Goal: Task Accomplishment & Management: Manage account settings

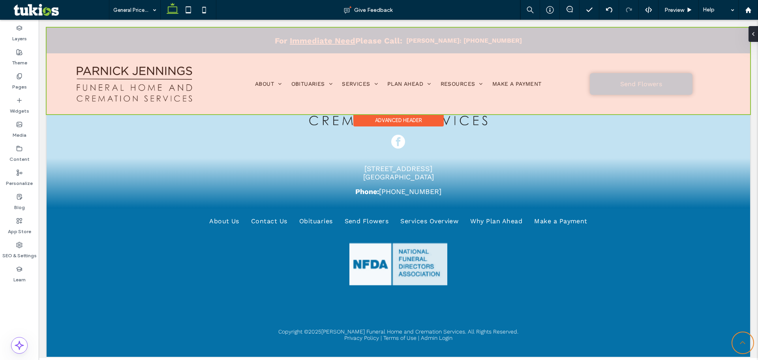
scroll to position [428, 0]
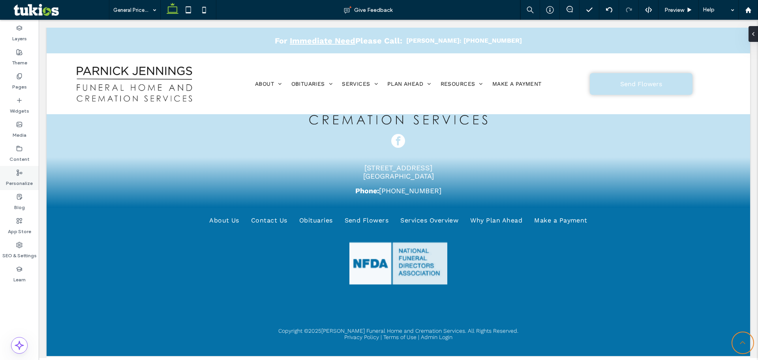
drag, startPoint x: 22, startPoint y: 184, endPoint x: 22, endPoint y: 179, distance: 4.7
click at [22, 180] on label "Personalize" at bounding box center [19, 181] width 27 height 11
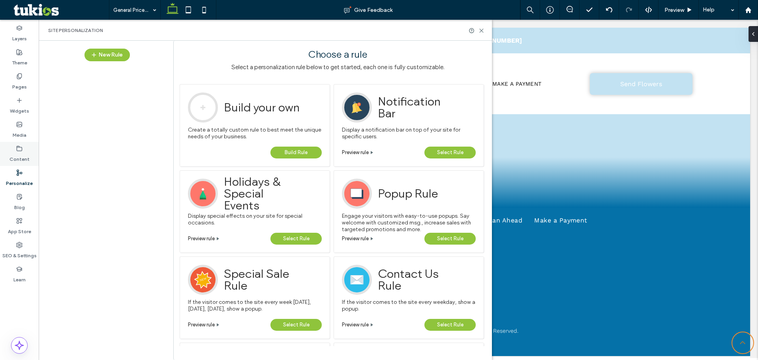
click at [16, 147] on div "Content" at bounding box center [19, 154] width 39 height 24
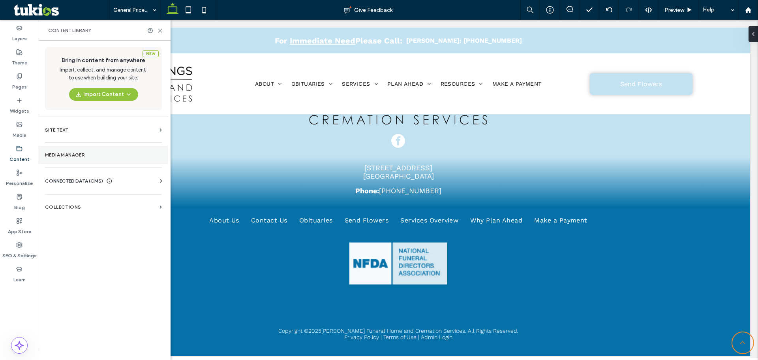
click at [90, 150] on section "Media Manager" at bounding box center [104, 155] width 130 height 18
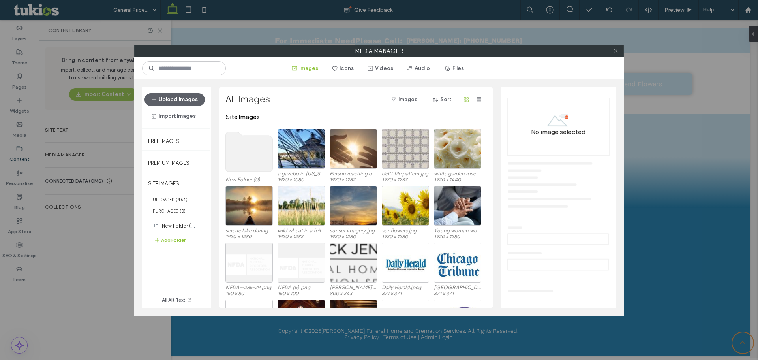
click at [618, 52] on icon at bounding box center [616, 51] width 6 height 6
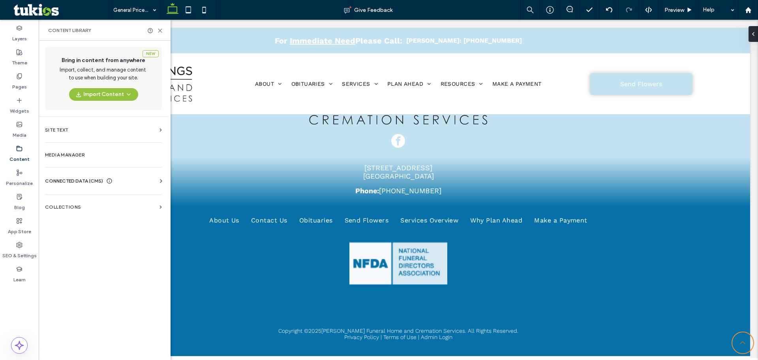
click at [109, 179] on use at bounding box center [109, 180] width 5 height 5
click at [75, 200] on label "Business Info" at bounding box center [104, 200] width 107 height 6
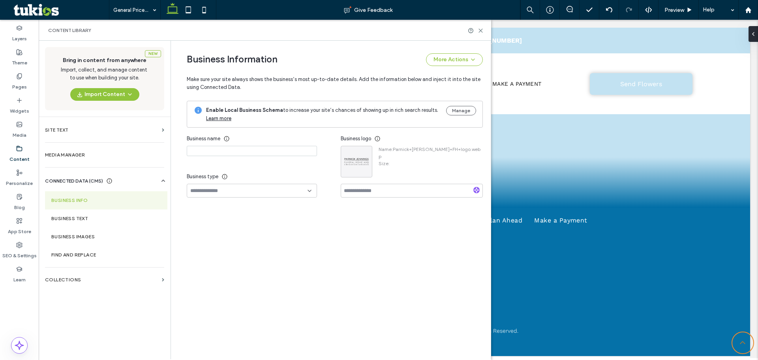
type input "**********"
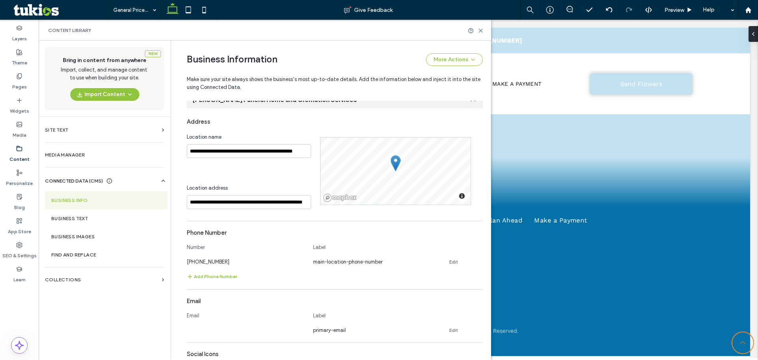
scroll to position [0, 0]
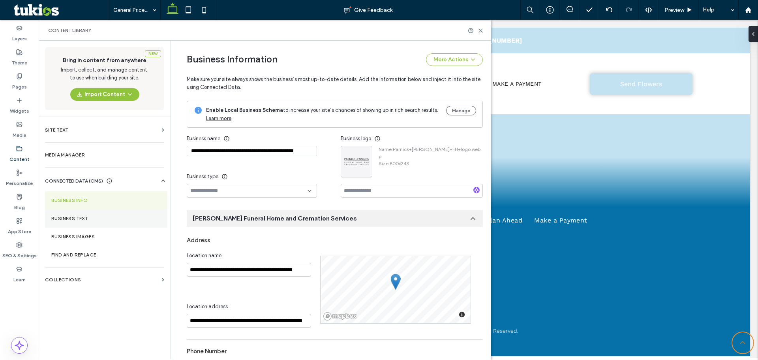
click at [88, 213] on section "Business Text" at bounding box center [106, 218] width 122 height 18
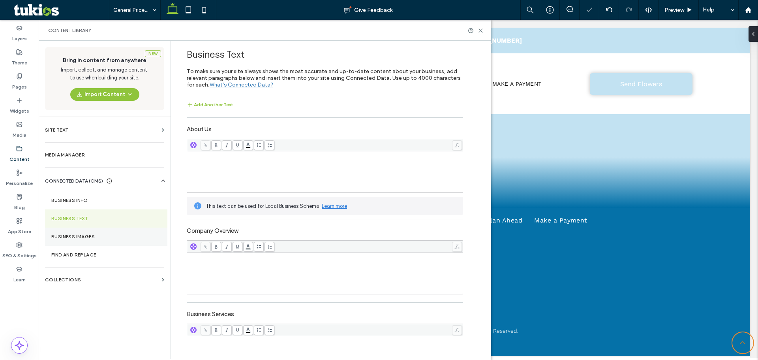
click at [74, 242] on section "Business Images" at bounding box center [106, 236] width 122 height 18
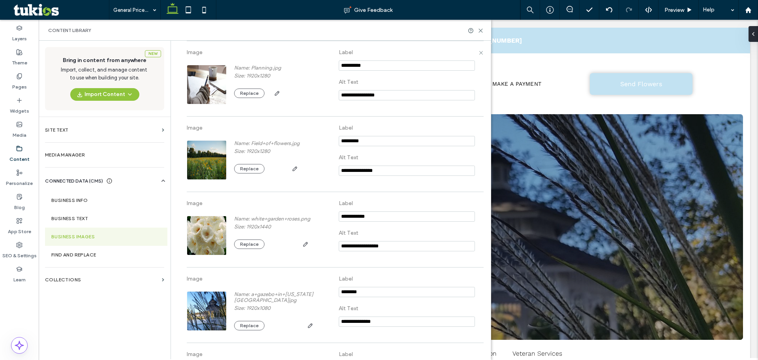
scroll to position [402, 0]
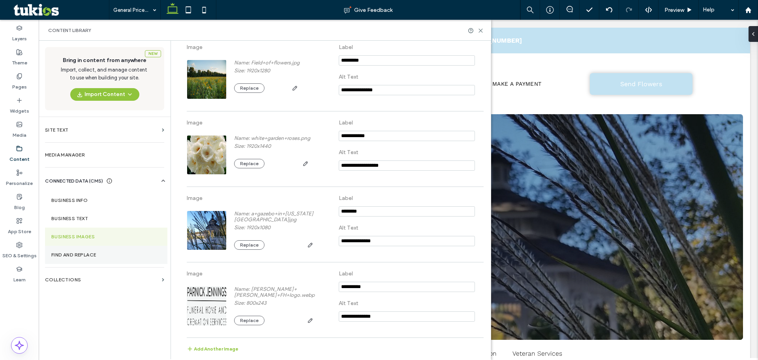
click at [69, 252] on label "Find and Replace" at bounding box center [106, 255] width 110 height 6
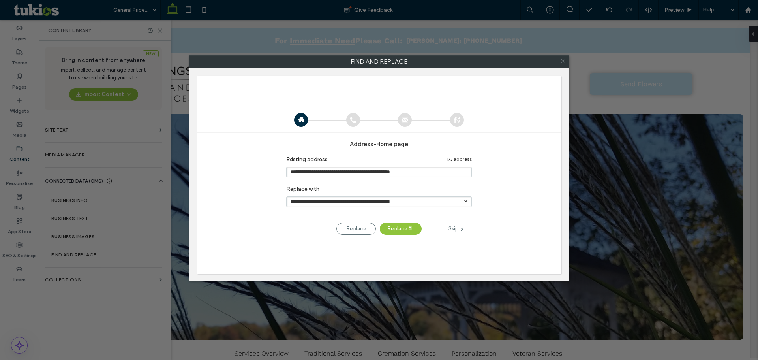
click at [560, 62] on icon at bounding box center [563, 60] width 11 height 11
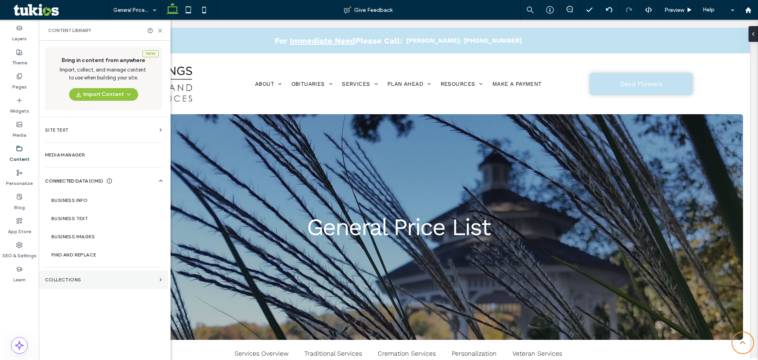
click at [85, 281] on label "Collections" at bounding box center [100, 280] width 111 height 6
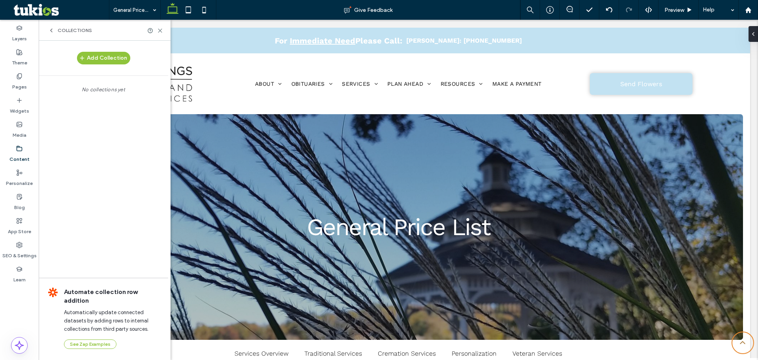
click at [53, 28] on icon at bounding box center [51, 30] width 6 height 6
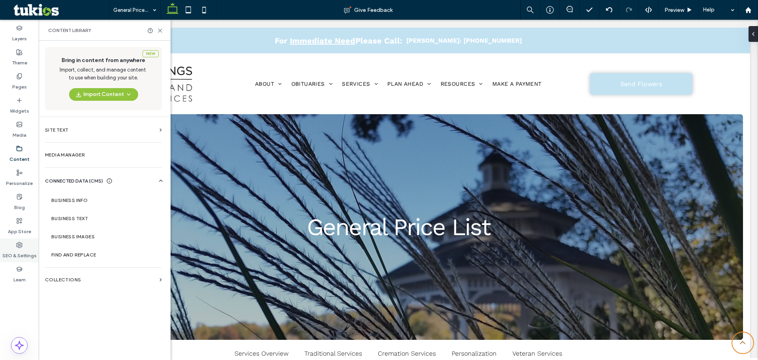
click at [13, 254] on label "SEO & Settings" at bounding box center [19, 253] width 34 height 11
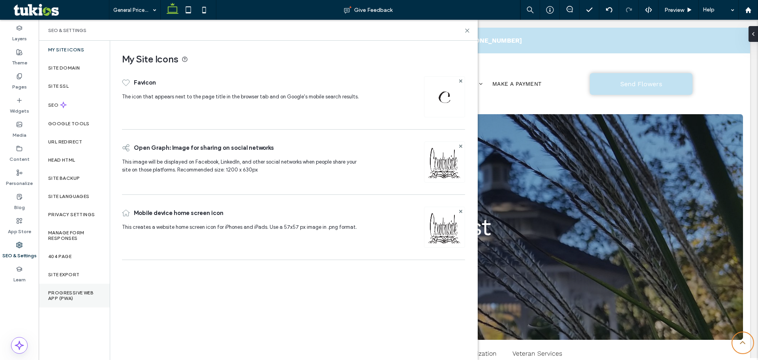
click at [69, 298] on label "Progressive Web App (PWA)" at bounding box center [74, 295] width 52 height 11
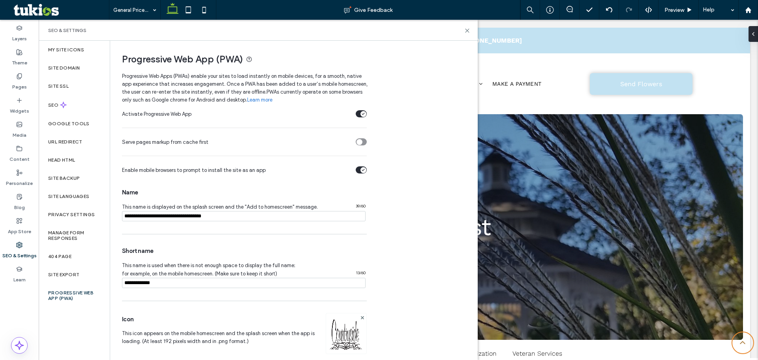
drag, startPoint x: 251, startPoint y: 218, endPoint x: 119, endPoint y: 220, distance: 131.5
click at [119, 220] on div "Progressive Web App (PWA) Progressive Web Apps (PWAs) enable your sites to load…" at bounding box center [290, 234] width 361 height 387
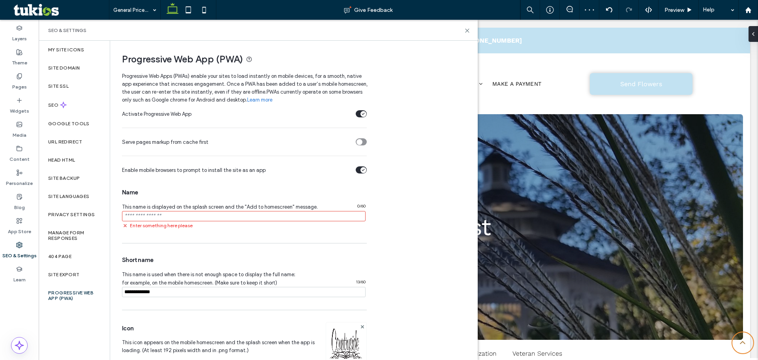
click at [153, 217] on input "notEmpty" at bounding box center [244, 216] width 244 height 10
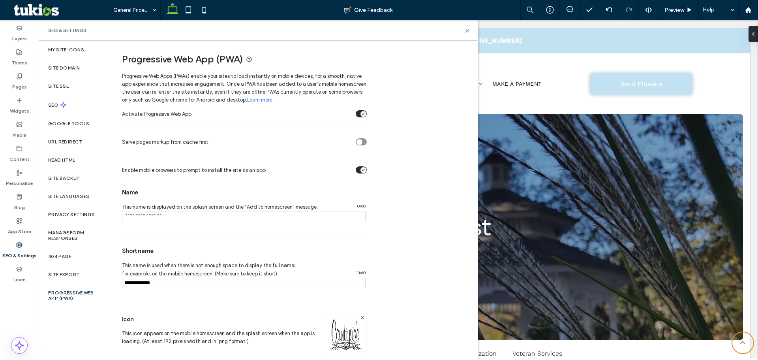
paste input "**********"
type input "**********"
drag, startPoint x: 164, startPoint y: 284, endPoint x: 95, endPoint y: 287, distance: 69.2
click at [95, 287] on div "My Site Icons Site Domain Site SSL SEO Google Tools URL Redirect Head HTML Site…" at bounding box center [258, 200] width 439 height 319
type input "**********"
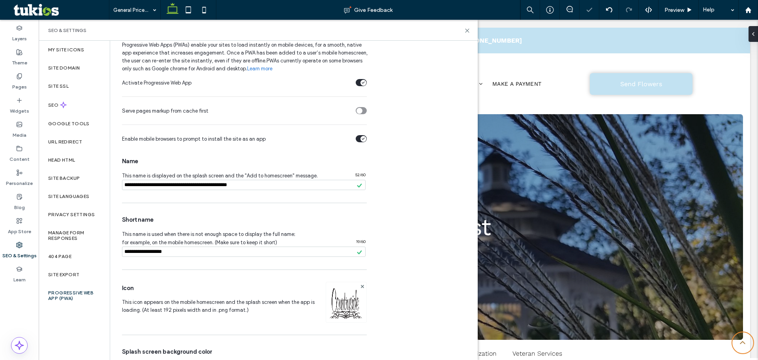
scroll to position [70, 0]
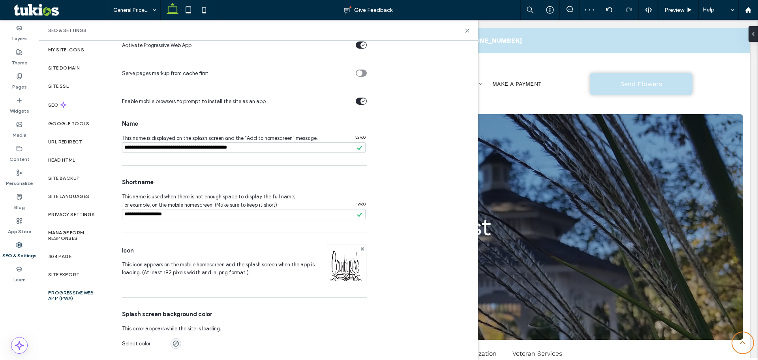
click at [344, 269] on img at bounding box center [346, 275] width 40 height 54
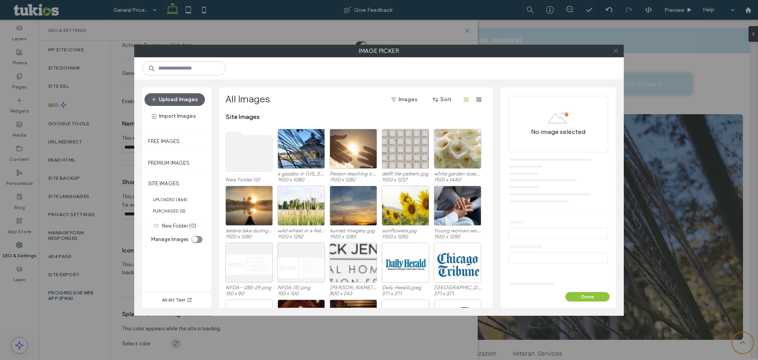
click at [614, 49] on icon at bounding box center [616, 51] width 6 height 6
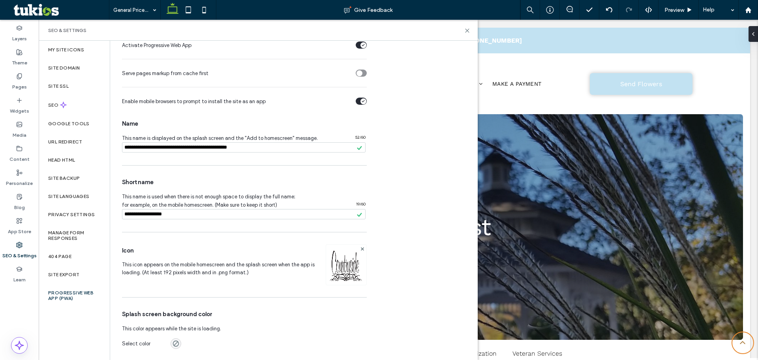
click at [358, 272] on img at bounding box center [346, 275] width 40 height 54
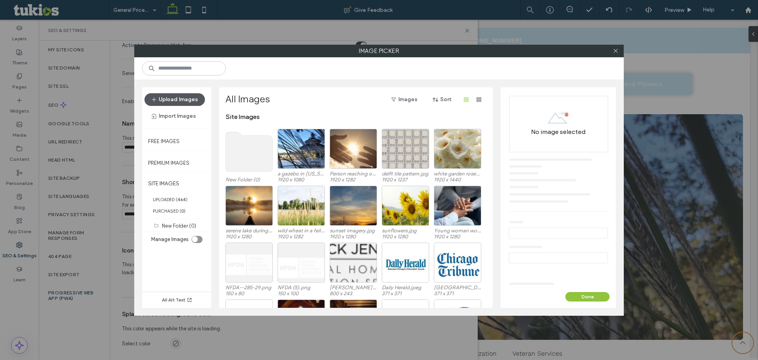
click at [175, 100] on button "Upload Images" at bounding box center [175, 99] width 60 height 13
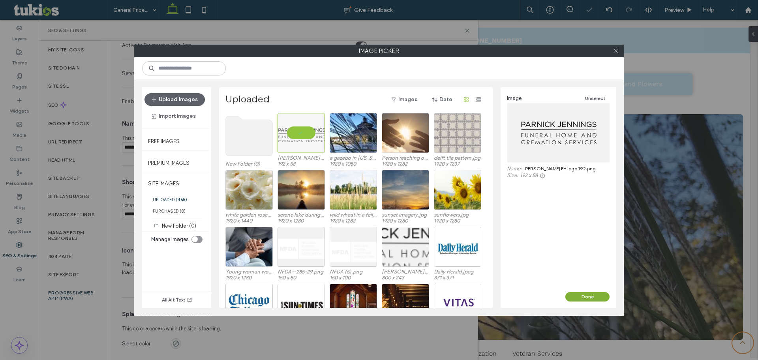
click at [592, 294] on button "Done" at bounding box center [587, 296] width 44 height 9
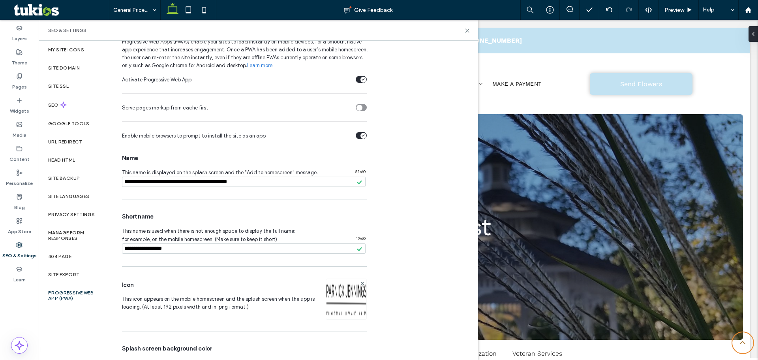
scroll to position [0, 0]
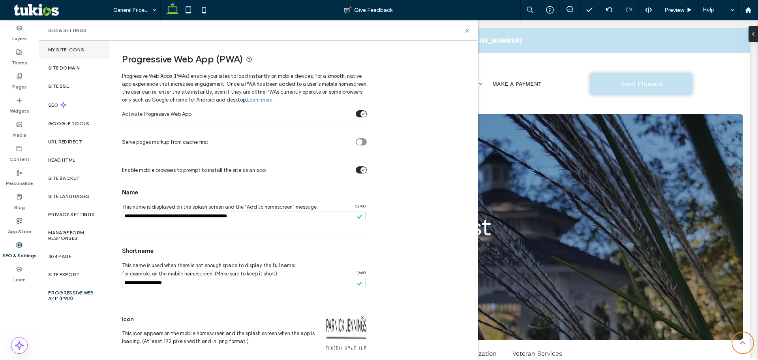
click at [71, 50] on label "My Site Icons" at bounding box center [66, 50] width 36 height 6
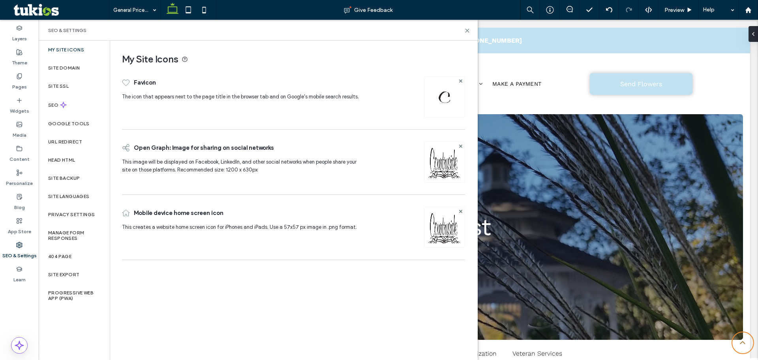
click at [444, 220] on img at bounding box center [445, 238] width 40 height 54
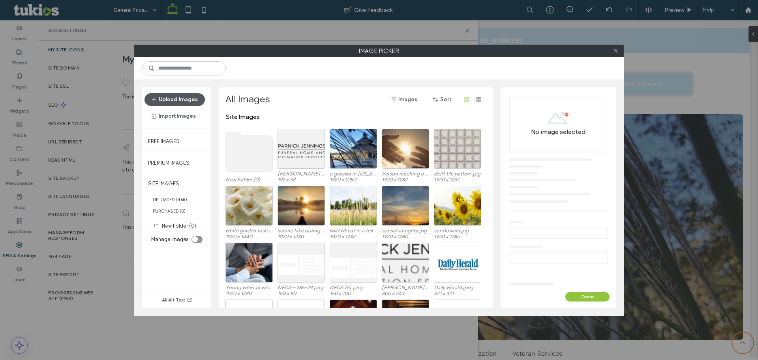
click at [182, 101] on button "Upload Images" at bounding box center [175, 99] width 60 height 13
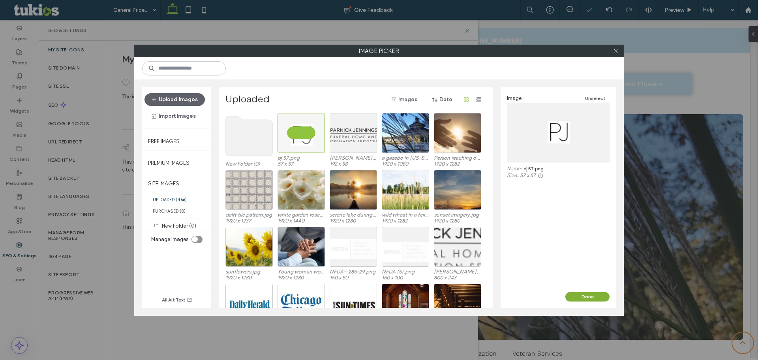
click at [571, 296] on button "Done" at bounding box center [587, 296] width 44 height 9
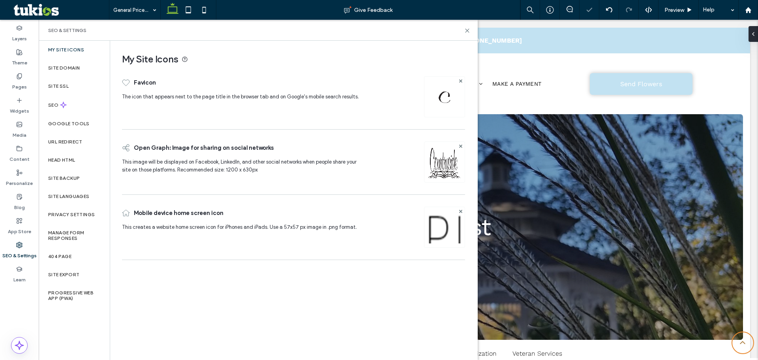
click at [438, 165] on img at bounding box center [445, 173] width 40 height 54
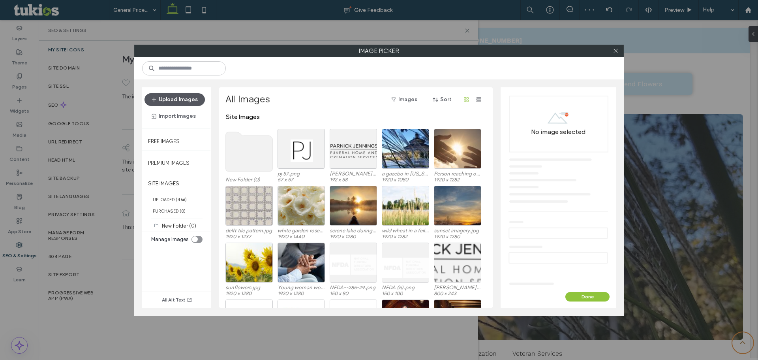
click at [168, 97] on button "Upload Images" at bounding box center [175, 99] width 60 height 13
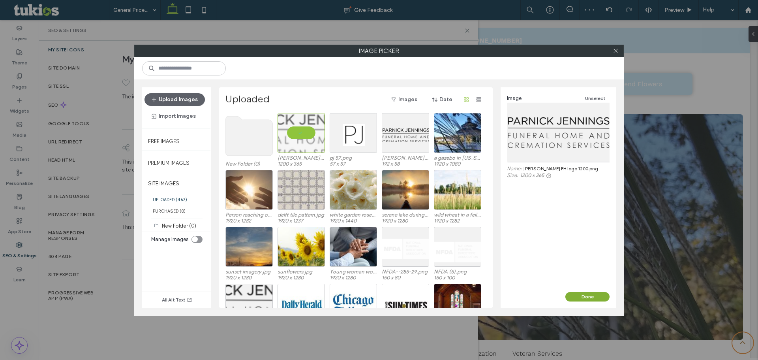
drag, startPoint x: 574, startPoint y: 295, endPoint x: 500, endPoint y: 255, distance: 84.3
click at [574, 295] on button "Done" at bounding box center [587, 296] width 44 height 9
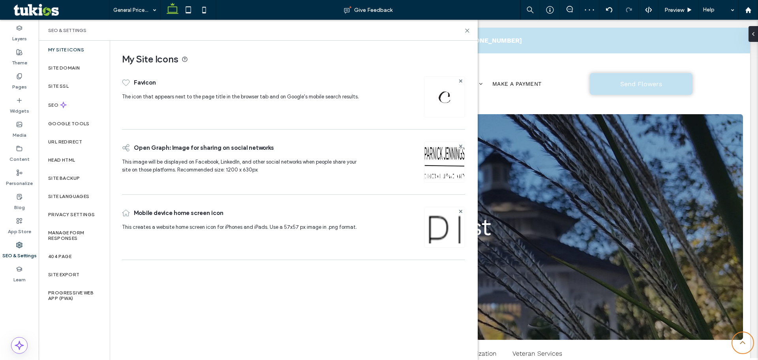
click at [448, 101] on img at bounding box center [444, 96] width 13 height 13
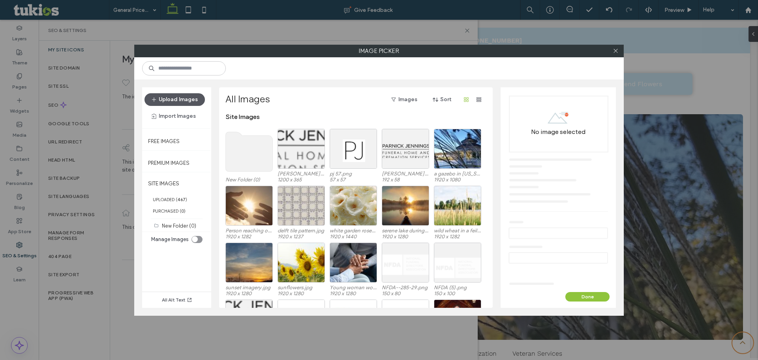
click at [181, 97] on button "Upload Images" at bounding box center [175, 99] width 60 height 13
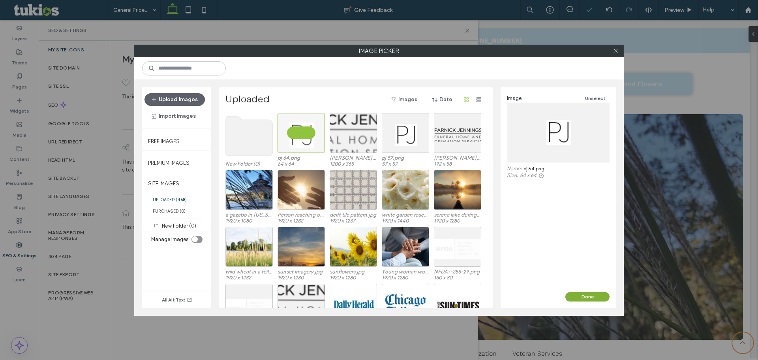
click at [591, 297] on button "Done" at bounding box center [587, 296] width 44 height 9
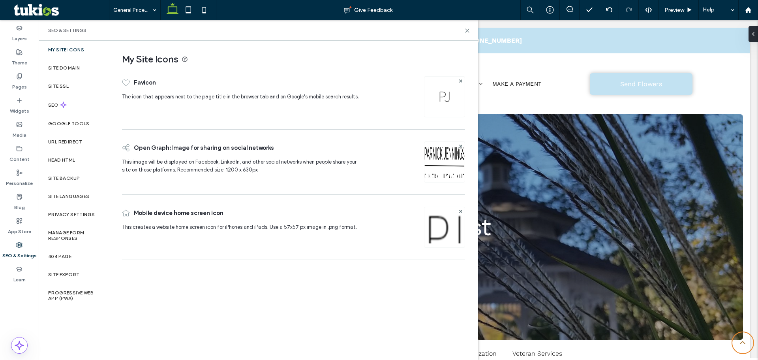
click at [169, 314] on div "My Site Icons Favicon The icon that appears next to the page title in the brows…" at bounding box center [293, 200] width 367 height 318
click at [68, 293] on label "Progressive Web App (PWA)" at bounding box center [74, 295] width 52 height 11
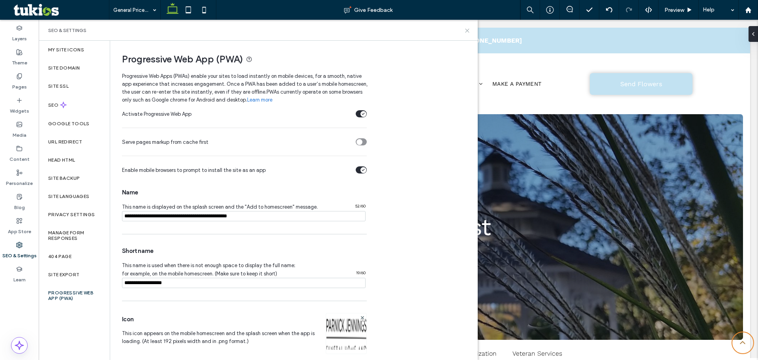
click at [467, 30] on icon at bounding box center [467, 31] width 6 height 6
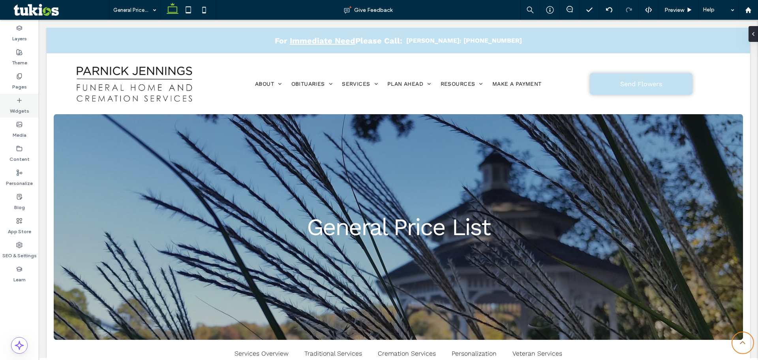
drag, startPoint x: 25, startPoint y: 80, endPoint x: 38, endPoint y: 100, distance: 23.1
click at [25, 79] on label "Pages" at bounding box center [19, 84] width 15 height 11
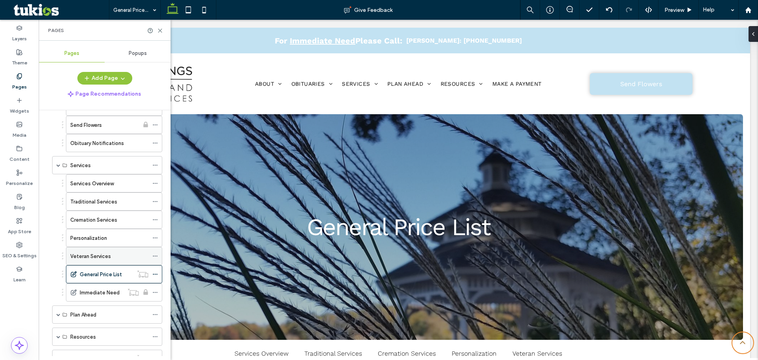
scroll to position [237, 0]
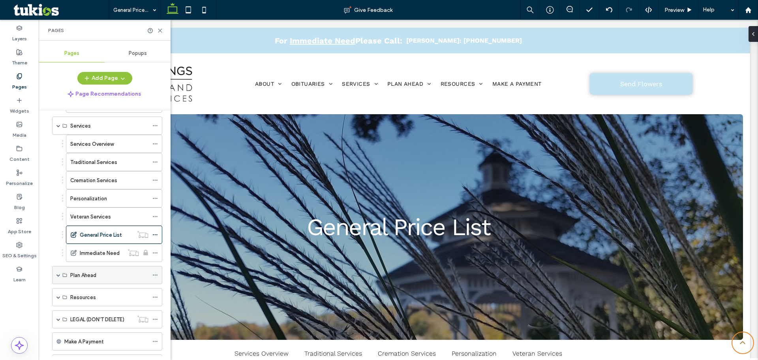
click at [57, 273] on span at bounding box center [58, 275] width 4 height 4
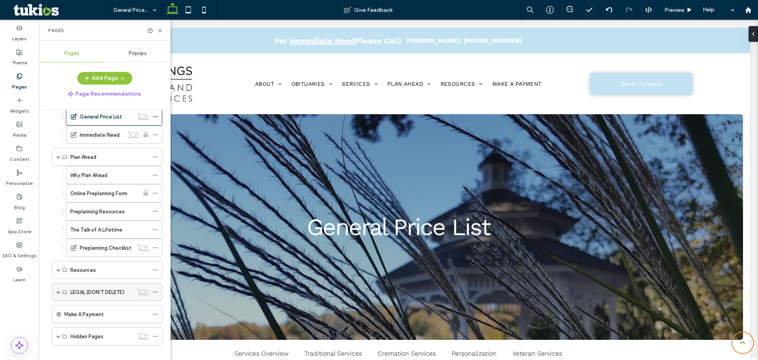
scroll to position [355, 0]
click at [59, 268] on span at bounding box center [58, 269] width 4 height 4
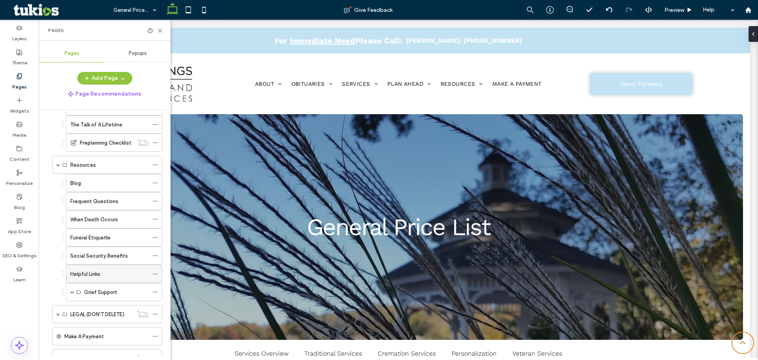
scroll to position [474, 0]
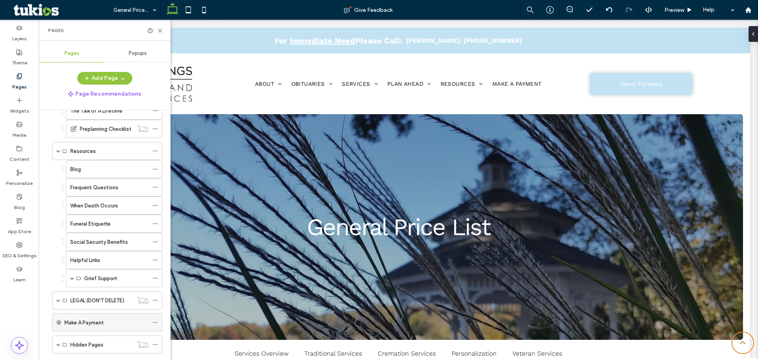
click at [153, 321] on icon at bounding box center [155, 322] width 6 height 6
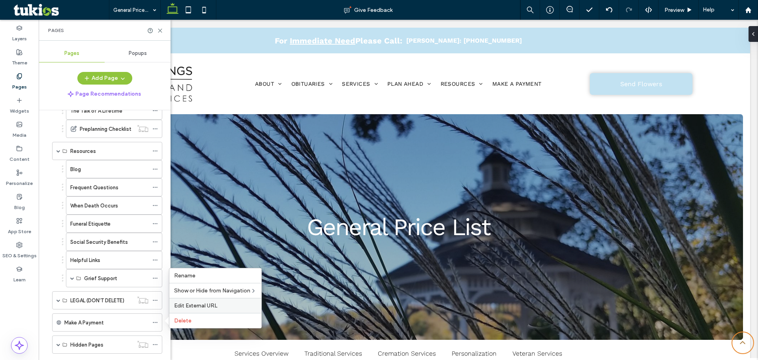
click at [218, 302] on label "Edit External URL" at bounding box center [215, 305] width 83 height 7
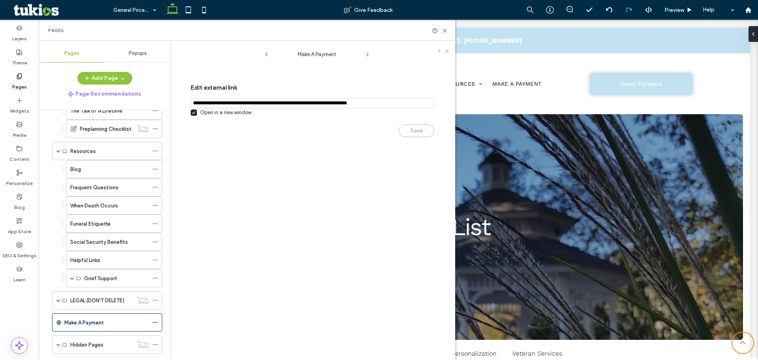
click at [413, 103] on input "notEmpty,url" at bounding box center [313, 103] width 244 height 10
drag, startPoint x: 413, startPoint y: 103, endPoint x: 147, endPoint y: 98, distance: 267.0
click at [147, 98] on div "Pages Popups Add Page Page Recommendations Home About About Us Our History Our …" at bounding box center [247, 200] width 417 height 319
paste input "**********"
type input "**********"
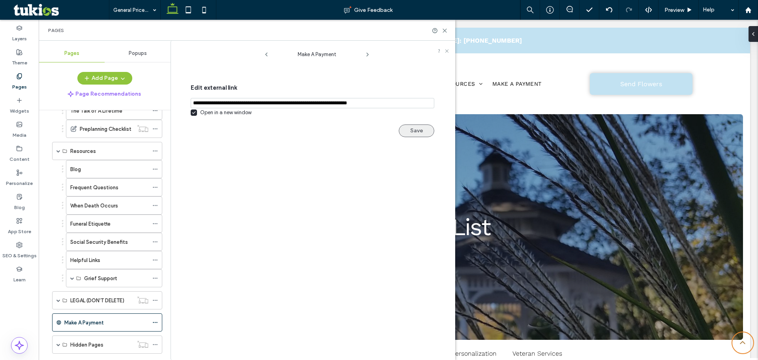
click at [427, 132] on button "Save" at bounding box center [417, 130] width 36 height 13
drag, startPoint x: 445, startPoint y: 28, endPoint x: 411, endPoint y: 21, distance: 34.8
click at [445, 28] on icon at bounding box center [445, 31] width 6 height 6
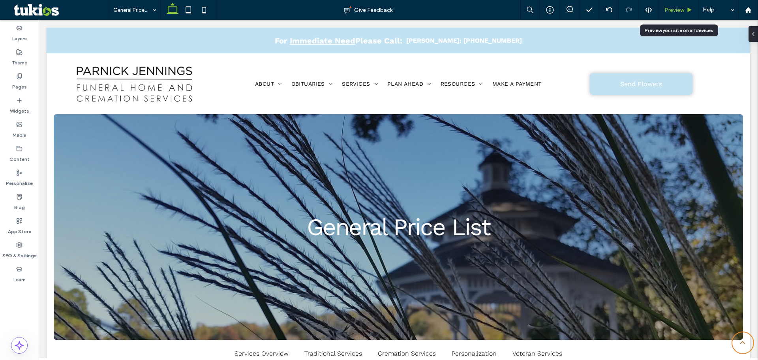
drag, startPoint x: 672, startPoint y: 9, endPoint x: 500, endPoint y: 81, distance: 186.4
click at [672, 9] on span "Preview" at bounding box center [675, 10] width 20 height 7
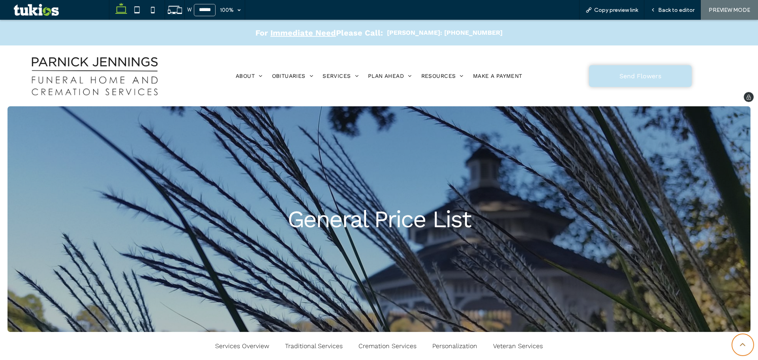
click at [496, 72] on div "About About Us Our History Our Staff Testimonials Our Location Contact Us Obitu…" at bounding box center [379, 75] width 379 height 61
click at [492, 79] on div "About About Us Our History Our Staff Testimonials Our Location Contact Us Obitu…" at bounding box center [379, 75] width 379 height 61
click at [492, 75] on span "Make A Payment" at bounding box center [497, 76] width 49 height 6
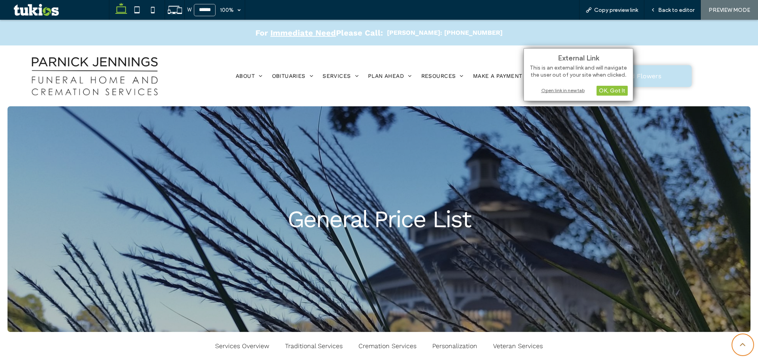
click at [555, 91] on div "Open link in new tab" at bounding box center [578, 90] width 99 height 8
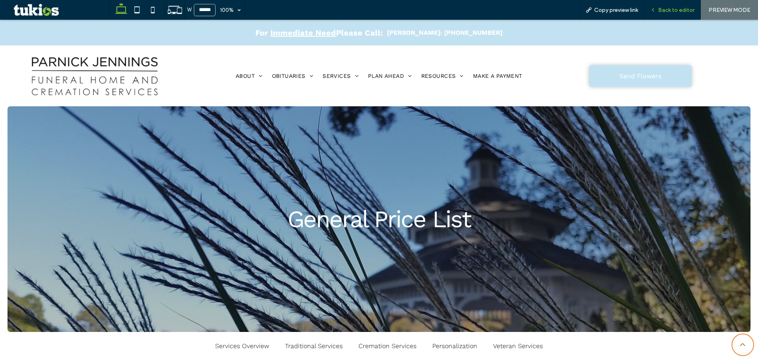
click at [665, 6] on div "Back to editor" at bounding box center [672, 10] width 56 height 20
click at [680, 9] on span "Back to editor" at bounding box center [676, 10] width 36 height 7
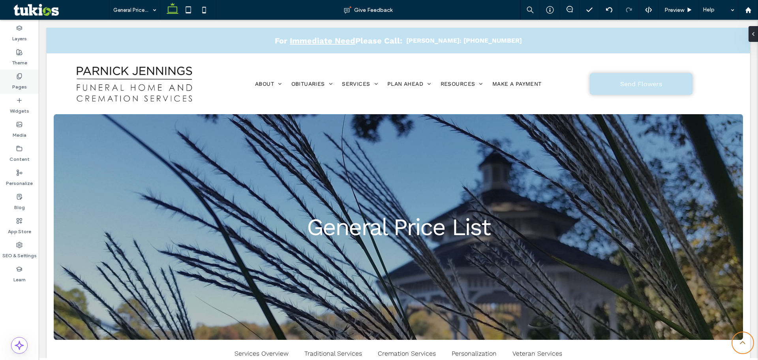
click at [24, 77] on div "Pages" at bounding box center [19, 82] width 39 height 24
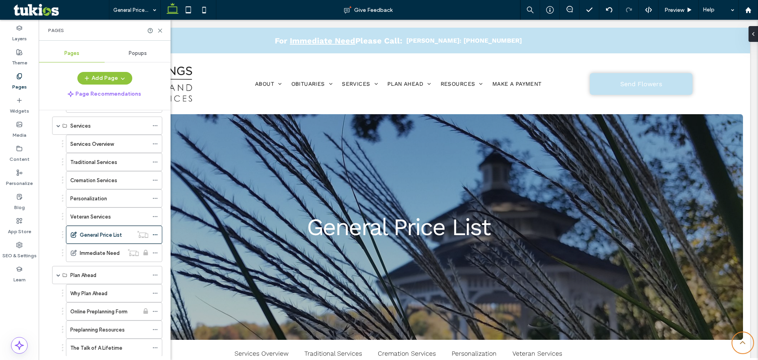
scroll to position [491, 0]
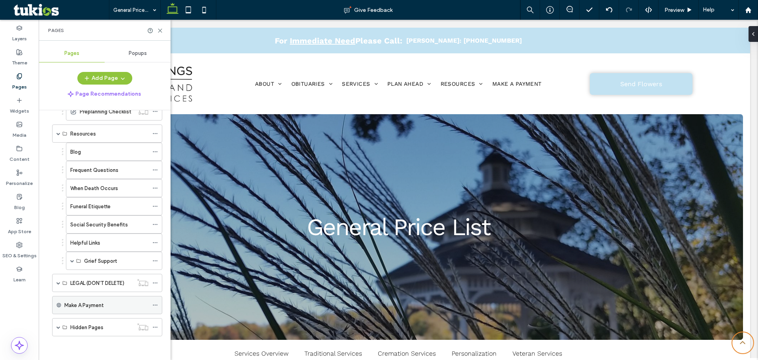
click at [155, 304] on icon at bounding box center [155, 305] width 6 height 6
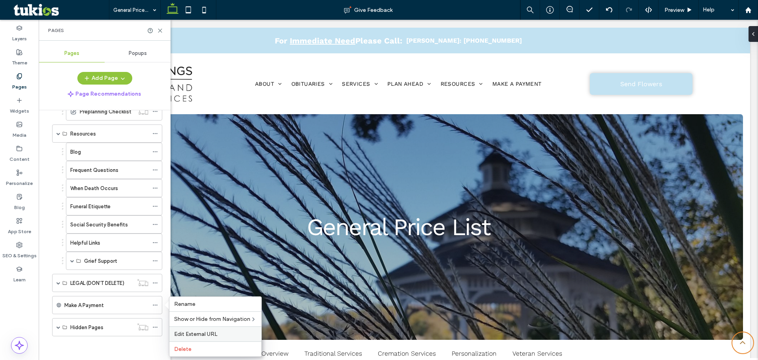
click at [187, 331] on span "Edit External URL" at bounding box center [195, 334] width 43 height 7
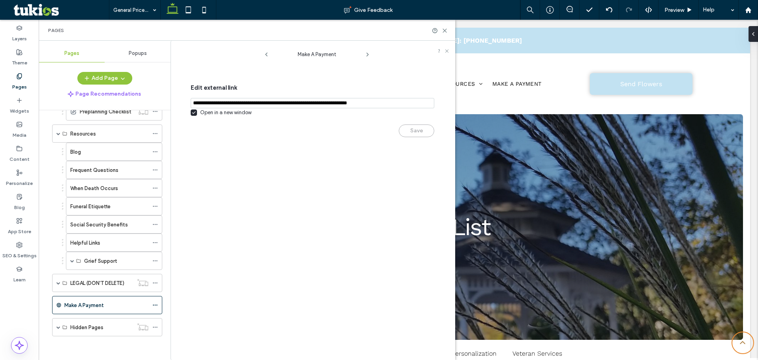
click at [407, 131] on div "Save" at bounding box center [313, 126] width 244 height 21
click at [420, 99] on input "notEmpty,url" at bounding box center [313, 103] width 244 height 10
type input "**********"
click at [414, 133] on div "Save" at bounding box center [313, 126] width 244 height 21
click at [446, 30] on icon at bounding box center [445, 31] width 6 height 6
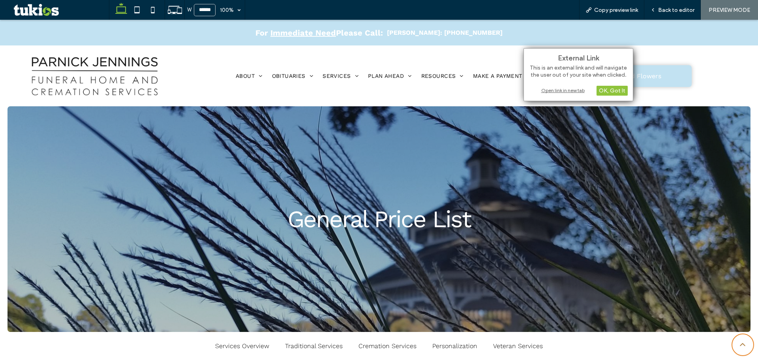
click at [546, 92] on div "Open link in new tab" at bounding box center [578, 90] width 99 height 8
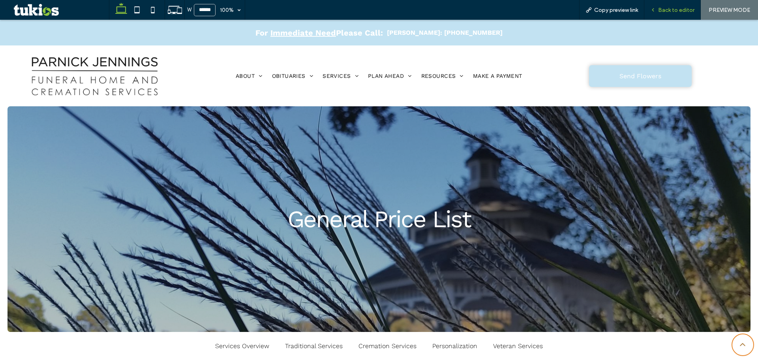
click at [676, 8] on span "Back to editor" at bounding box center [676, 10] width 36 height 7
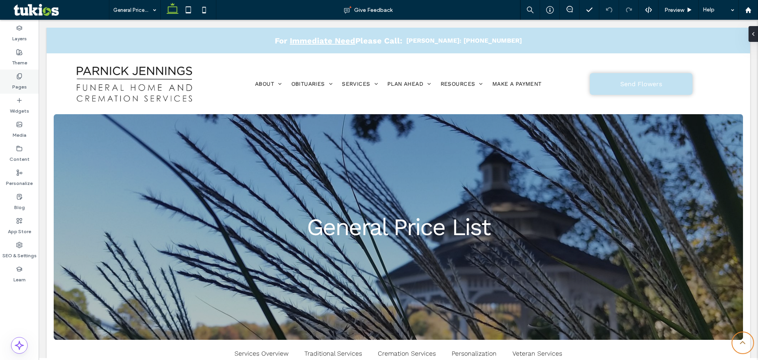
click at [15, 83] on label "Pages" at bounding box center [19, 84] width 15 height 11
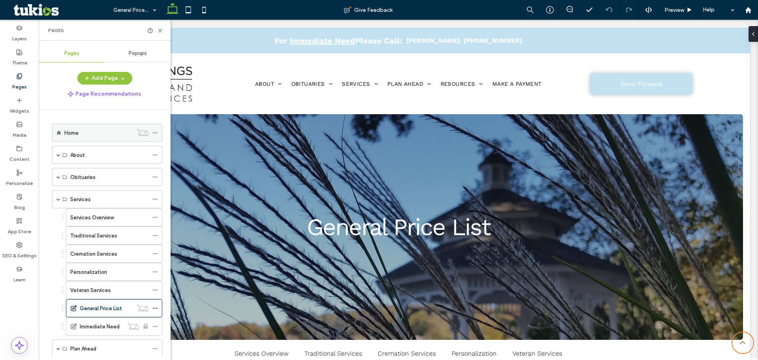
click at [75, 130] on label "Home" at bounding box center [71, 133] width 14 height 14
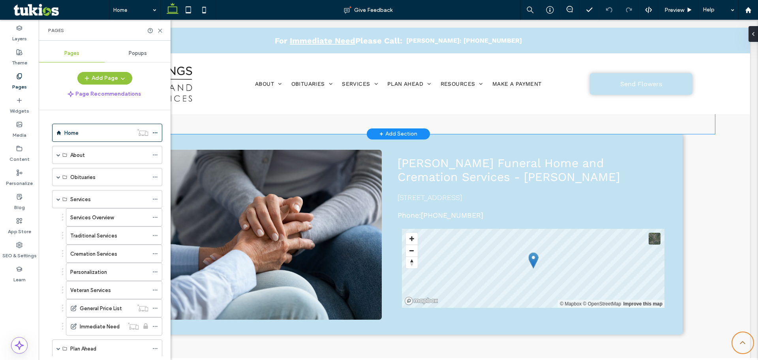
scroll to position [1856, 0]
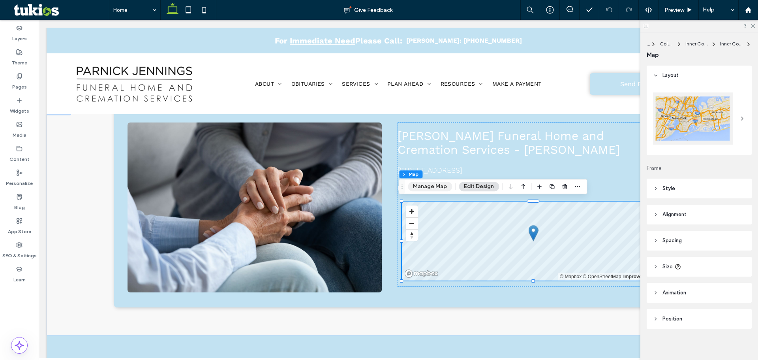
click at [439, 191] on button "Manage Map" at bounding box center [430, 186] width 44 height 9
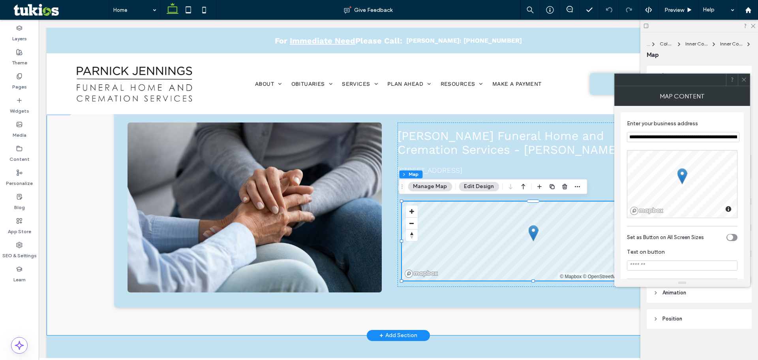
click at [584, 316] on div "[PERSON_NAME] Funeral Home and Cremation Services - [GEOGRAPHIC_DATA] [STREET_A…" at bounding box center [398, 221] width 569 height 229
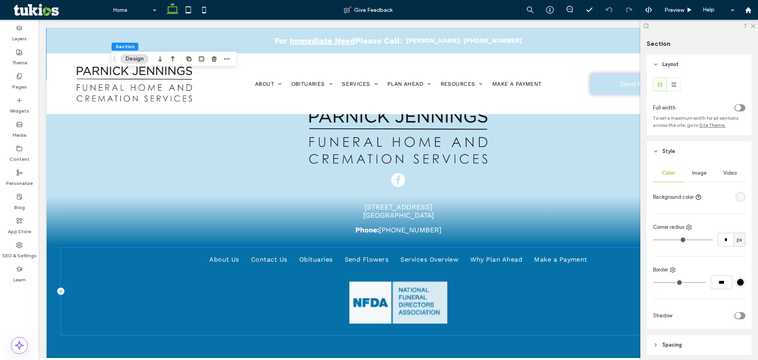
scroll to position [1996, 0]
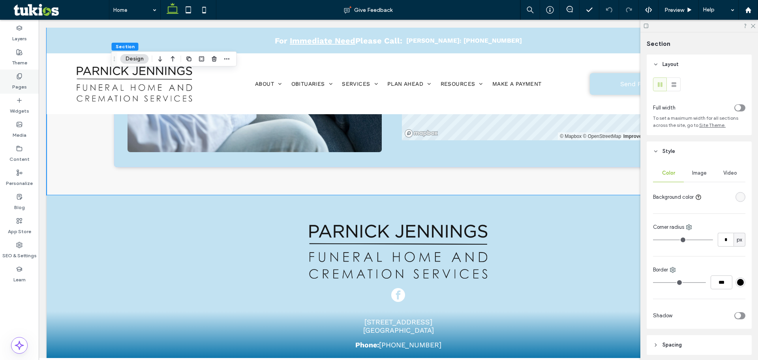
click at [17, 78] on use at bounding box center [19, 75] width 4 height 5
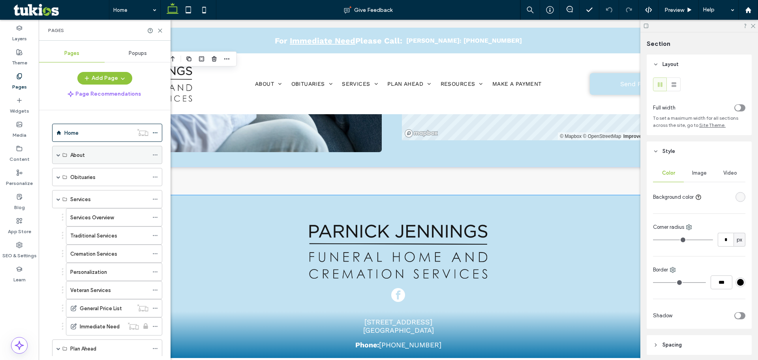
click at [61, 152] on div "About" at bounding box center [107, 155] width 110 height 18
click at [58, 154] on span at bounding box center [58, 155] width 4 height 4
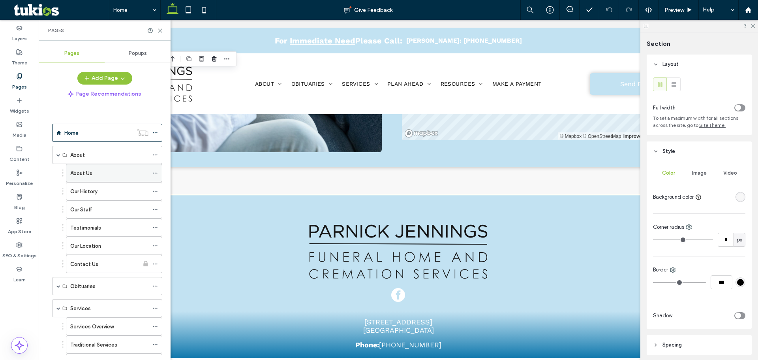
click at [83, 173] on label "About Us" at bounding box center [81, 173] width 22 height 14
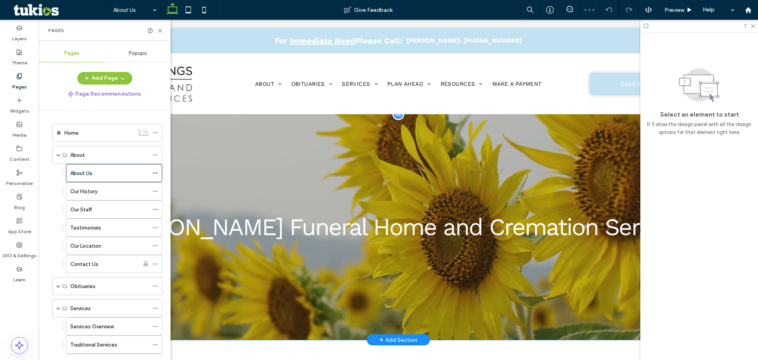
click at [331, 177] on div "[PERSON_NAME] Funeral Home and Cremation Services" at bounding box center [398, 226] width 689 height 225
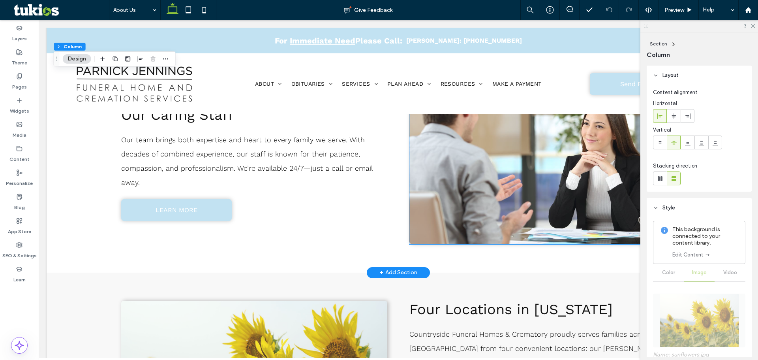
scroll to position [632, 0]
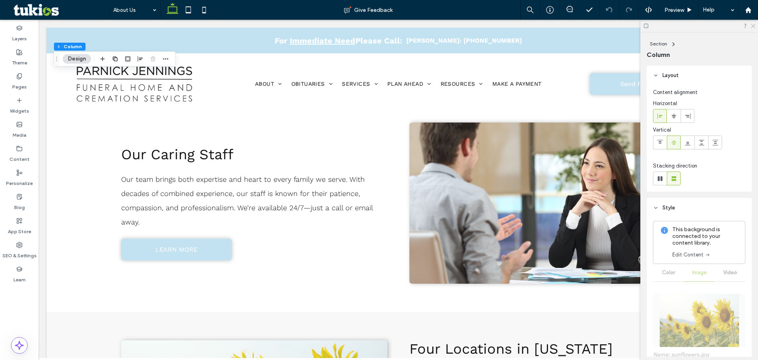
click at [752, 24] on icon at bounding box center [752, 25] width 5 height 5
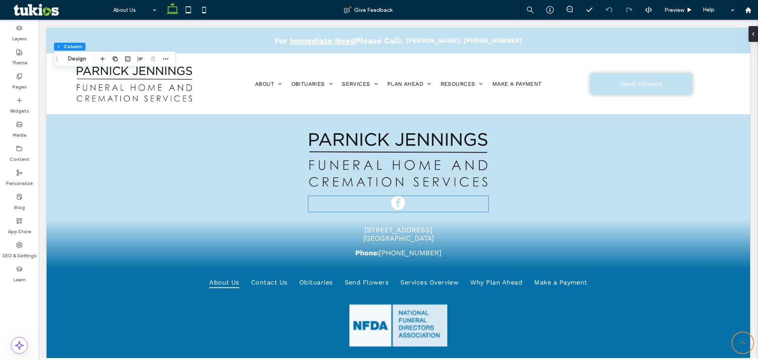
scroll to position [1303, 0]
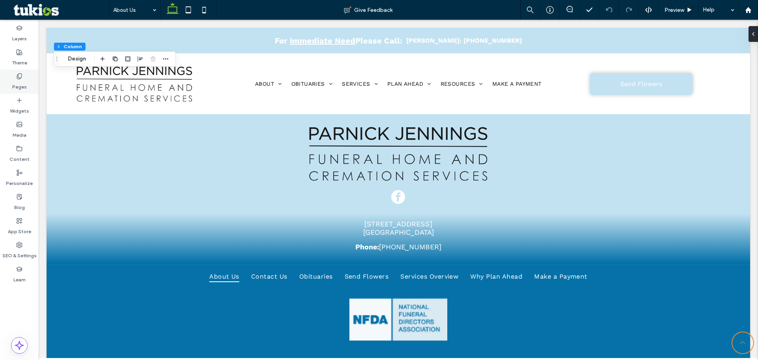
click at [26, 79] on div "Pages" at bounding box center [19, 82] width 39 height 24
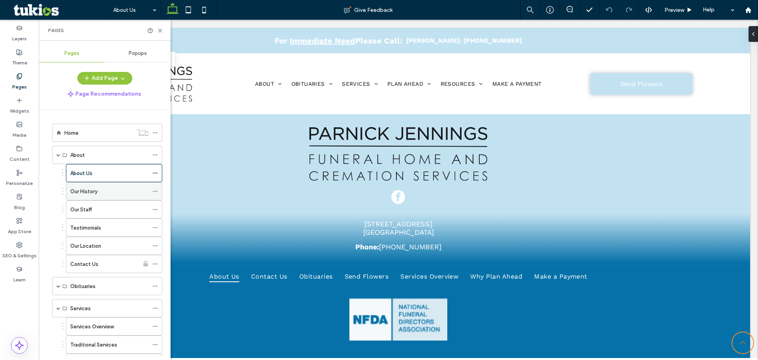
click at [86, 187] on label "Our History" at bounding box center [83, 191] width 27 height 14
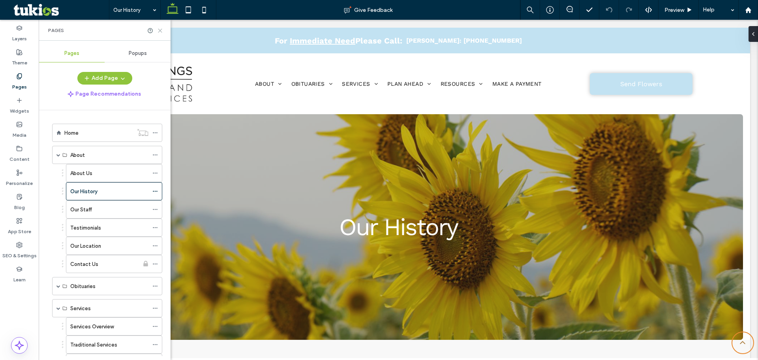
drag, startPoint x: 161, startPoint y: 28, endPoint x: 289, endPoint y: 109, distance: 151.0
click at [161, 28] on icon at bounding box center [160, 31] width 6 height 6
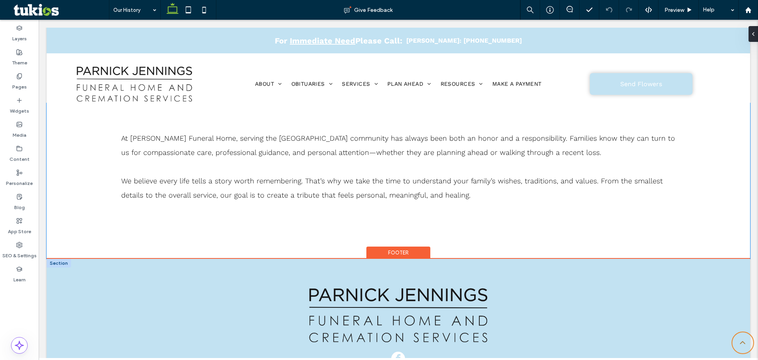
scroll to position [434, 0]
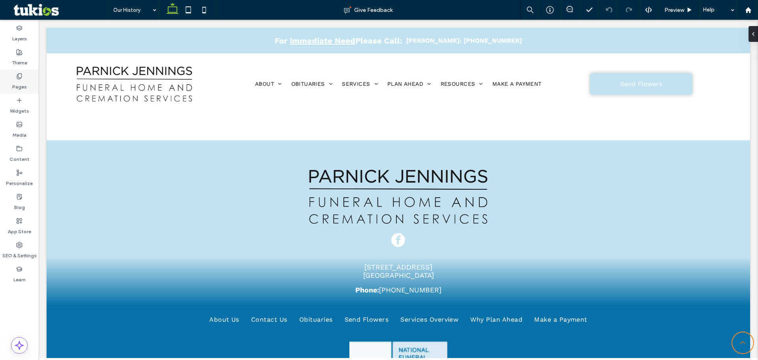
click at [30, 81] on div "Pages" at bounding box center [19, 82] width 39 height 24
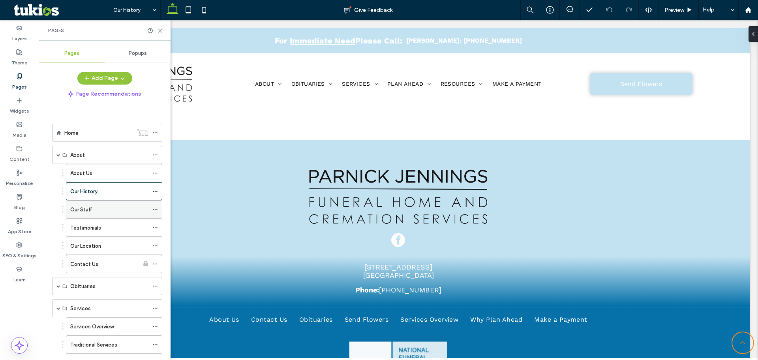
click at [91, 210] on label "Our Staff" at bounding box center [81, 210] width 22 height 14
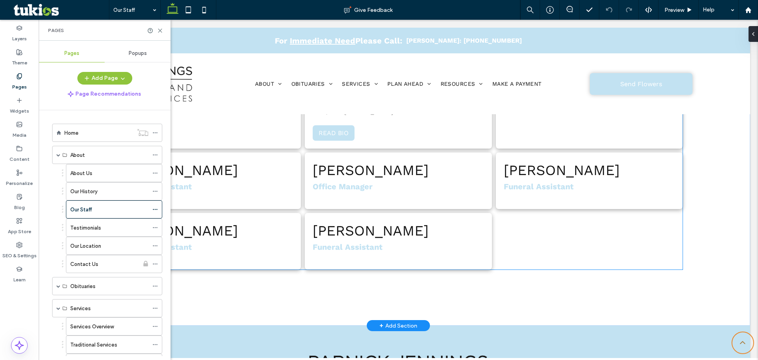
scroll to position [790, 0]
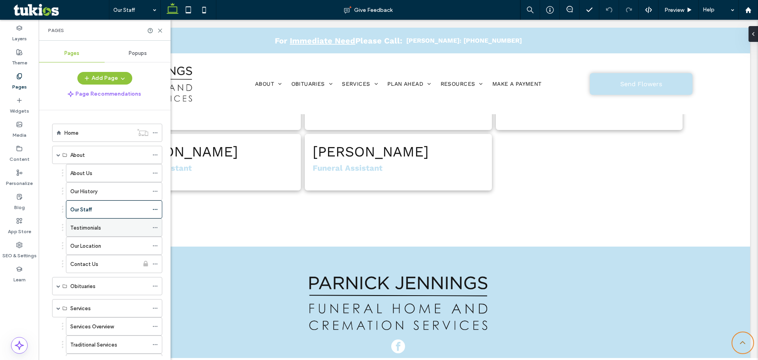
click at [123, 225] on div "Testimonials" at bounding box center [109, 228] width 78 height 8
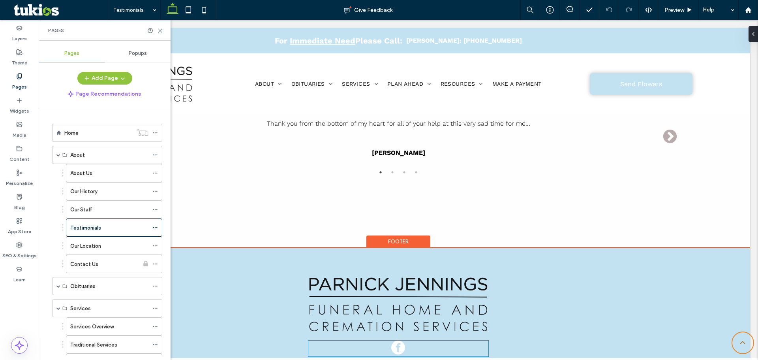
scroll to position [592, 0]
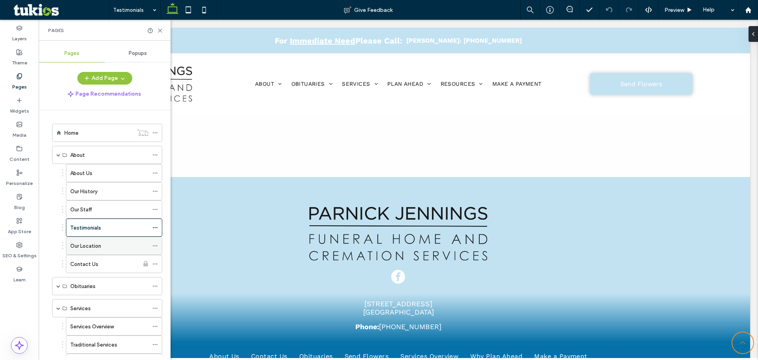
click at [109, 248] on div "Our Location" at bounding box center [109, 246] width 78 height 8
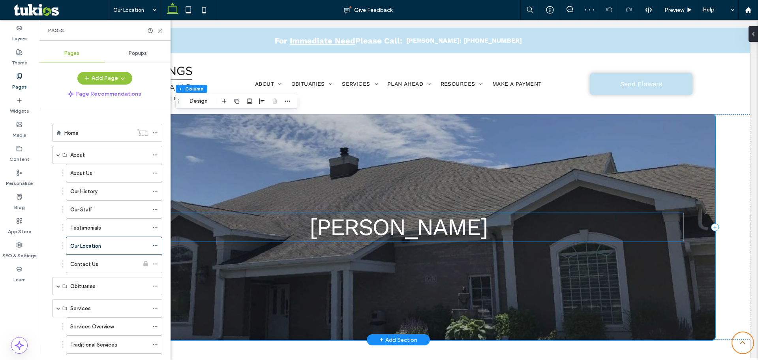
click at [391, 237] on span "[PERSON_NAME]" at bounding box center [399, 227] width 178 height 28
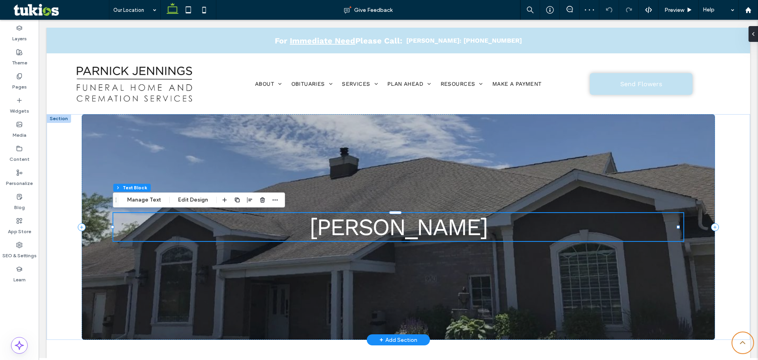
click at [391, 237] on span "[PERSON_NAME]" at bounding box center [399, 227] width 178 height 28
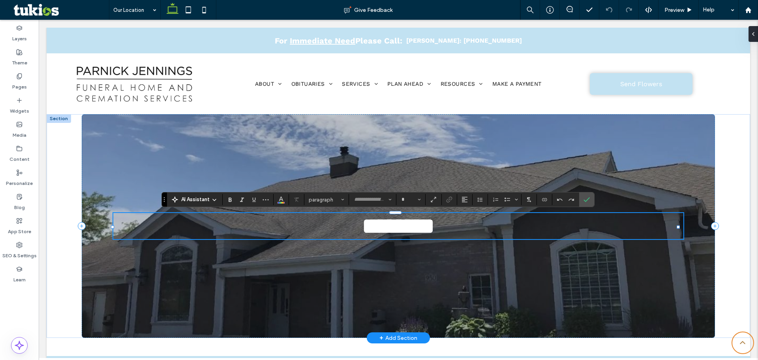
type input "*********"
type input "**"
click at [391, 237] on span "********" at bounding box center [398, 226] width 73 height 24
click at [590, 201] on label "Confirm" at bounding box center [587, 199] width 12 height 14
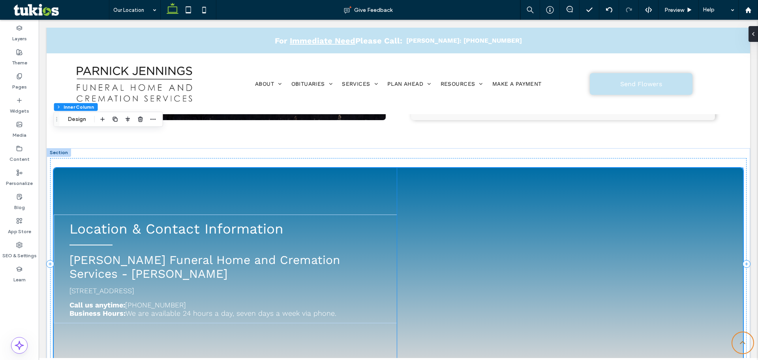
scroll to position [632, 0]
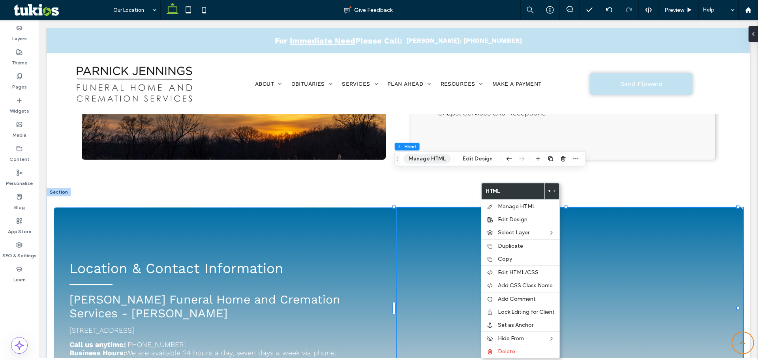
click at [433, 155] on button "Manage HTML" at bounding box center [427, 158] width 47 height 9
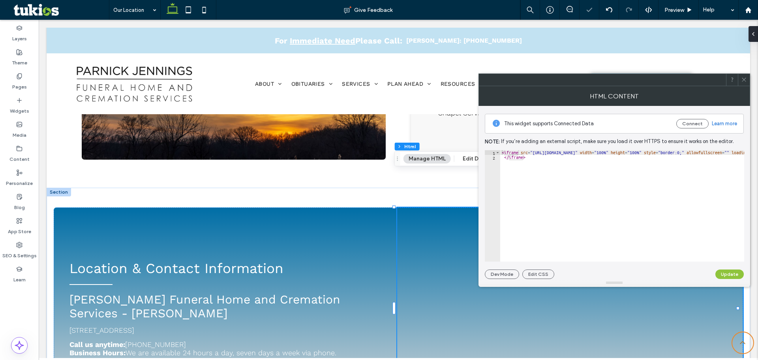
click at [745, 78] on icon at bounding box center [744, 80] width 6 height 6
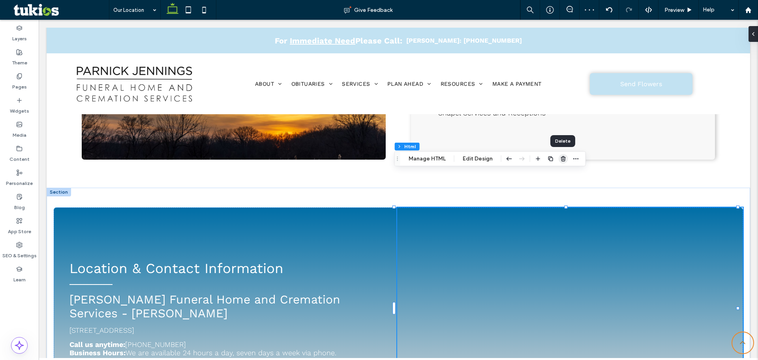
drag, startPoint x: 562, startPoint y: 161, endPoint x: 522, endPoint y: 141, distance: 45.2
click at [562, 161] on use "button" at bounding box center [563, 158] width 5 height 5
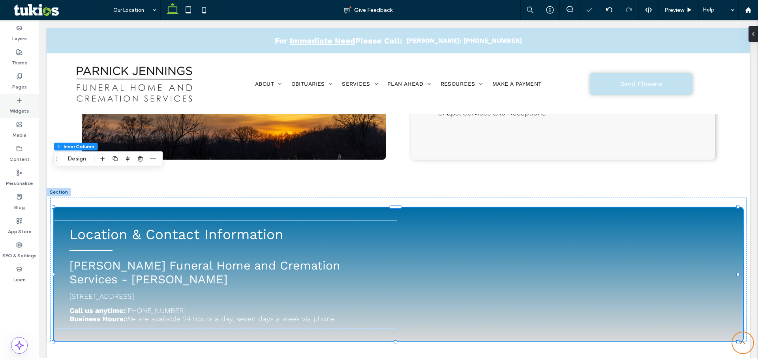
click at [17, 107] on label "Widgets" at bounding box center [19, 108] width 19 height 11
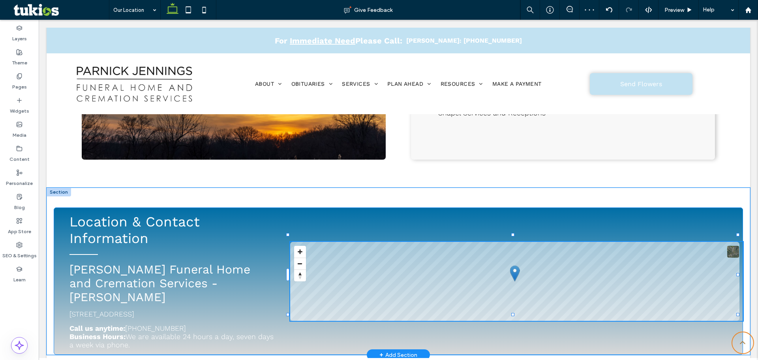
type input "**********"
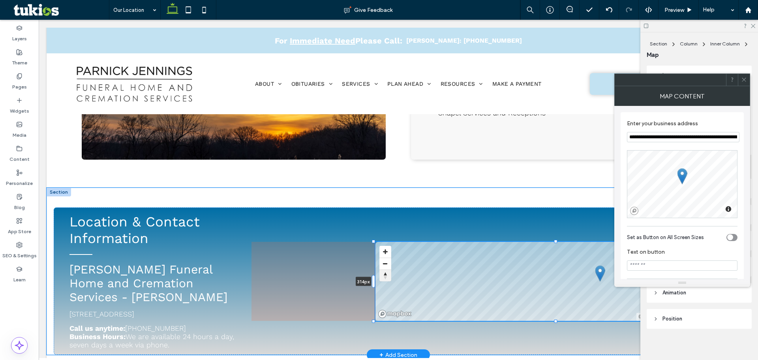
click at [412, 250] on div "Location & Contact Information [PERSON_NAME] Funeral Home and Cremation Service…" at bounding box center [399, 271] width 704 height 167
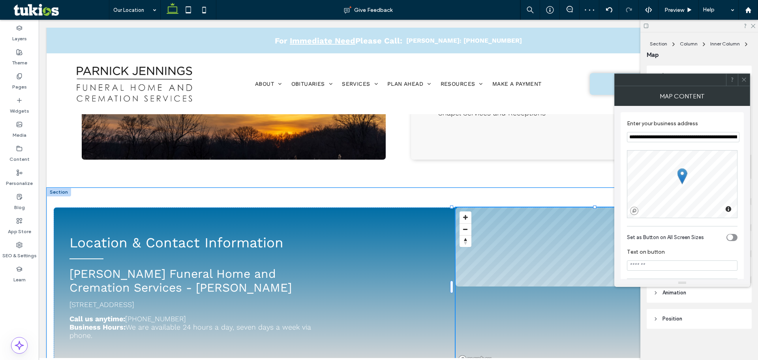
drag, startPoint x: 556, startPoint y: 207, endPoint x: 548, endPoint y: 167, distance: 40.8
click at [548, 188] on div "Location & Contact Information [PERSON_NAME] Funeral Home and Cremation Service…" at bounding box center [399, 277] width 704 height 178
type input "***"
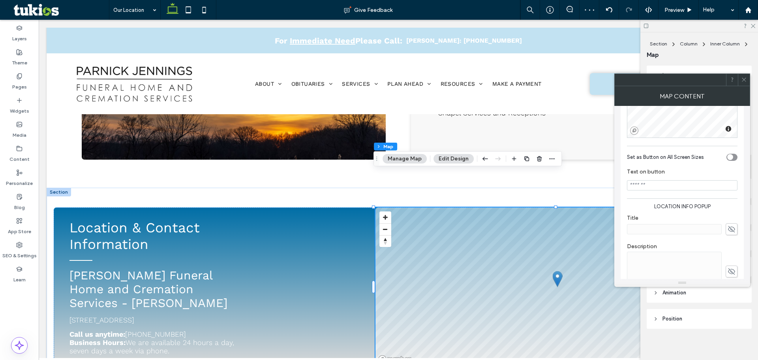
scroll to position [148, 0]
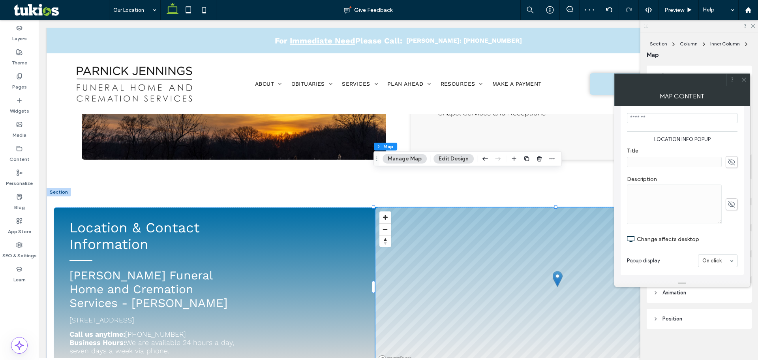
click at [746, 79] on icon at bounding box center [744, 80] width 6 height 6
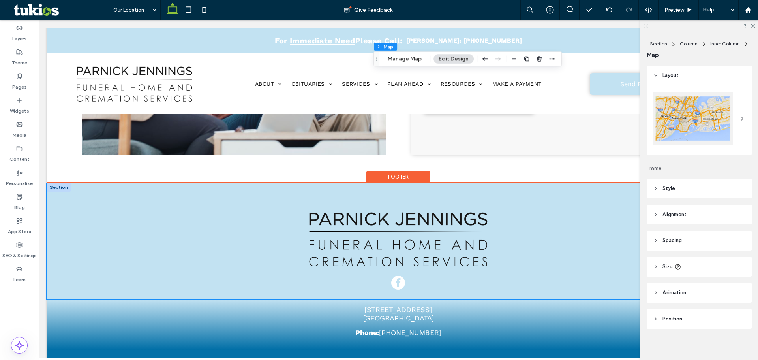
scroll to position [1066, 0]
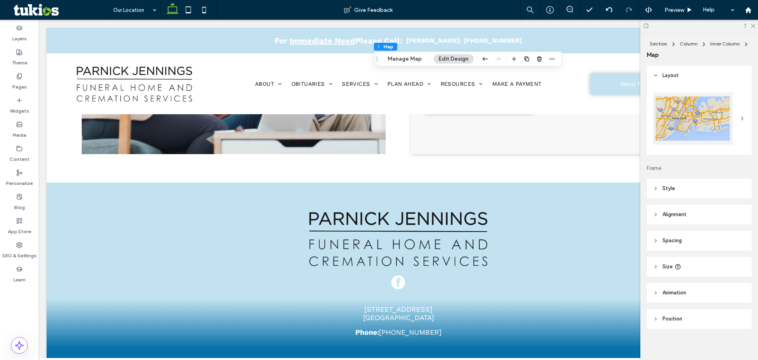
click at [751, 21] on div at bounding box center [700, 26] width 118 height 12
click at [757, 24] on div at bounding box center [700, 26] width 118 height 12
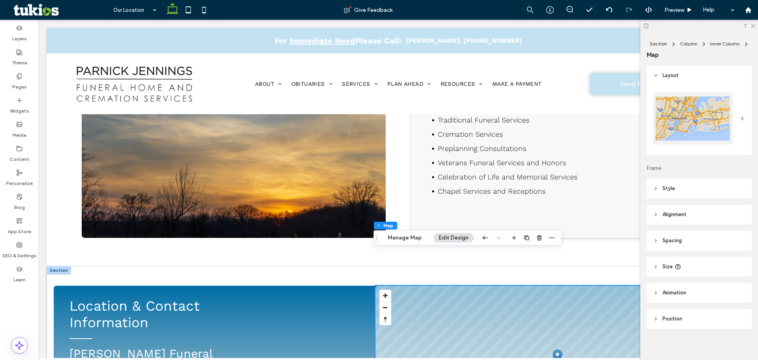
scroll to position [553, 0]
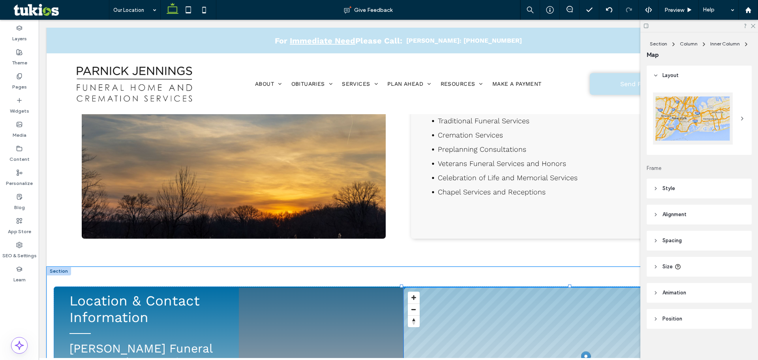
click at [416, 329] on div "Location & Contact Information [PERSON_NAME] Funeral Home and Cremation Service…" at bounding box center [399, 357] width 704 height 181
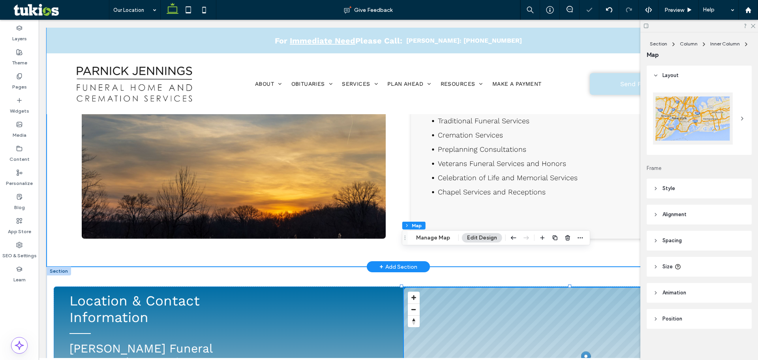
click at [379, 216] on div "Services Offered at Our [PERSON_NAME] Location: Traditional Funeral Services Cr…" at bounding box center [399, 128] width 704 height 277
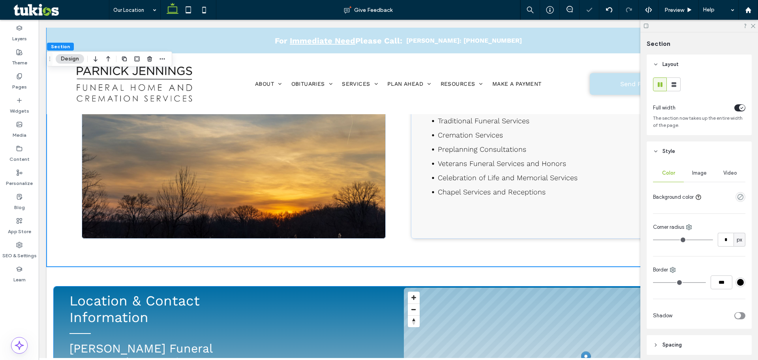
scroll to position [790, 0]
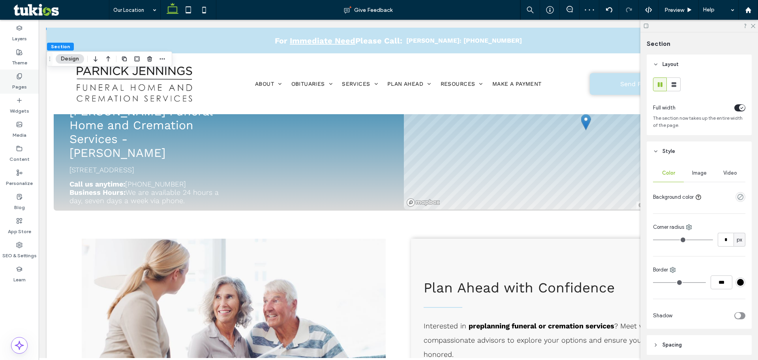
click at [17, 78] on use at bounding box center [19, 75] width 4 height 5
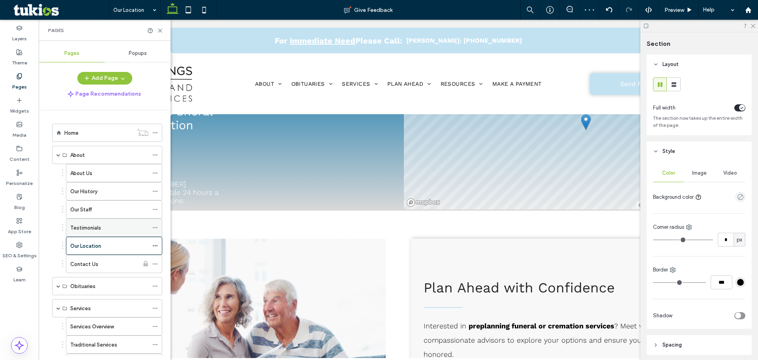
scroll to position [39, 0]
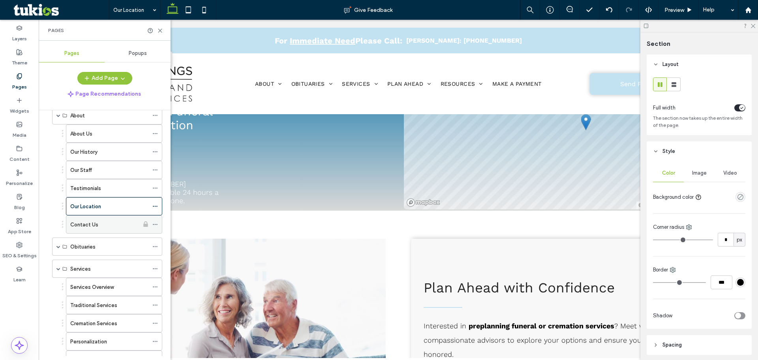
click at [92, 228] on label "Contact Us" at bounding box center [84, 225] width 28 height 14
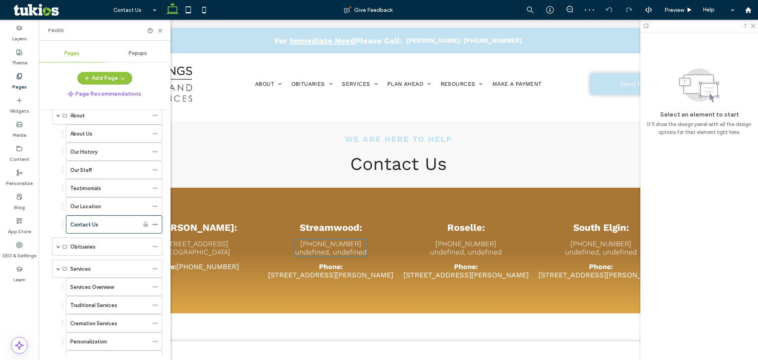
scroll to position [276, 0]
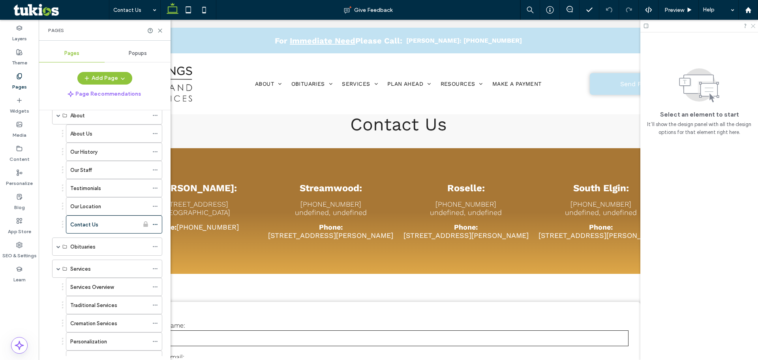
click at [753, 24] on icon at bounding box center [752, 25] width 5 height 5
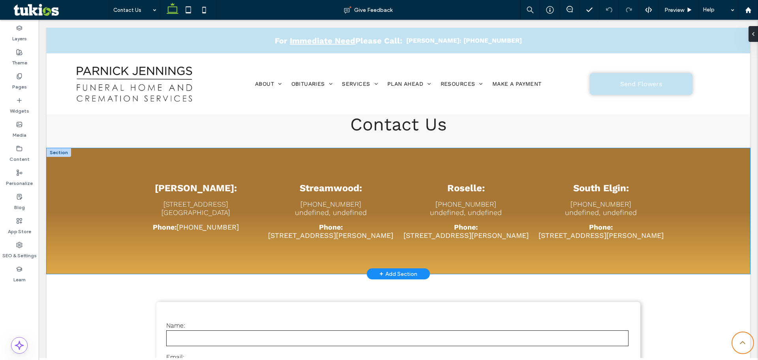
click at [710, 165] on div "[PERSON_NAME]: [STREET_ADDRESS] Phone: [PHONE_NUMBER] Streamwood: [PHONE_NUMBER…" at bounding box center [399, 211] width 704 height 126
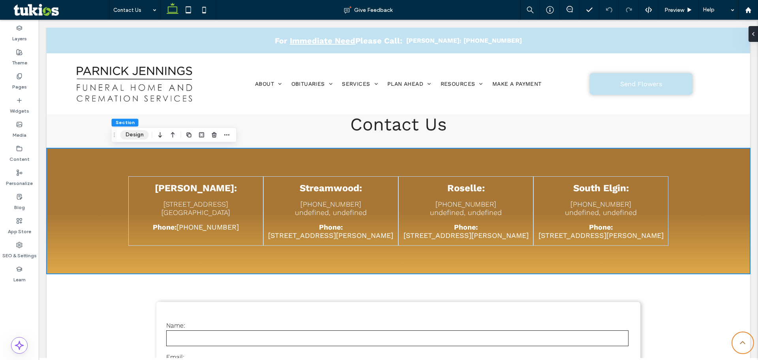
click at [137, 133] on button "Design" at bounding box center [134, 134] width 28 height 9
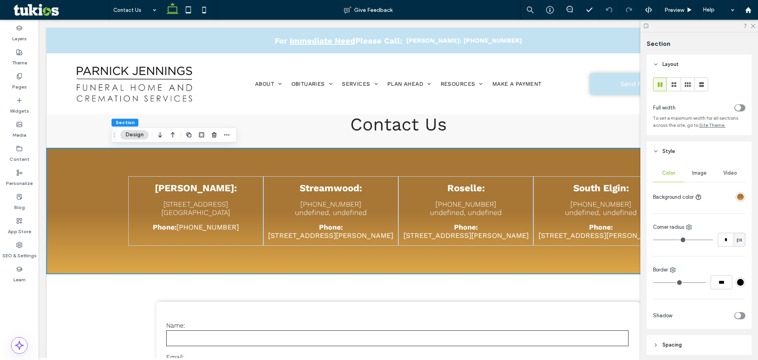
click at [737, 197] on div "linear-gradient(180deg, rgba(168, 119, 53, 1) 51%, rgba(222, 167, 72, 1) 100%)" at bounding box center [740, 196] width 7 height 7
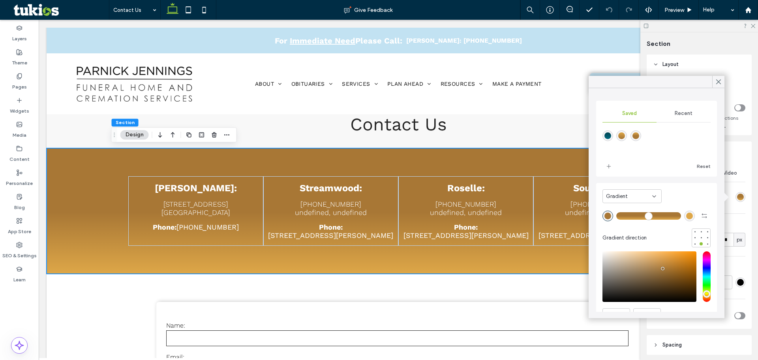
click at [669, 111] on div "Recent" at bounding box center [684, 113] width 54 height 17
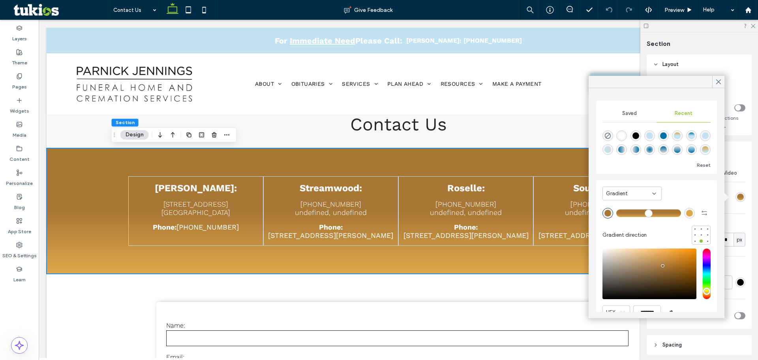
click at [665, 134] on div "rgba(5, 113, 168, 1)" at bounding box center [663, 135] width 7 height 7
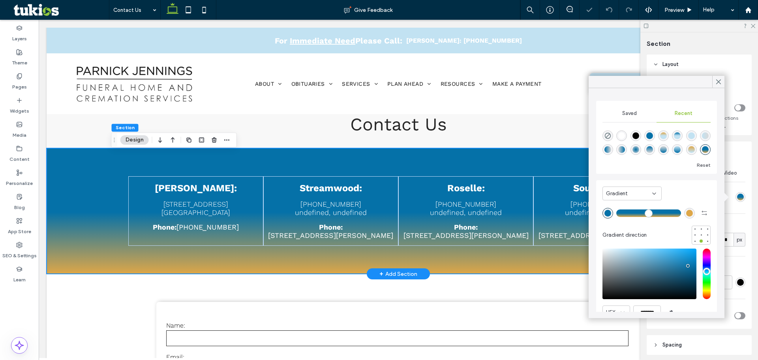
scroll to position [237, 0]
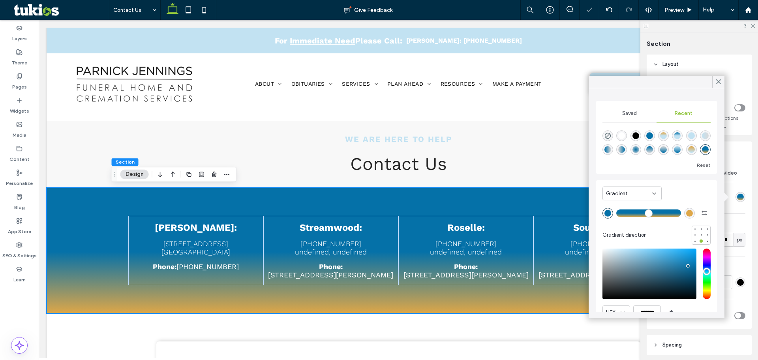
click at [686, 214] on div "rgba(222, 167, 72, 1)" at bounding box center [689, 213] width 7 height 7
type input "*******"
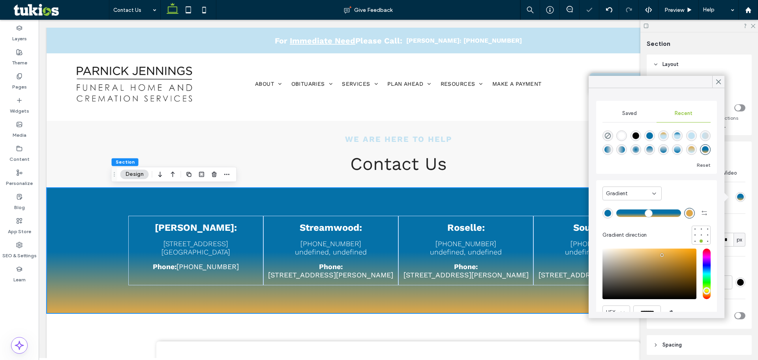
click at [641, 194] on div "Gradient" at bounding box center [629, 194] width 46 height 8
click at [633, 203] on div "Color" at bounding box center [632, 207] width 58 height 14
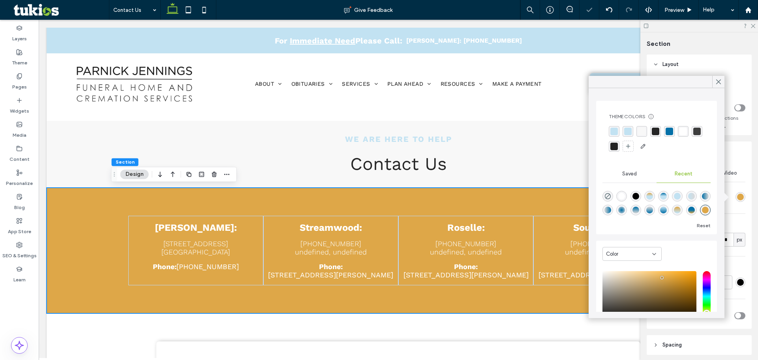
click at [668, 131] on div "rgba(5, 113, 168, 1)" at bounding box center [670, 132] width 8 height 8
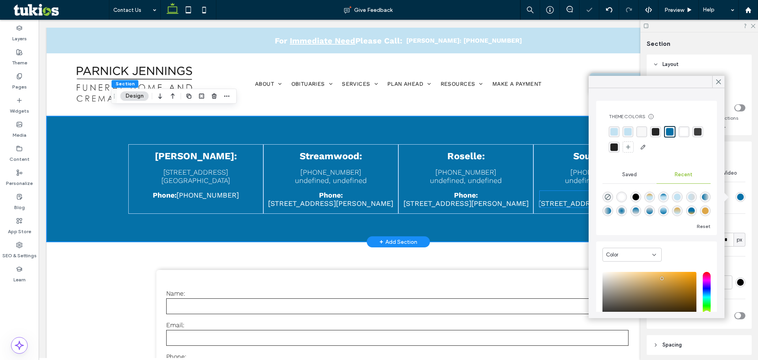
scroll to position [316, 0]
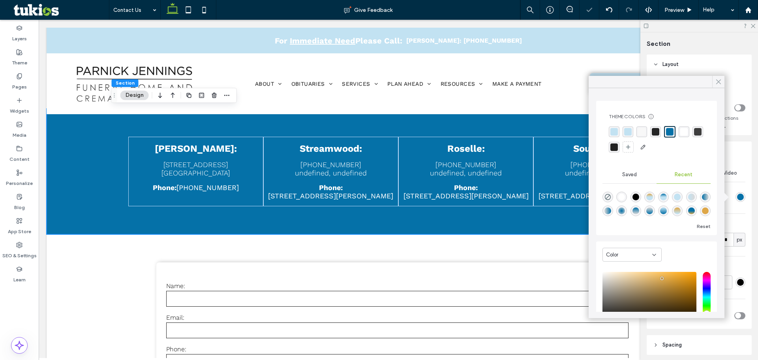
click at [721, 81] on icon at bounding box center [718, 81] width 7 height 7
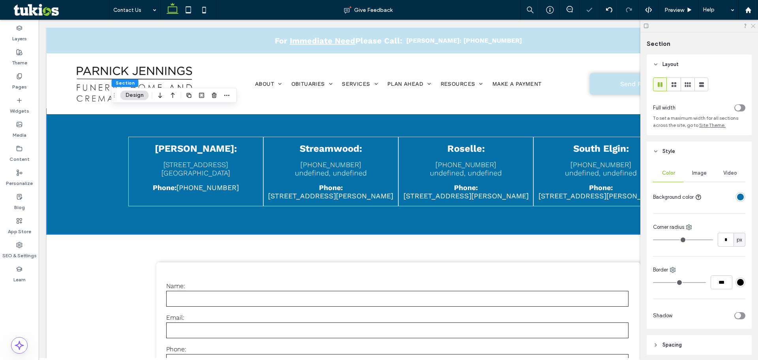
click at [753, 25] on icon at bounding box center [752, 25] width 5 height 5
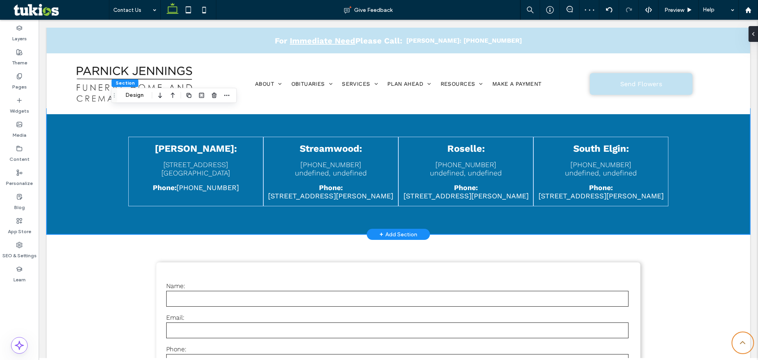
click at [645, 159] on div "South Elgin: [PHONE_NUMBER] undefined, undefined Phone: [STREET_ADDRESS][PERSON…" at bounding box center [600, 172] width 135 height 70
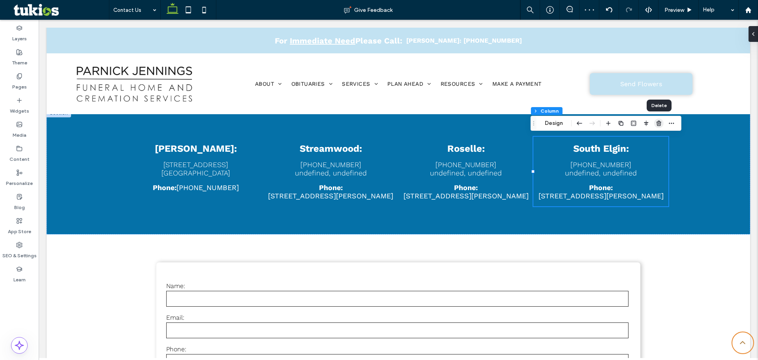
drag, startPoint x: 659, startPoint y: 125, endPoint x: 577, endPoint y: 113, distance: 83.5
click at [659, 125] on icon "button" at bounding box center [659, 123] width 6 height 6
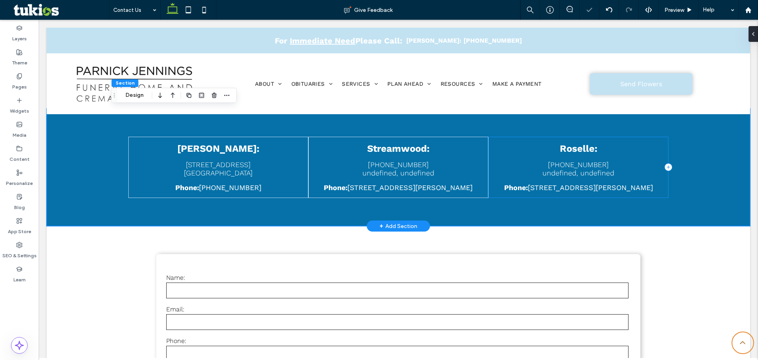
click at [643, 167] on div "Roselle: [PHONE_NUMBER] undefined, undefined Phone: [STREET_ADDRESS][PERSON_NAM…" at bounding box center [578, 167] width 180 height 61
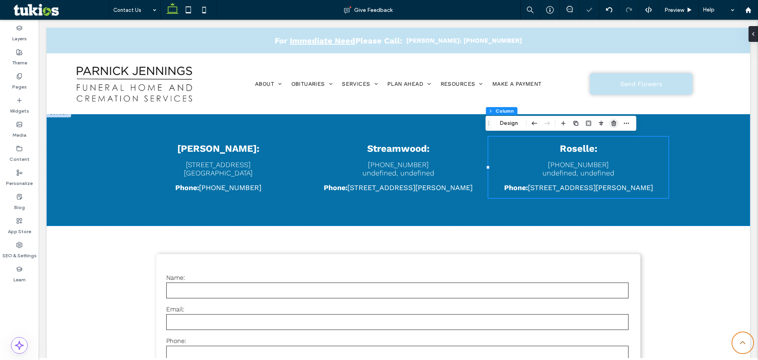
click at [617, 122] on icon "button" at bounding box center [614, 123] width 6 height 6
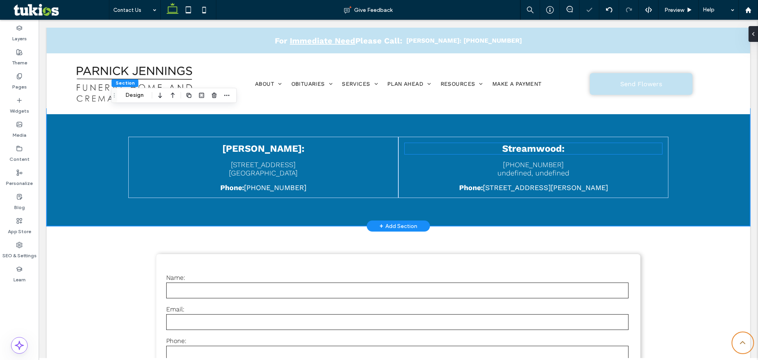
click at [620, 151] on h3 "Streamwood:" at bounding box center [533, 148] width 257 height 11
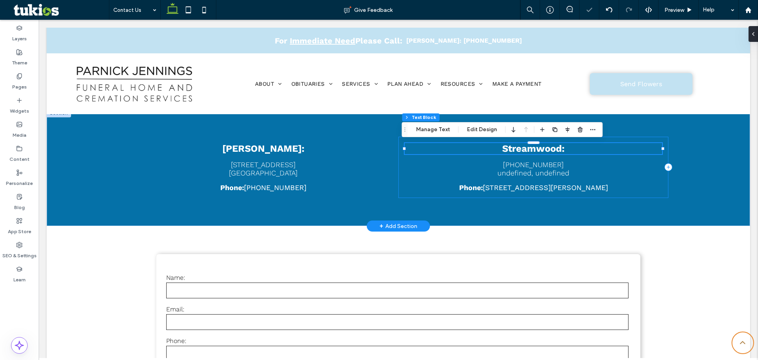
click at [620, 161] on div "Streamwood: [PHONE_NUMBER] undefined, undefined Phone: [STREET_ADDRESS][PERSON_…" at bounding box center [533, 167] width 270 height 61
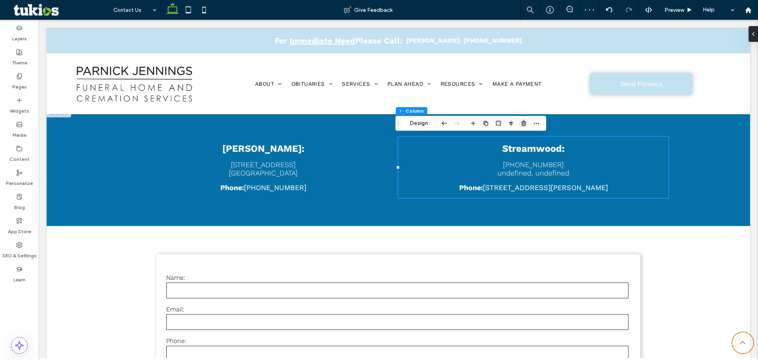
click at [528, 124] on span "button" at bounding box center [523, 122] width 9 height 9
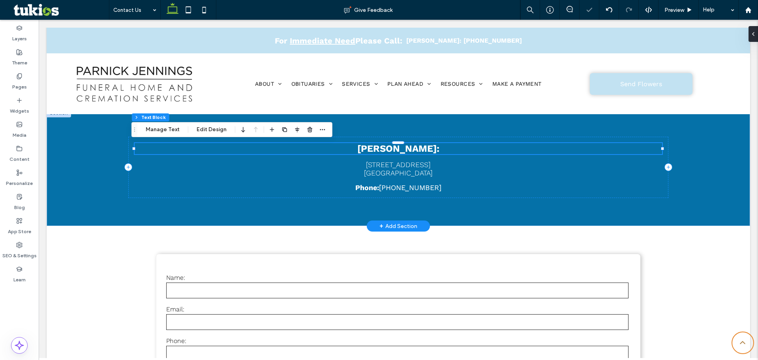
click at [401, 149] on strong "[PERSON_NAME]:" at bounding box center [398, 148] width 82 height 11
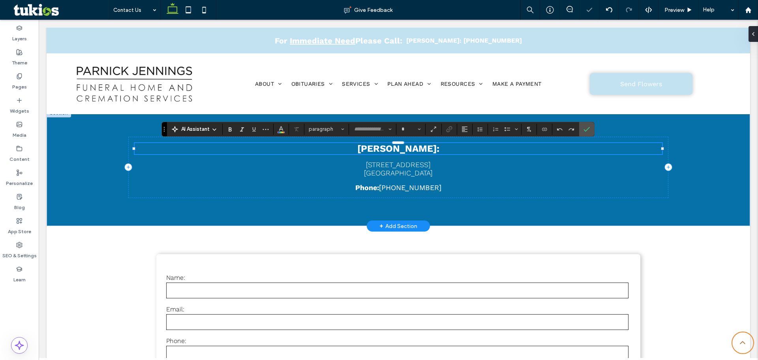
type input "*********"
type input "**"
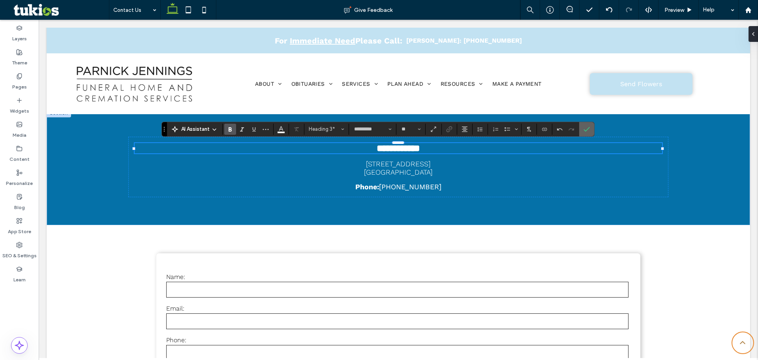
click at [584, 131] on icon "Confirm" at bounding box center [587, 129] width 6 height 6
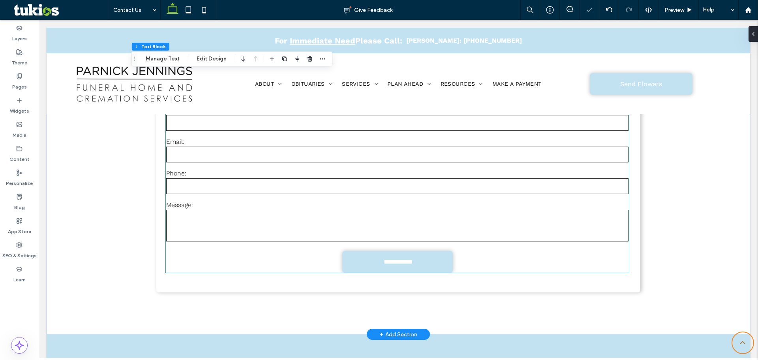
scroll to position [553, 0]
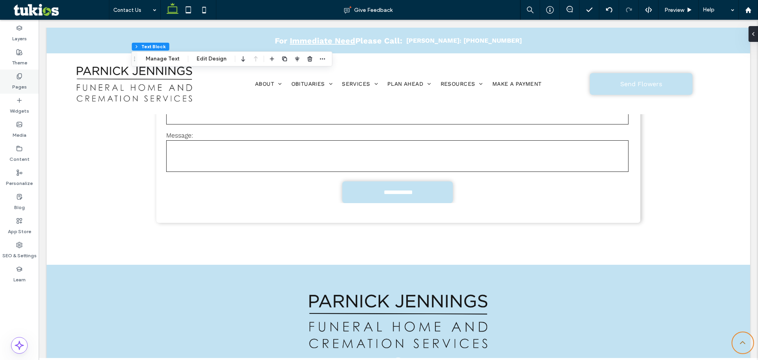
click at [19, 84] on label "Pages" at bounding box center [19, 84] width 15 height 11
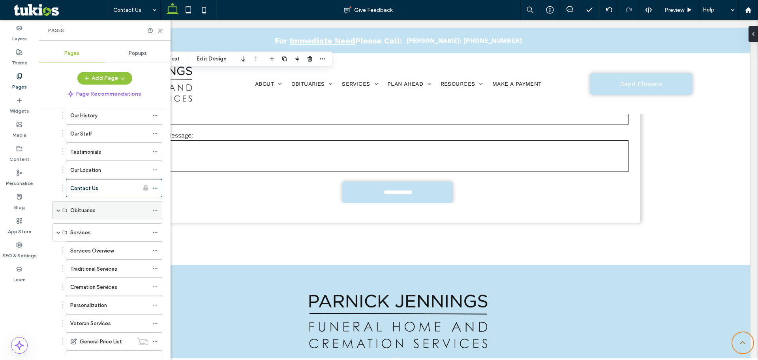
scroll to position [79, 0]
click at [56, 205] on div "Obituaries" at bounding box center [107, 207] width 110 height 18
click at [59, 207] on span at bounding box center [58, 207] width 4 height 4
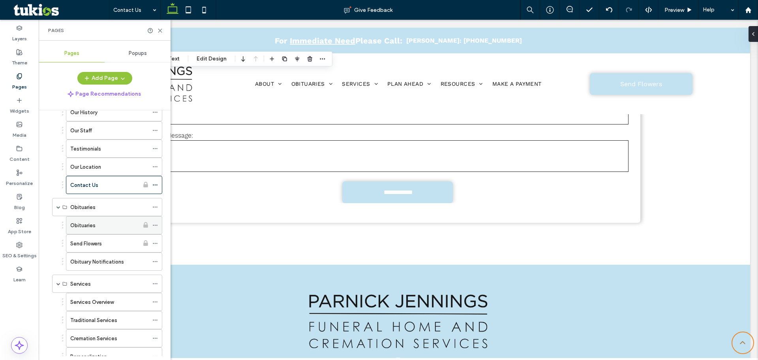
click at [91, 223] on label "Obituaries" at bounding box center [82, 225] width 25 height 14
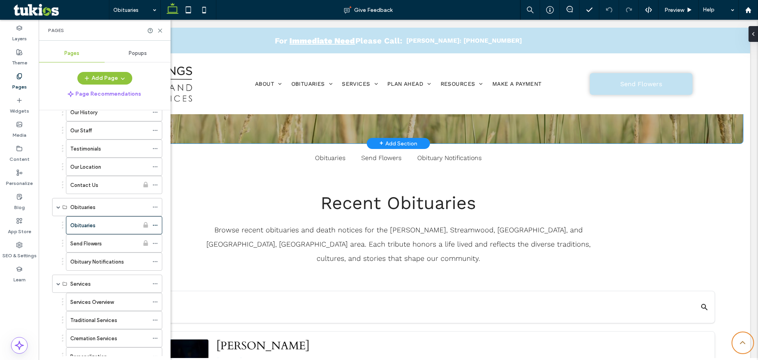
scroll to position [197, 0]
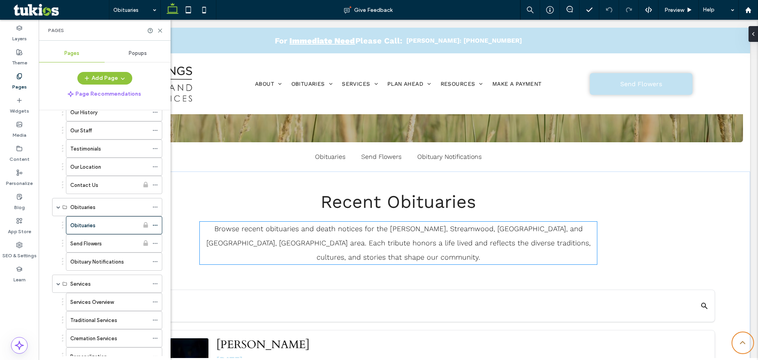
click at [420, 235] on p "Browse recent obituaries and death notices for the [PERSON_NAME], Streamwood, […" at bounding box center [398, 243] width 397 height 43
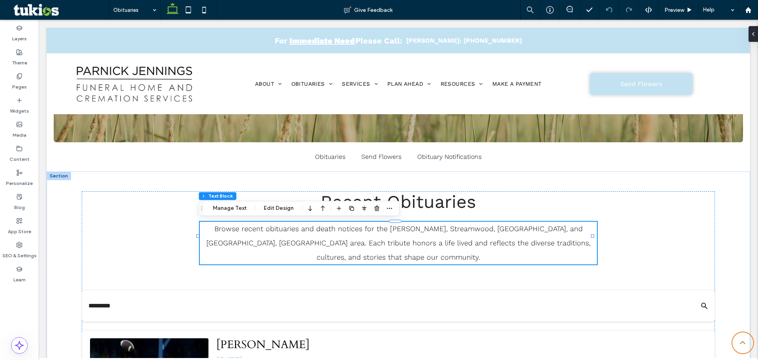
click at [399, 237] on p "Browse recent obituaries and death notices for the [PERSON_NAME], Streamwood, […" at bounding box center [398, 243] width 397 height 43
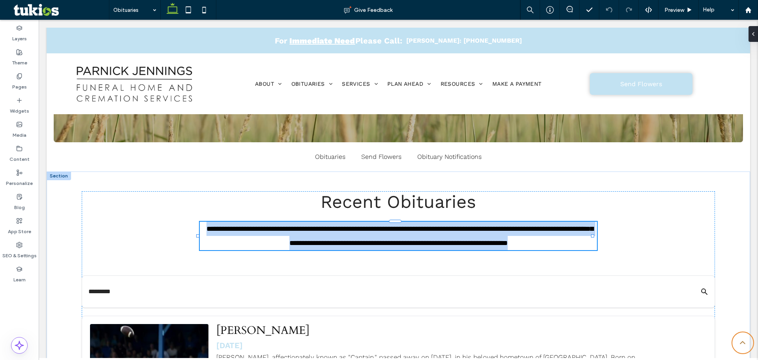
type input "*********"
type input "**"
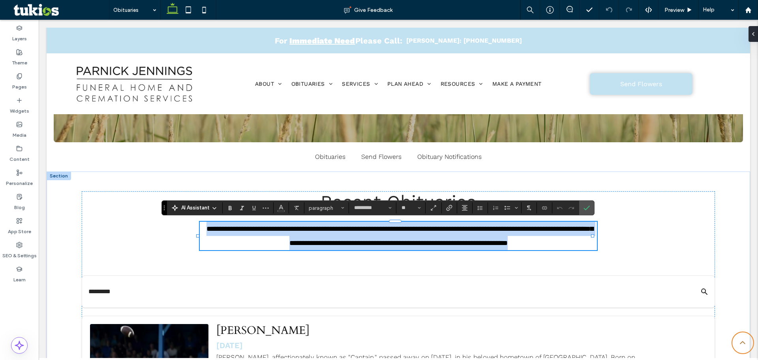
click at [397, 233] on p "**********" at bounding box center [398, 236] width 397 height 28
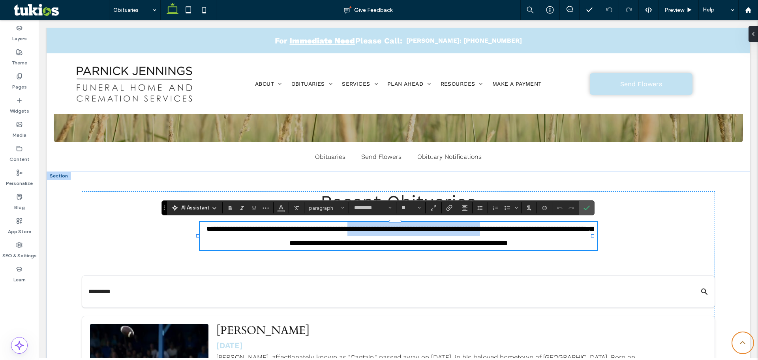
drag, startPoint x: 379, startPoint y: 229, endPoint x: 533, endPoint y: 228, distance: 153.6
click at [533, 228] on span "**********" at bounding box center [400, 235] width 387 height 21
drag, startPoint x: 354, startPoint y: 227, endPoint x: 539, endPoint y: 232, distance: 185.7
click at [539, 232] on span "**********" at bounding box center [400, 235] width 387 height 21
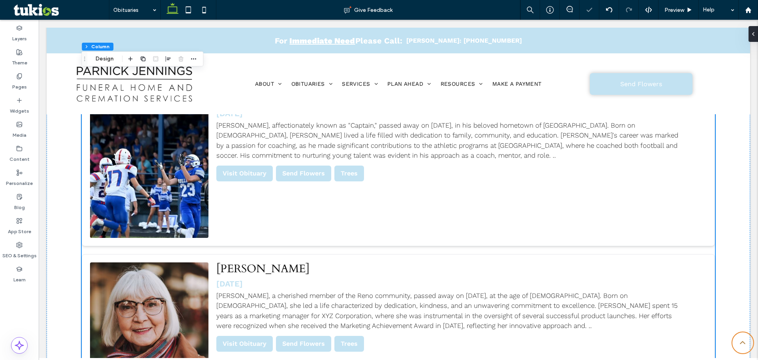
scroll to position [474, 0]
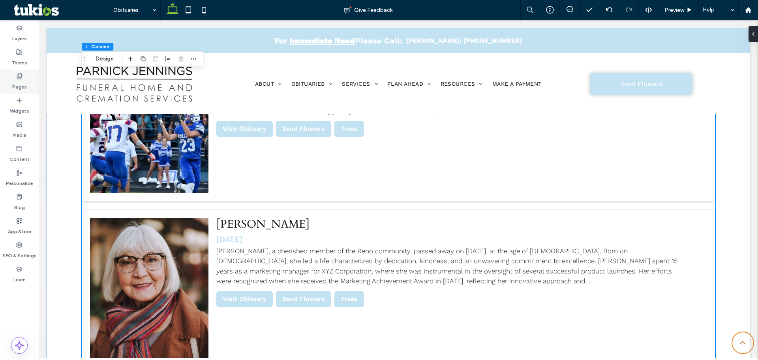
drag, startPoint x: 15, startPoint y: 80, endPoint x: 19, endPoint y: 84, distance: 4.8
click at [15, 80] on label "Pages" at bounding box center [19, 84] width 15 height 11
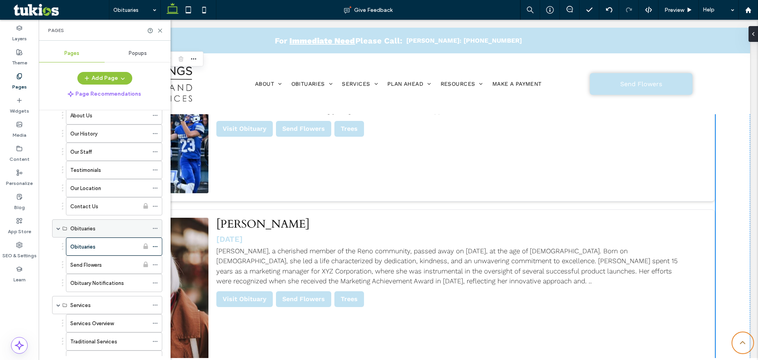
scroll to position [118, 0]
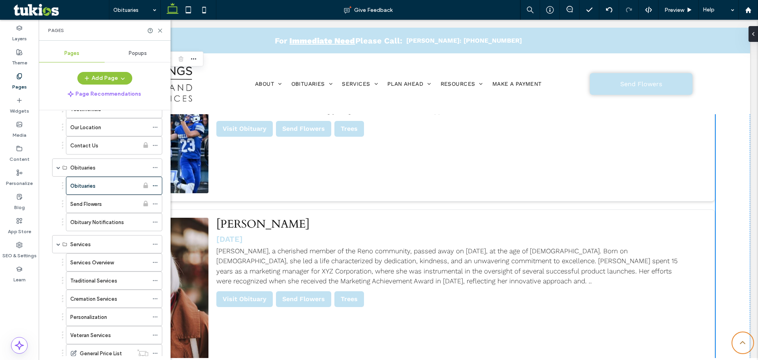
drag, startPoint x: 85, startPoint y: 203, endPoint x: 90, endPoint y: 202, distance: 5.7
click at [86, 203] on label "Send Flowers" at bounding box center [86, 204] width 32 height 14
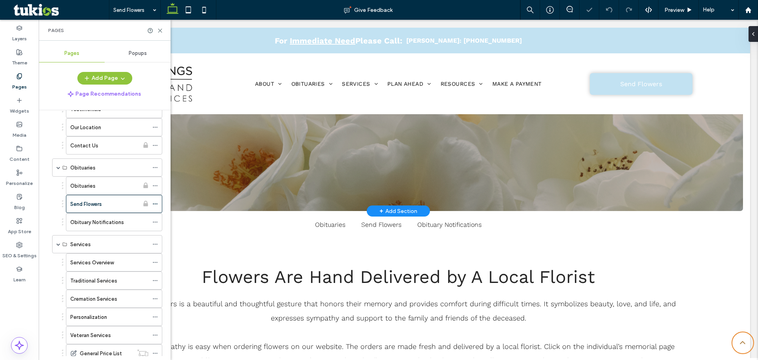
scroll to position [197, 0]
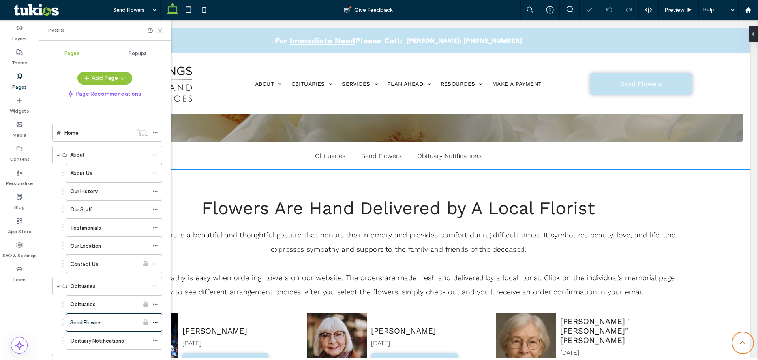
scroll to position [118, 0]
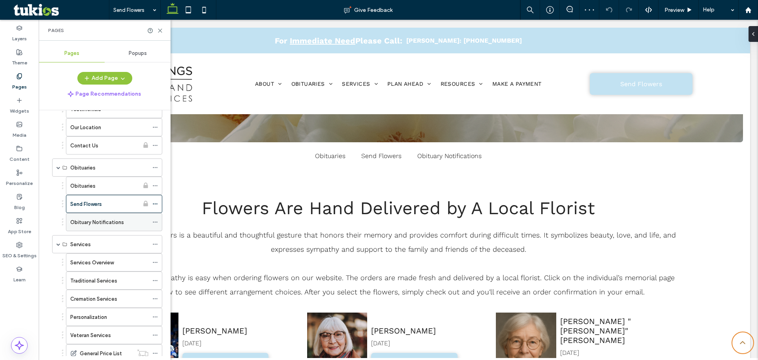
click at [82, 219] on label "Obituary Notifications" at bounding box center [97, 222] width 54 height 14
click at [81, 263] on label "Services Overview" at bounding box center [91, 262] width 43 height 14
click at [90, 282] on label "Traditional Services" at bounding box center [93, 281] width 47 height 14
click at [109, 301] on label "Cremation Services" at bounding box center [93, 299] width 47 height 14
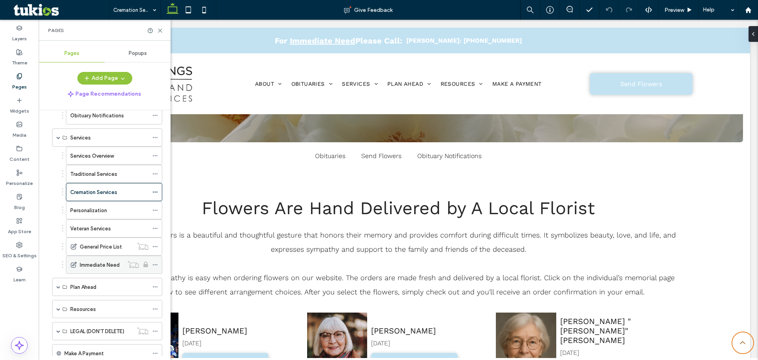
scroll to position [237, 0]
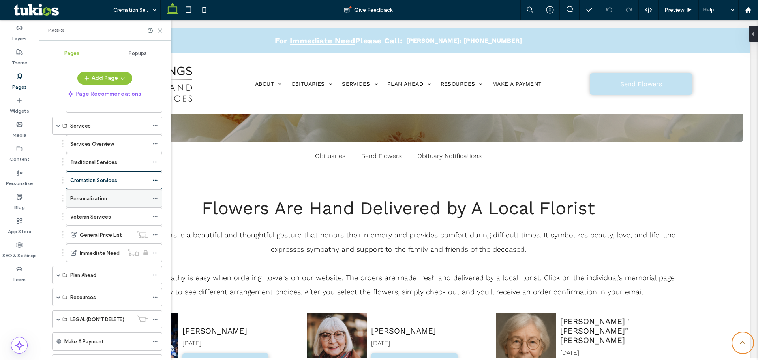
click at [86, 201] on label "Personalization" at bounding box center [88, 199] width 37 height 14
click at [116, 216] on div "Veteran Services" at bounding box center [109, 216] width 78 height 8
click at [95, 231] on label "General Price List" at bounding box center [101, 235] width 42 height 14
click at [568, 8] on icon at bounding box center [570, 9] width 6 height 6
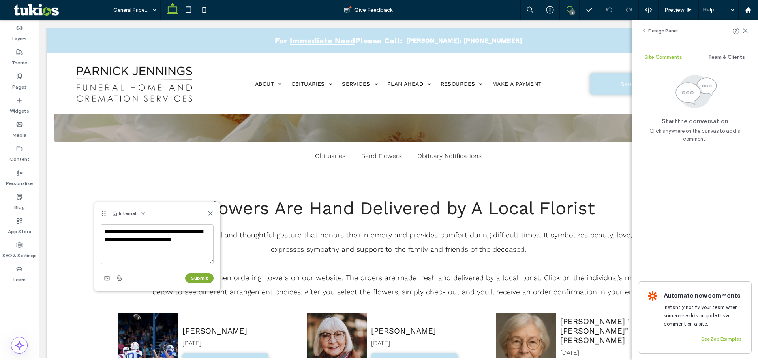
type textarea "**********"
click at [198, 279] on button "Submit" at bounding box center [199, 277] width 28 height 9
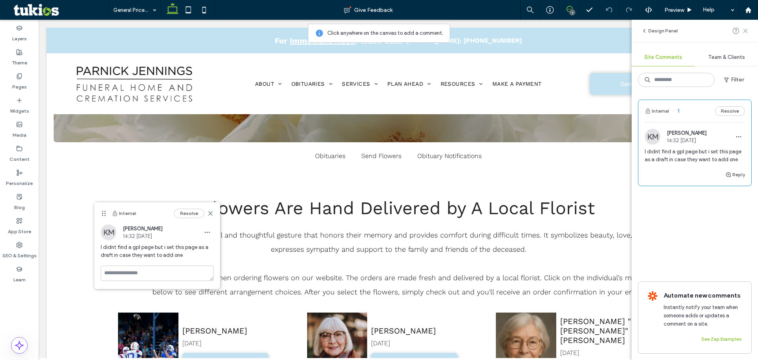
drag, startPoint x: 745, startPoint y: 32, endPoint x: 672, endPoint y: 48, distance: 74.1
click at [744, 32] on icon at bounding box center [745, 31] width 6 height 6
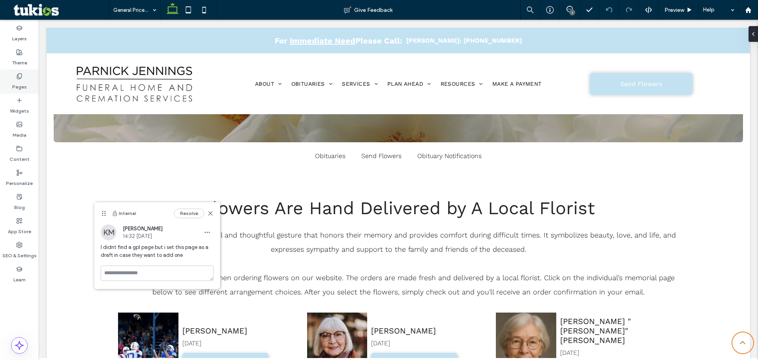
click at [17, 73] on icon at bounding box center [19, 76] width 6 height 6
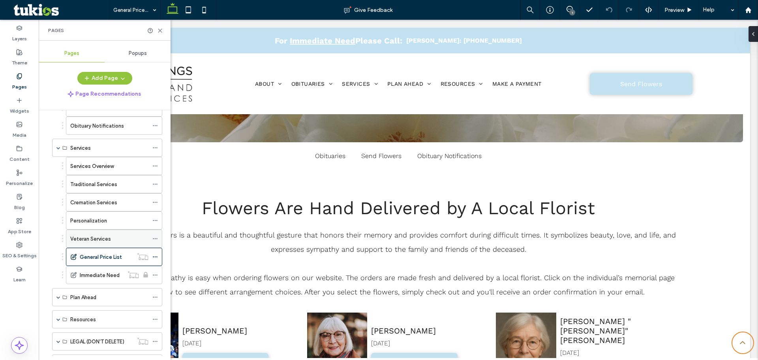
scroll to position [273, 0]
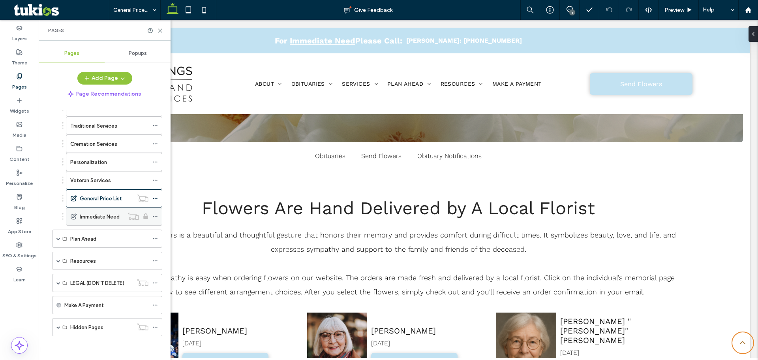
click at [92, 216] on label "Immediate Need" at bounding box center [100, 217] width 40 height 14
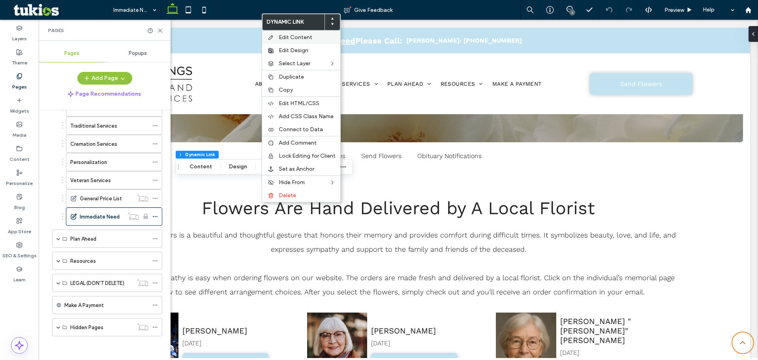
click at [295, 38] on span "Edit Content" at bounding box center [296, 37] width 34 height 7
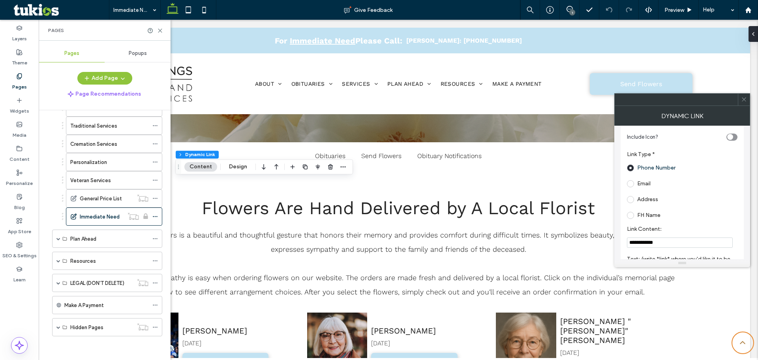
scroll to position [21, 0]
drag, startPoint x: 667, startPoint y: 252, endPoint x: 628, endPoint y: 247, distance: 39.8
click at [629, 250] on div "**********" at bounding box center [682, 266] width 111 height 302
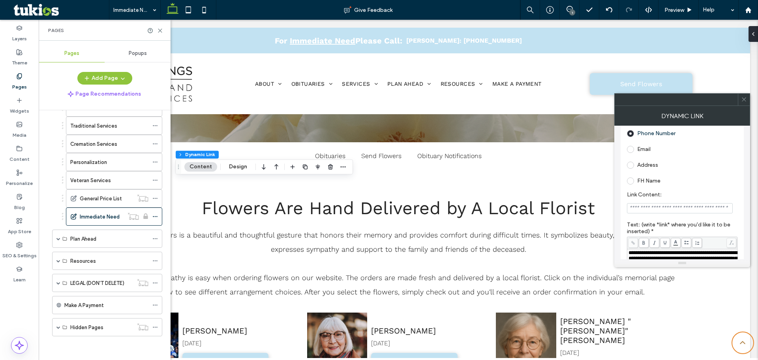
scroll to position [39, 0]
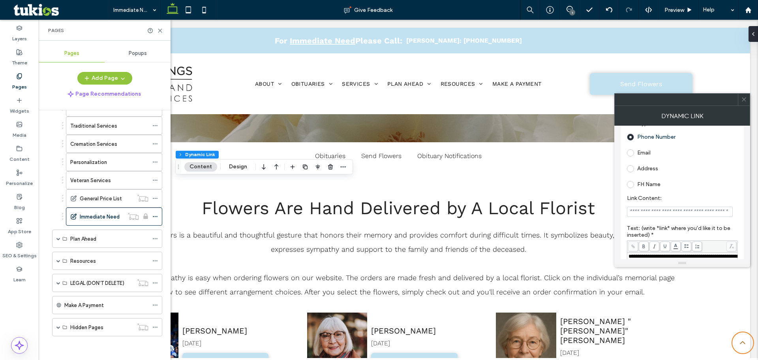
click at [641, 211] on input "Link Content:" at bounding box center [680, 212] width 106 height 10
paste input "**********"
type input "**********"
click at [701, 197] on label "Link Content:" at bounding box center [680, 199] width 107 height 9
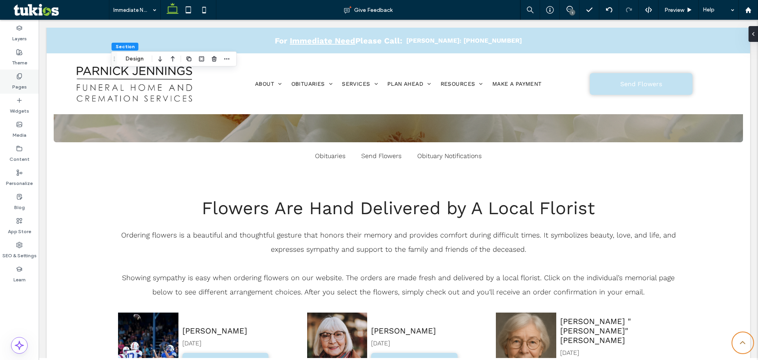
click at [21, 77] on icon at bounding box center [19, 76] width 6 height 6
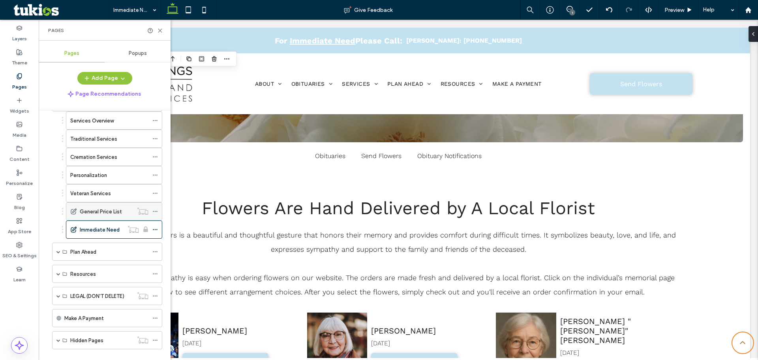
scroll to position [273, 0]
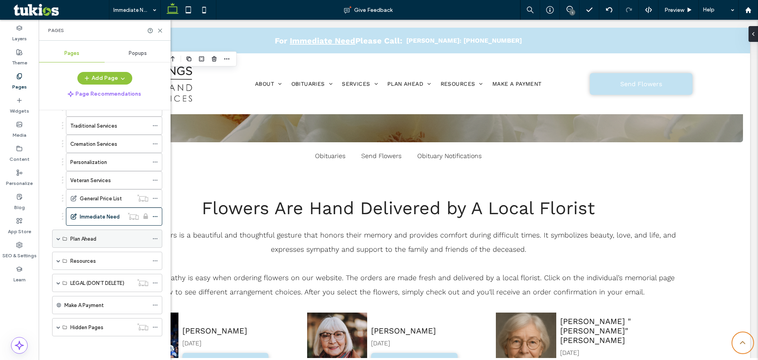
click at [58, 240] on span at bounding box center [58, 239] width 4 height 4
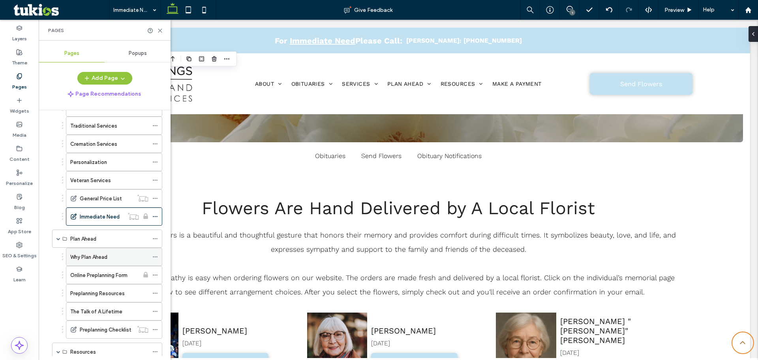
click at [81, 254] on label "Why Plan Ahead" at bounding box center [88, 257] width 37 height 14
click at [115, 271] on label "Online Preplanning Form" at bounding box center [98, 275] width 57 height 14
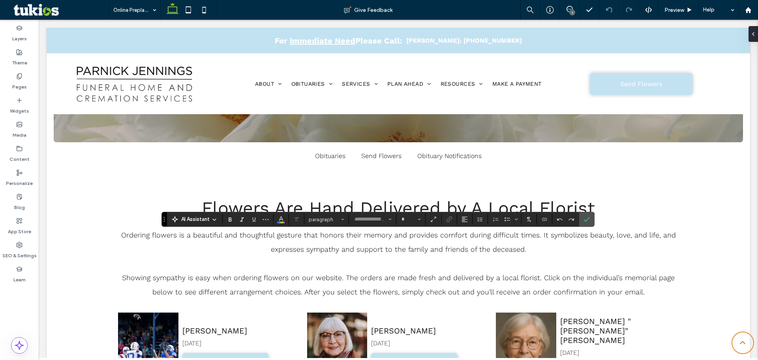
type input "*********"
type input "**"
click at [590, 218] on label "Confirm" at bounding box center [587, 219] width 12 height 14
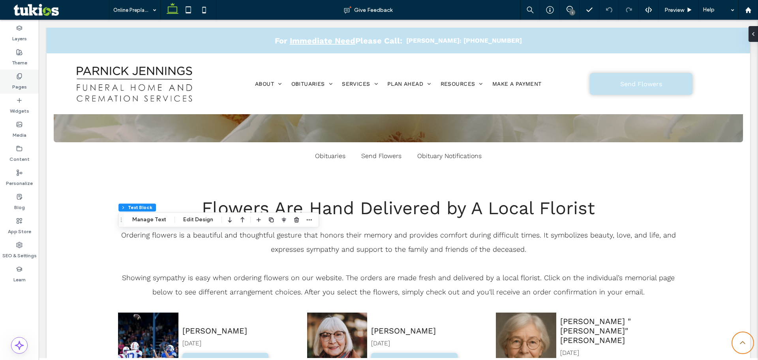
click at [16, 79] on label "Pages" at bounding box center [19, 84] width 15 height 11
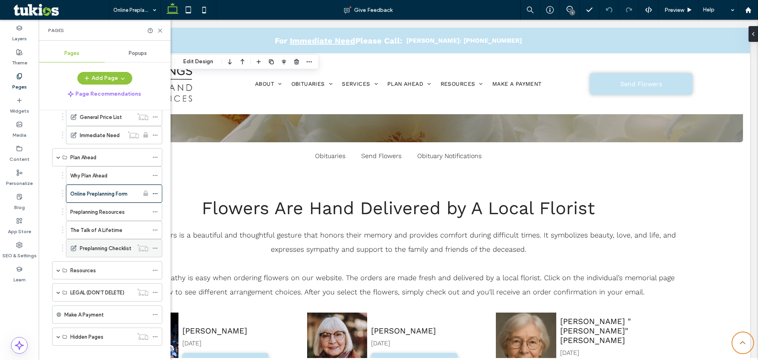
scroll to position [355, 0]
click at [98, 210] on label "Preplanning Resources" at bounding box center [97, 211] width 54 height 14
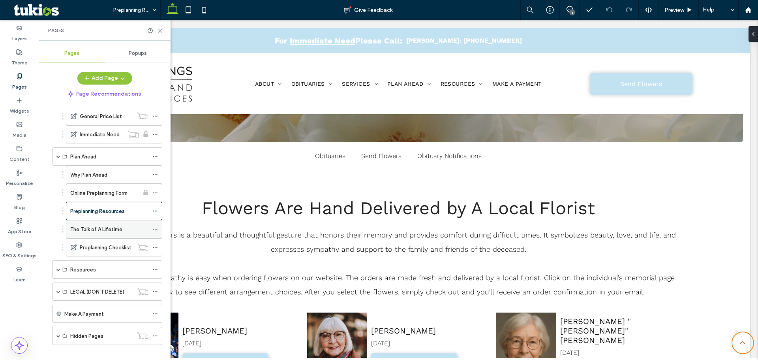
click at [116, 229] on label "The Talk of A Lifetime" at bounding box center [96, 229] width 52 height 14
click at [116, 246] on label "Preplanning Checklist" at bounding box center [106, 247] width 52 height 14
click at [58, 268] on span at bounding box center [58, 269] width 4 height 4
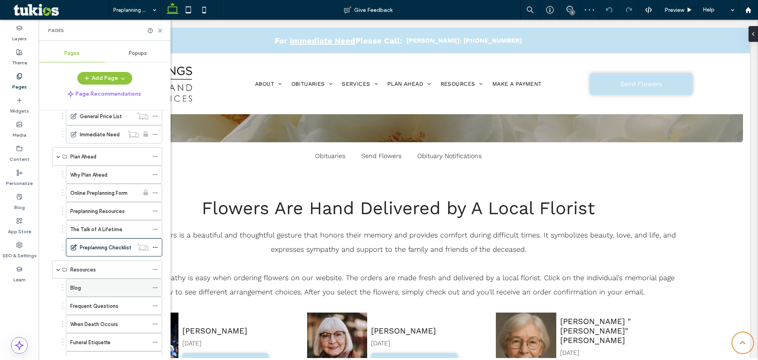
click at [92, 282] on div "Blog" at bounding box center [109, 287] width 78 height 17
click at [155, 287] on use at bounding box center [155, 287] width 4 height 1
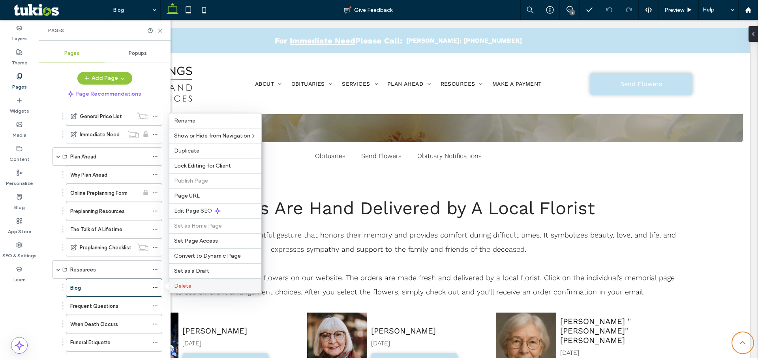
click at [188, 287] on span "Delete" at bounding box center [182, 285] width 17 height 7
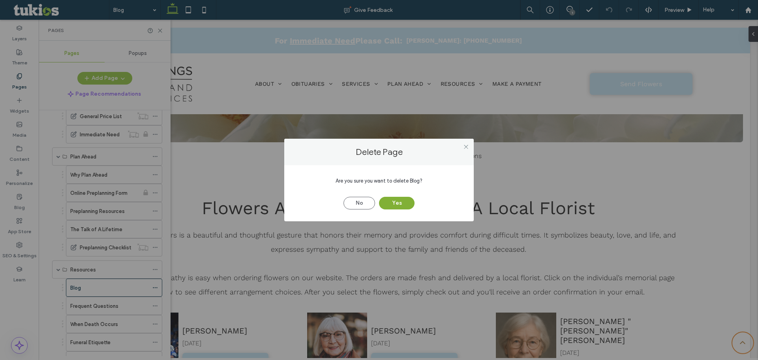
click at [402, 207] on button "Yes" at bounding box center [397, 203] width 36 height 13
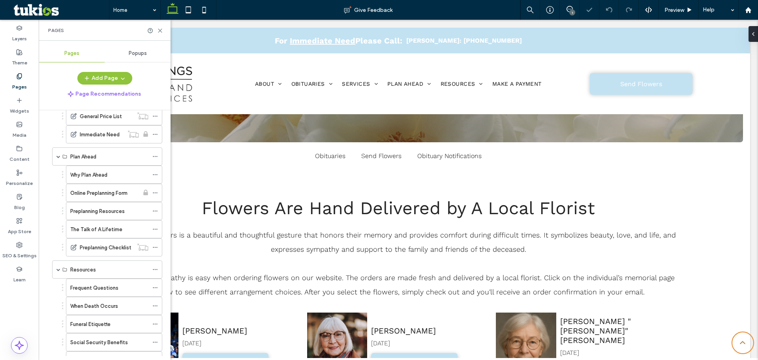
click at [104, 287] on div at bounding box center [379, 180] width 758 height 360
click at [103, 287] on label "Frequent Questions" at bounding box center [94, 288] width 48 height 14
click at [111, 306] on label "When Death Occurs" at bounding box center [94, 306] width 48 height 14
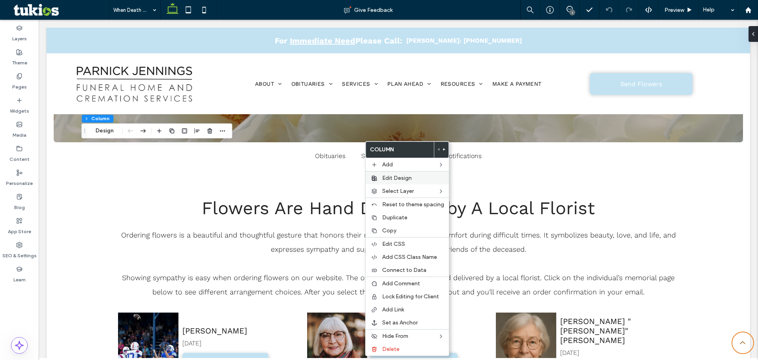
click at [400, 181] on span "Edit Design" at bounding box center [397, 178] width 30 height 7
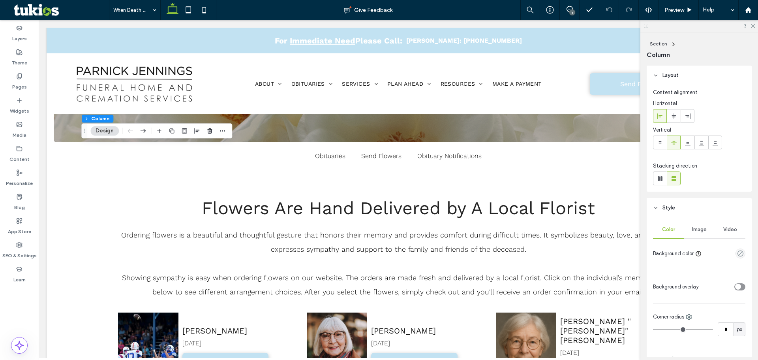
click at [698, 226] on span "Image" at bounding box center [699, 229] width 15 height 6
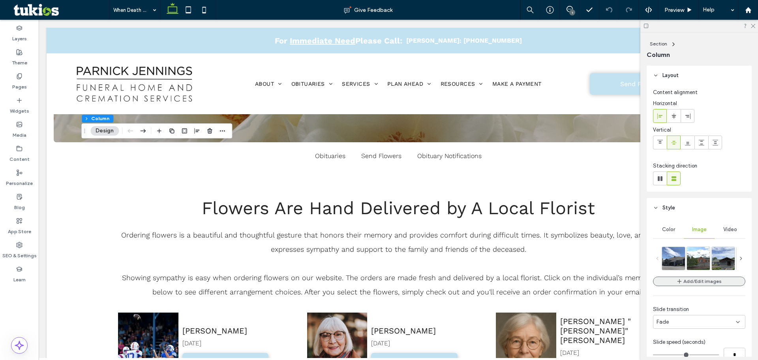
click at [691, 280] on button "Add/Edit images" at bounding box center [699, 280] width 92 height 9
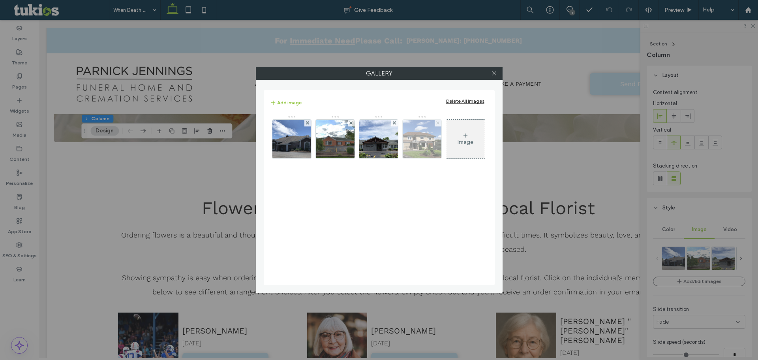
click at [437, 121] on icon at bounding box center [437, 122] width 3 height 3
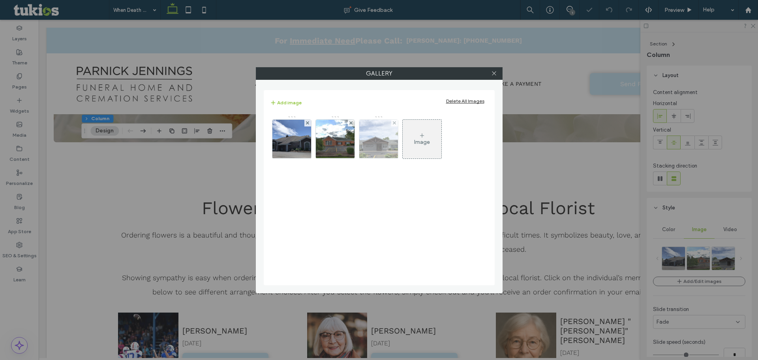
click at [393, 122] on div at bounding box center [394, 123] width 7 height 7
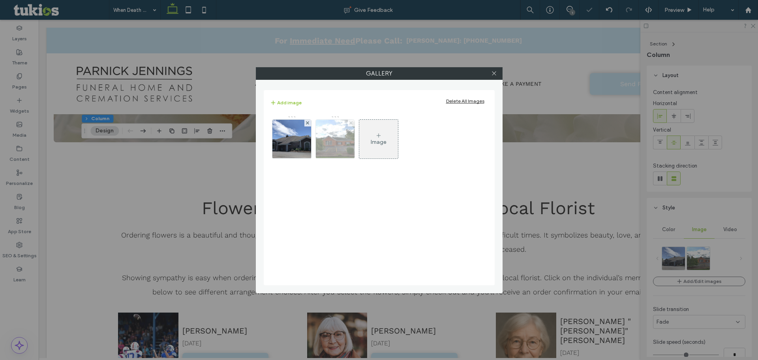
click at [351, 124] on span at bounding box center [350, 123] width 3 height 7
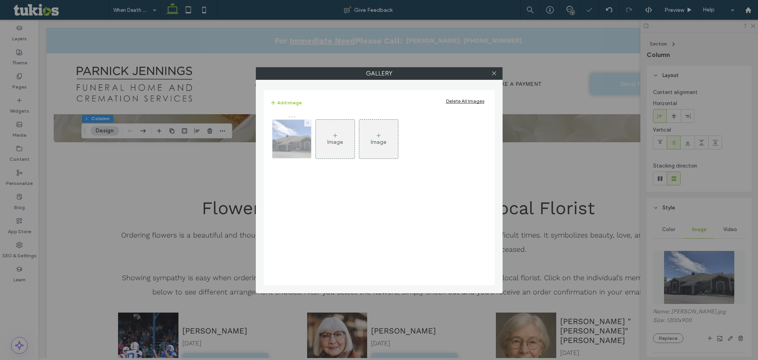
click at [308, 122] on use at bounding box center [307, 122] width 3 height 3
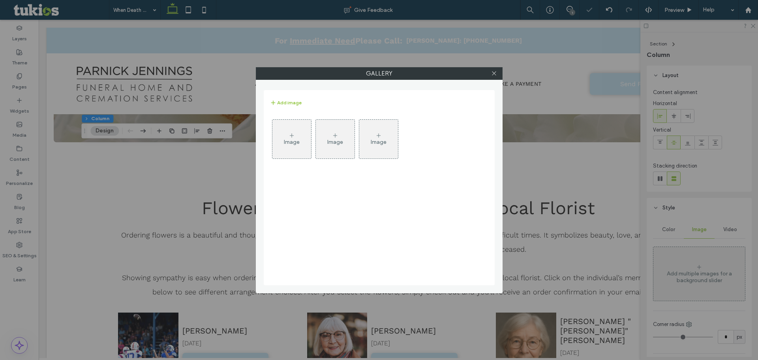
click at [289, 135] on icon at bounding box center [292, 135] width 6 height 6
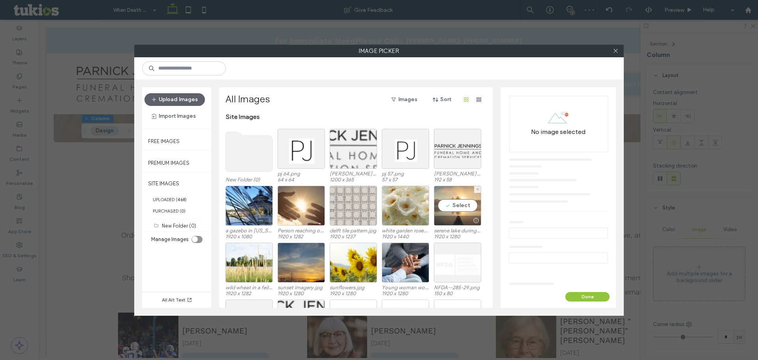
click at [462, 207] on div "Select" at bounding box center [457, 206] width 47 height 40
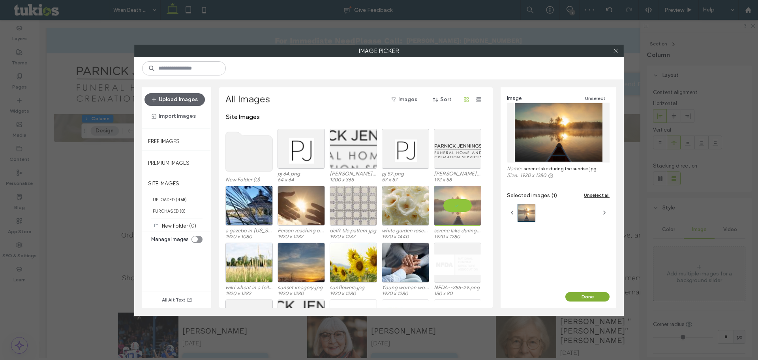
click at [580, 294] on button "Done" at bounding box center [587, 296] width 44 height 9
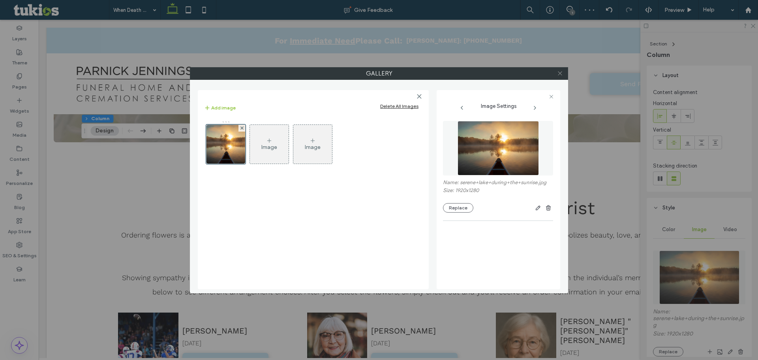
click at [562, 72] on icon at bounding box center [560, 73] width 6 height 6
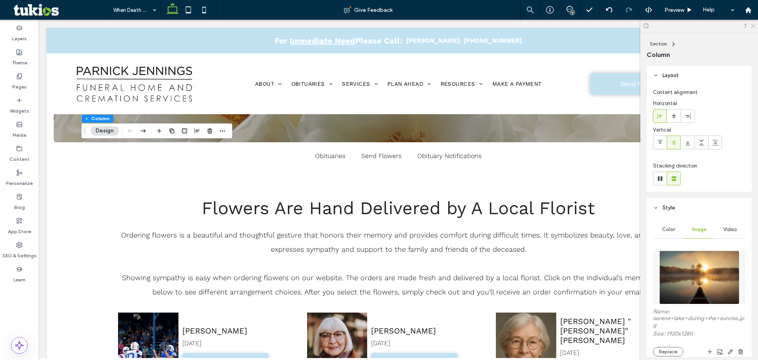
click at [753, 25] on use at bounding box center [753, 26] width 4 height 4
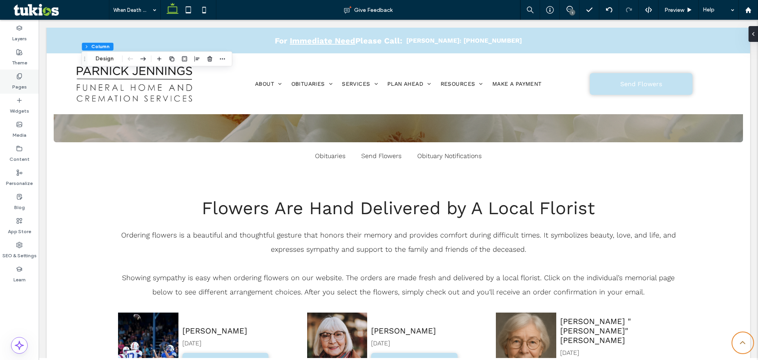
click at [20, 75] on icon at bounding box center [19, 76] width 6 height 6
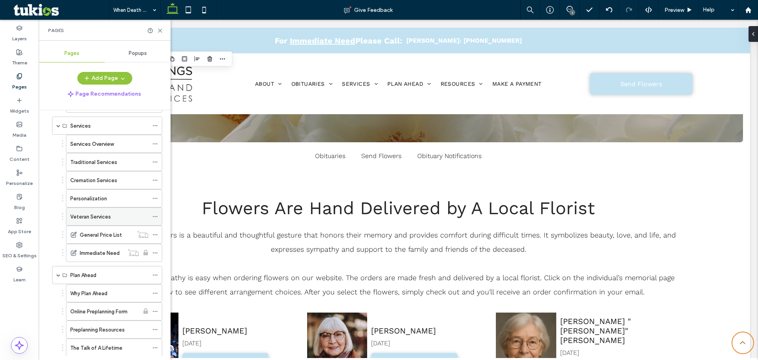
scroll to position [473, 0]
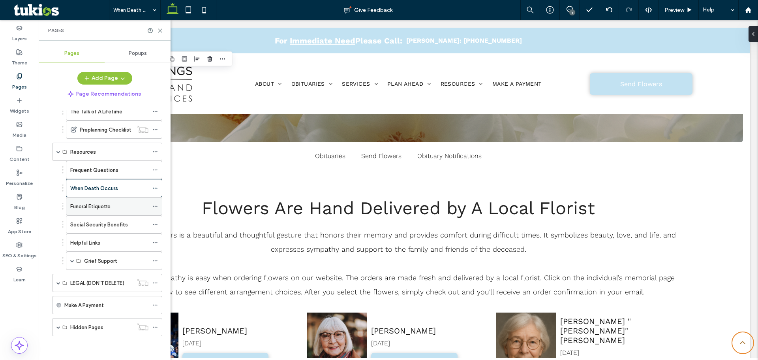
click at [107, 209] on label "Funeral Etiquette" at bounding box center [90, 206] width 40 height 14
click at [98, 224] on label "Social Security Benefits" at bounding box center [99, 225] width 58 height 14
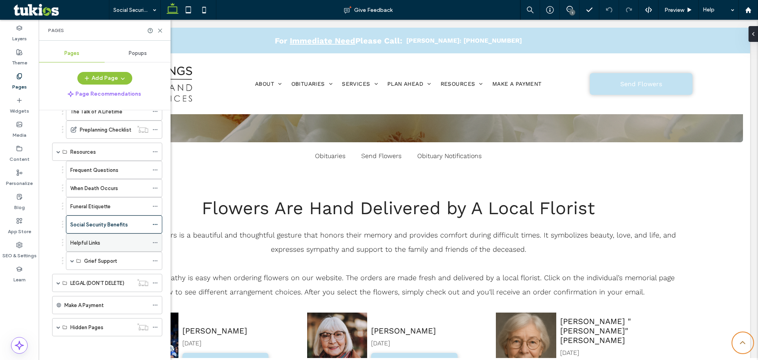
drag, startPoint x: 101, startPoint y: 240, endPoint x: 118, endPoint y: 242, distance: 17.8
click at [100, 241] on label "Helpful Links" at bounding box center [85, 243] width 30 height 14
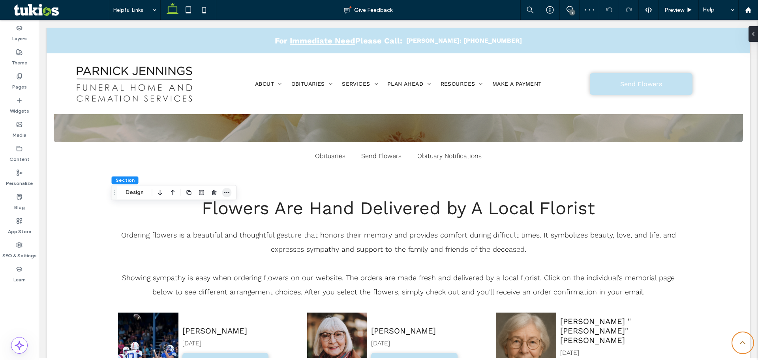
click at [231, 192] on span "button" at bounding box center [226, 192] width 9 height 9
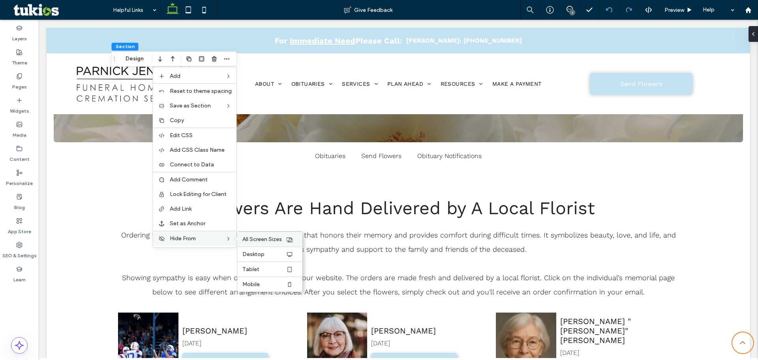
click at [240, 237] on div "All Screen Sizes" at bounding box center [270, 238] width 65 height 15
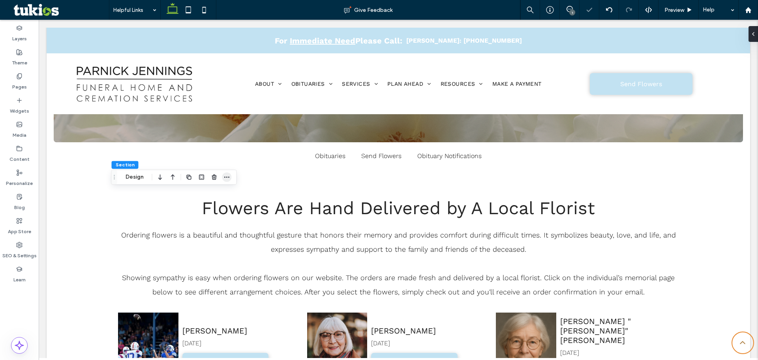
click at [227, 177] on use "button" at bounding box center [226, 177] width 5 height 1
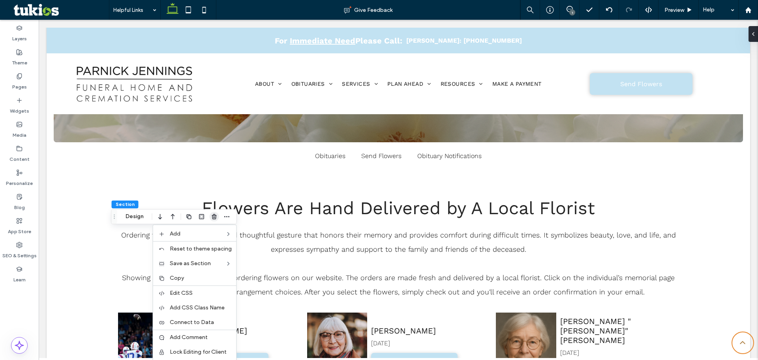
click at [214, 213] on icon "button" at bounding box center [214, 216] width 6 height 6
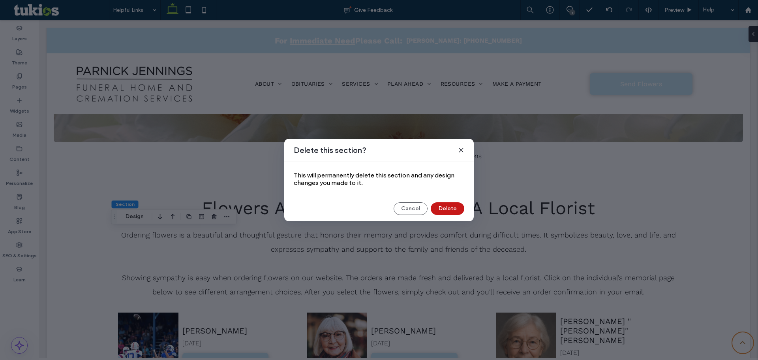
click at [451, 209] on button "Delete" at bounding box center [448, 208] width 34 height 13
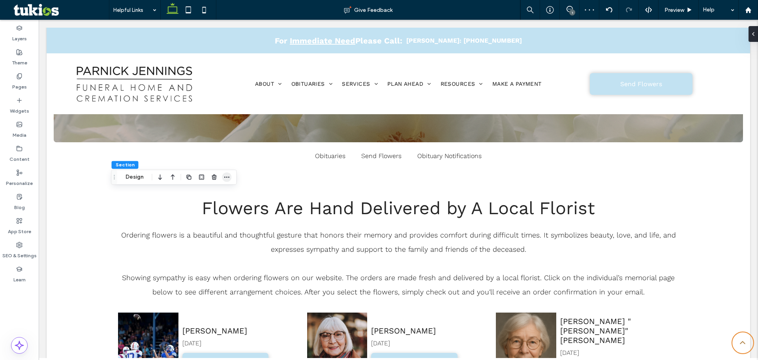
click at [227, 178] on icon "button" at bounding box center [227, 177] width 6 height 6
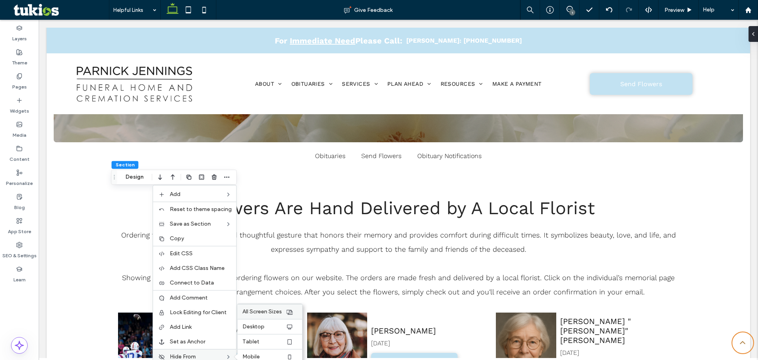
click at [267, 304] on div "All Screen Sizes" at bounding box center [270, 311] width 65 height 15
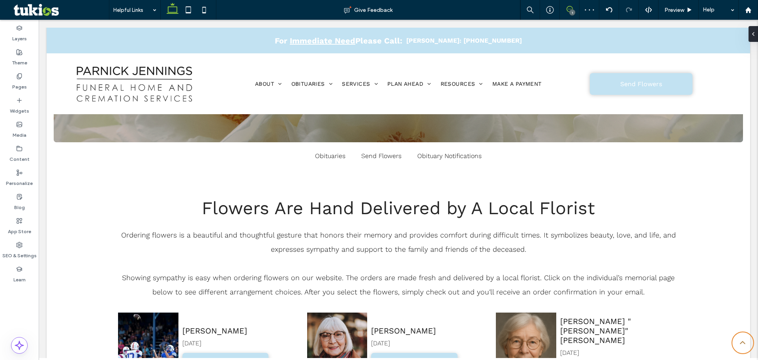
click at [570, 9] on icon at bounding box center [570, 9] width 6 height 6
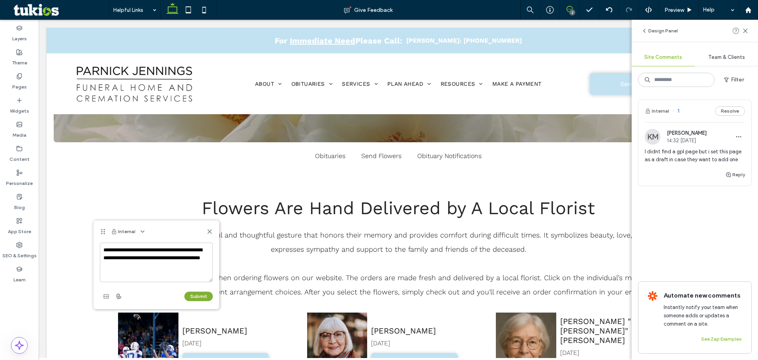
type textarea "**********"
click at [198, 293] on button "Submit" at bounding box center [198, 295] width 28 height 9
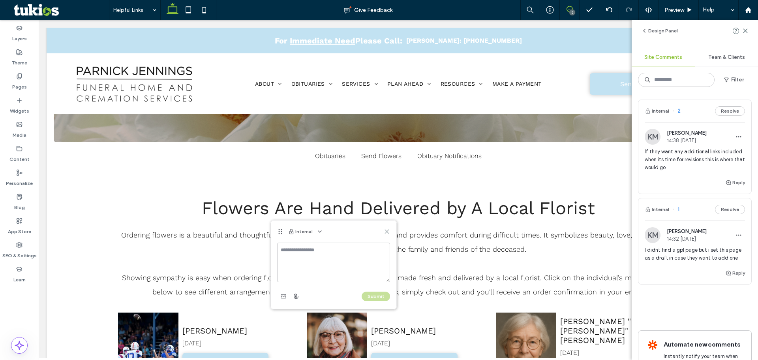
click at [389, 229] on icon at bounding box center [387, 231] width 6 height 6
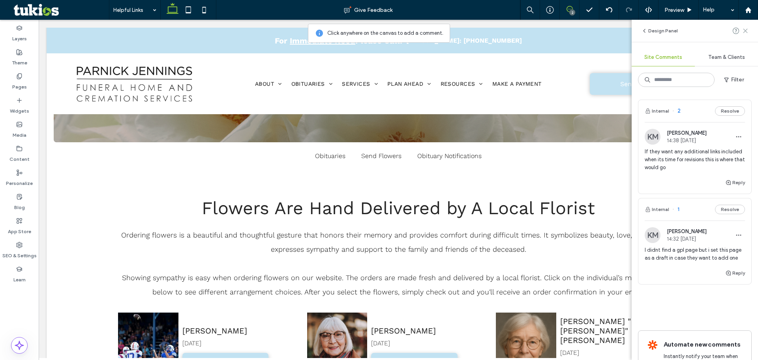
click at [743, 30] on div at bounding box center [741, 30] width 16 height 9
click at [745, 30] on use at bounding box center [746, 31] width 4 height 4
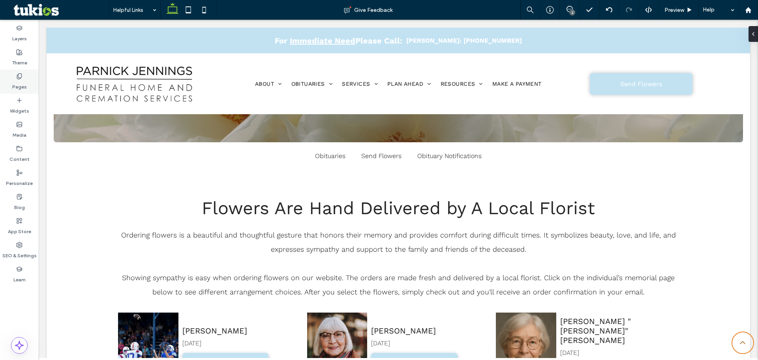
click at [29, 76] on div "Pages" at bounding box center [19, 82] width 39 height 24
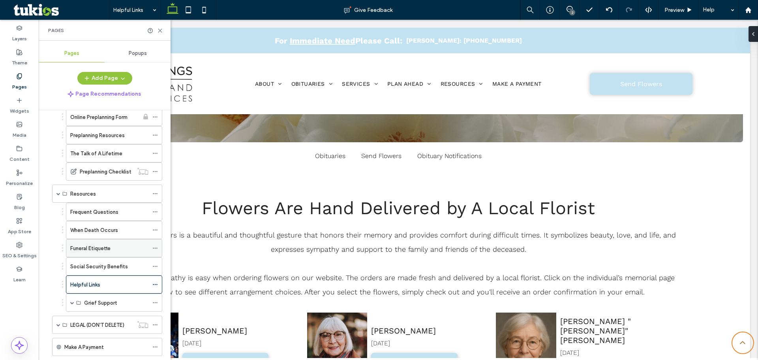
scroll to position [473, 0]
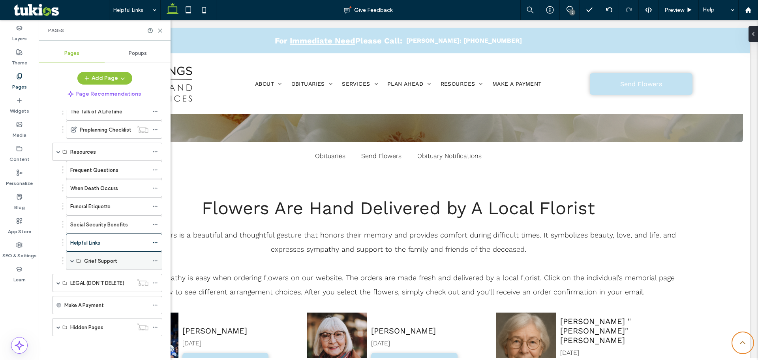
click at [91, 260] on label "Grief Support" at bounding box center [100, 261] width 33 height 14
click at [72, 261] on span at bounding box center [72, 261] width 4 height 4
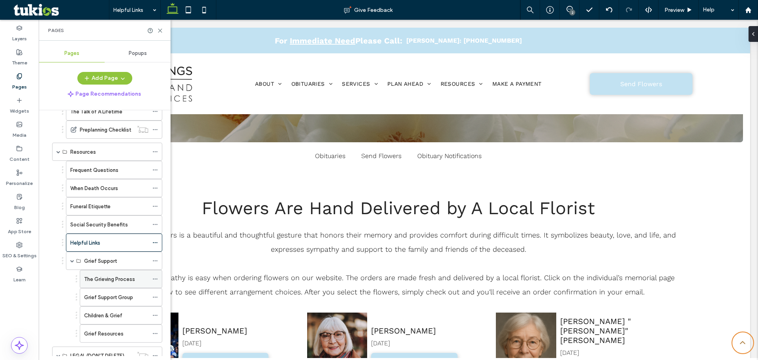
click at [108, 276] on label "The Grieving Process" at bounding box center [109, 279] width 51 height 14
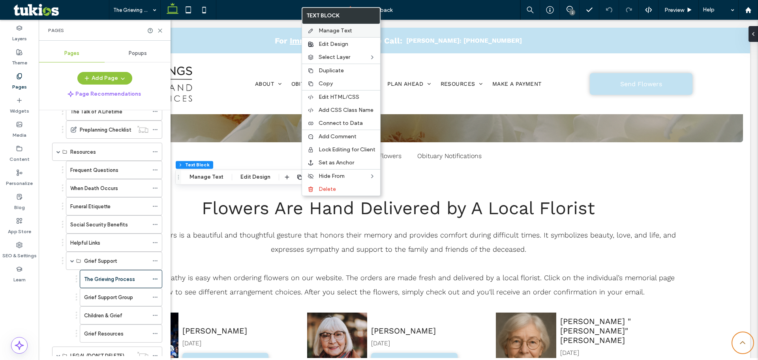
click at [335, 32] on span "Manage Text" at bounding box center [336, 30] width 34 height 7
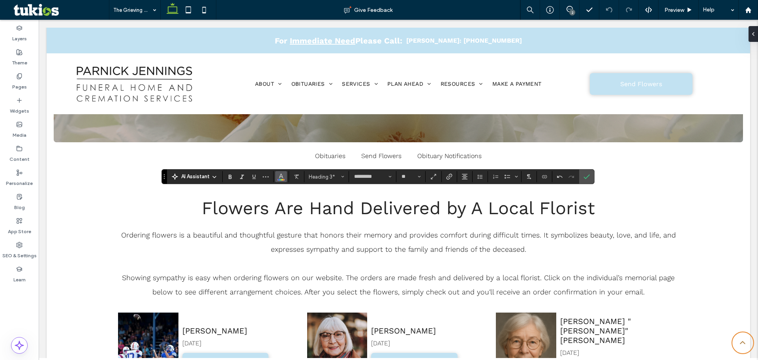
click at [286, 175] on button "Color" at bounding box center [281, 176] width 12 height 11
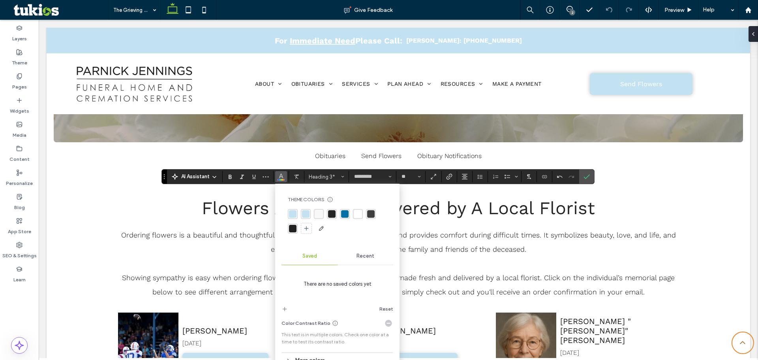
click at [346, 212] on div "rgba(5, 113, 168, 1)" at bounding box center [345, 214] width 8 height 8
click at [348, 214] on div "rgba(5, 113, 168, 1)" at bounding box center [345, 214] width 8 height 8
click at [585, 178] on use "Confirm" at bounding box center [587, 177] width 6 height 5
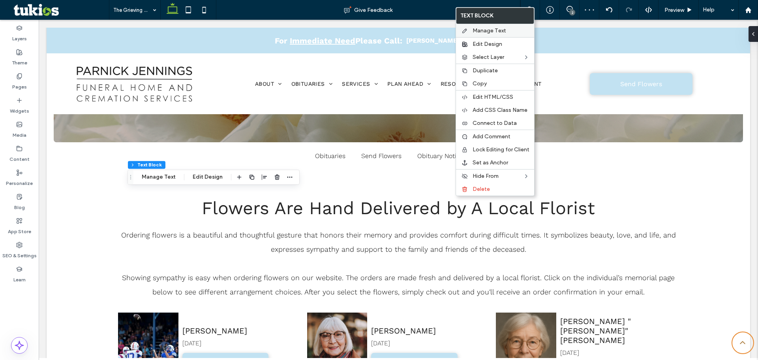
click at [494, 30] on span "Manage Text" at bounding box center [490, 30] width 34 height 7
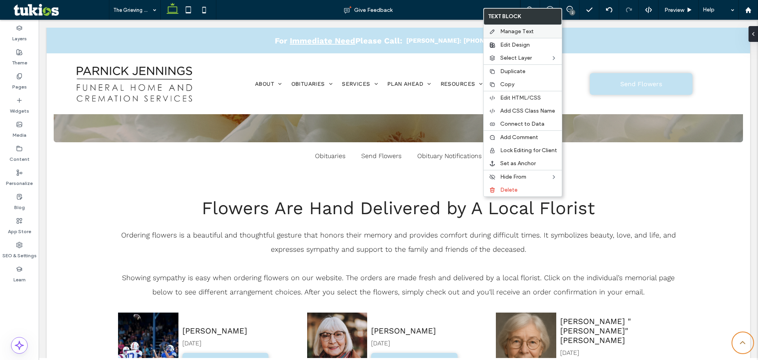
click at [518, 26] on div "Manage Text" at bounding box center [523, 31] width 78 height 13
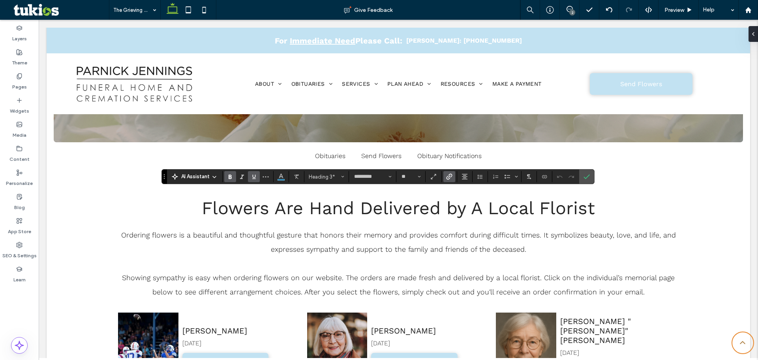
click at [448, 178] on icon "Link" at bounding box center [449, 176] width 6 height 6
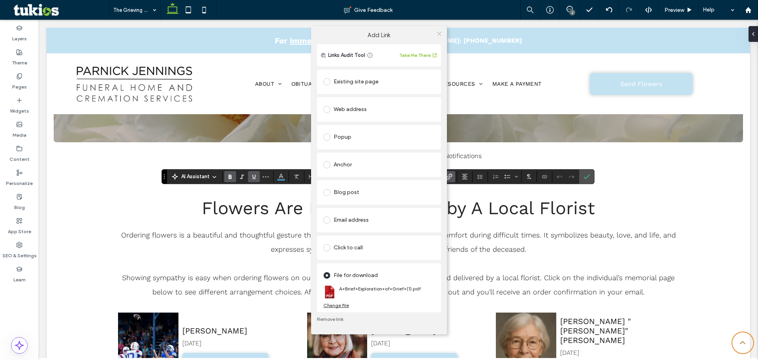
click at [438, 32] on icon at bounding box center [439, 34] width 6 height 6
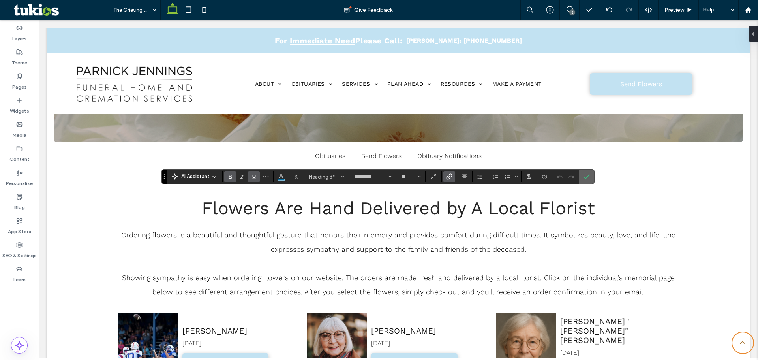
click at [587, 175] on icon "Confirm" at bounding box center [587, 176] width 6 height 6
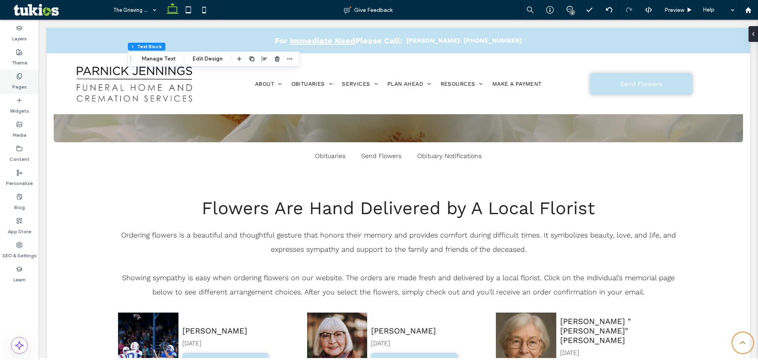
click at [26, 85] on label "Pages" at bounding box center [19, 84] width 15 height 11
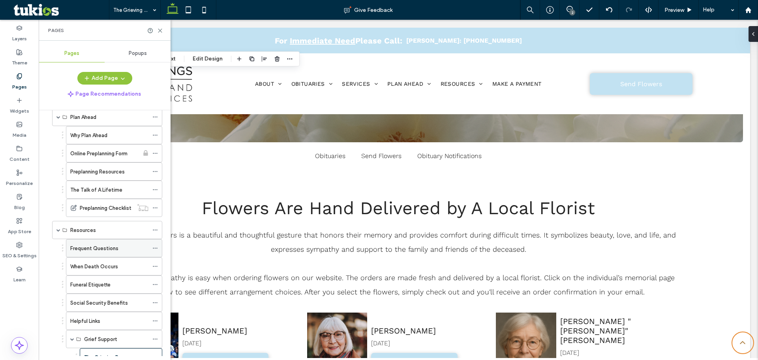
scroll to position [546, 0]
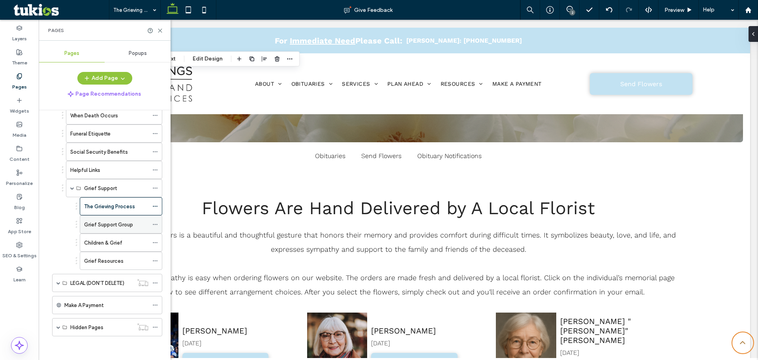
click at [115, 228] on label "Grief Support Group" at bounding box center [108, 225] width 49 height 14
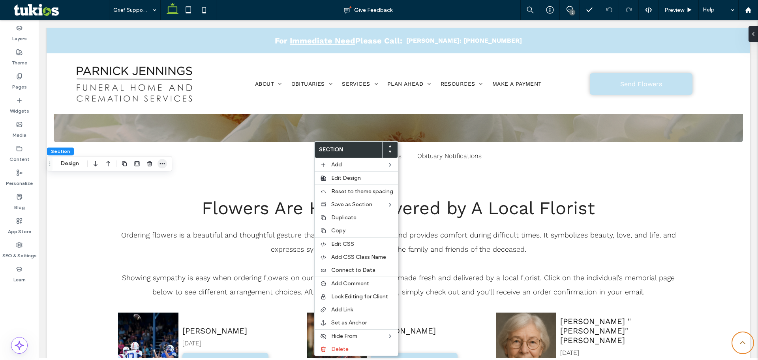
click at [164, 163] on use "button" at bounding box center [162, 163] width 5 height 1
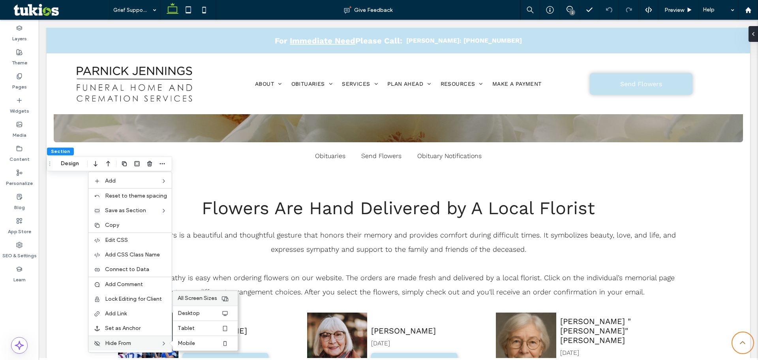
click at [208, 298] on span "All Screen Sizes" at bounding box center [197, 298] width 39 height 7
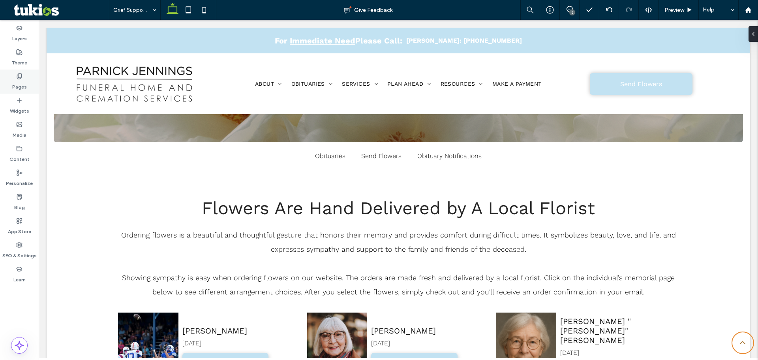
click at [24, 78] on div "Pages" at bounding box center [19, 82] width 39 height 24
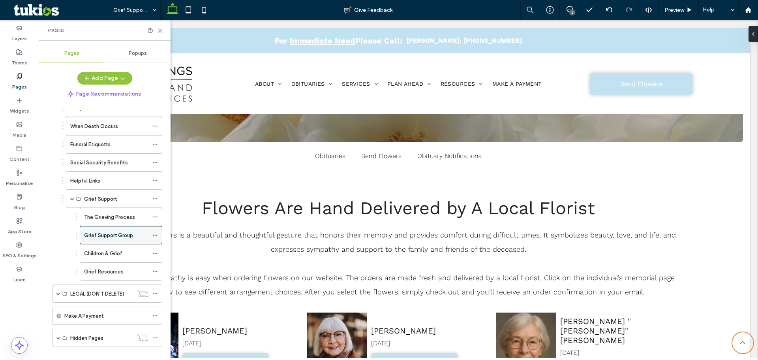
scroll to position [546, 0]
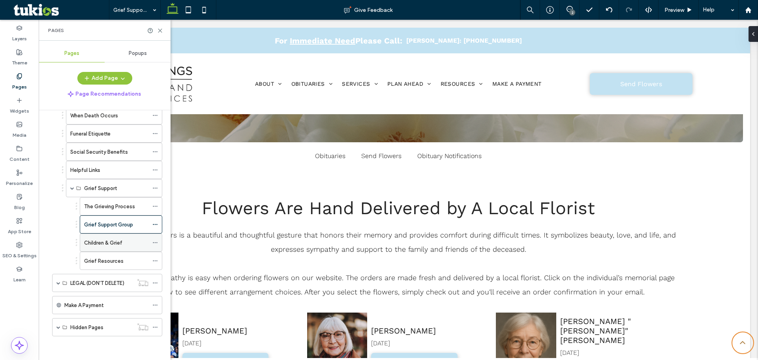
click at [111, 242] on label "Children & Grief" at bounding box center [103, 243] width 38 height 14
click at [115, 260] on label "Grief Resources" at bounding box center [103, 261] width 39 height 14
click at [91, 287] on div "LEGAL (DON'T DELETE)" at bounding box center [101, 282] width 63 height 17
click at [58, 282] on span at bounding box center [58, 283] width 4 height 4
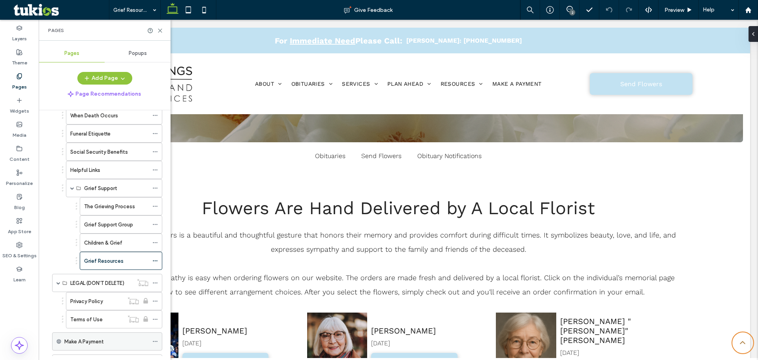
scroll to position [582, 0]
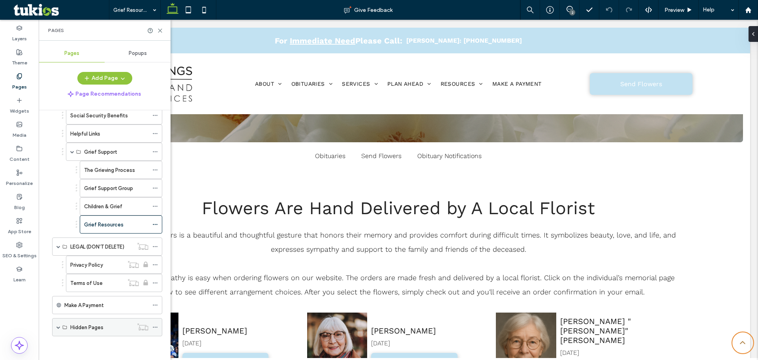
click at [79, 327] on label "Hidden Pages" at bounding box center [86, 327] width 33 height 14
click at [57, 327] on span at bounding box center [58, 327] width 4 height 4
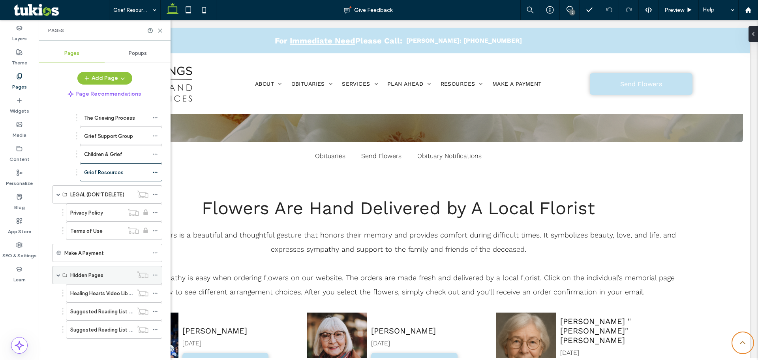
scroll to position [637, 0]
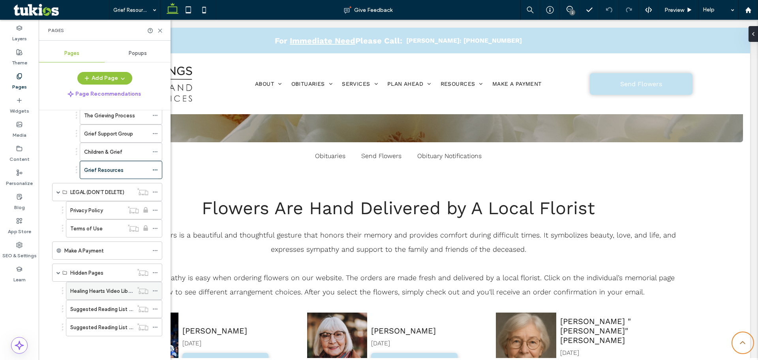
click at [101, 291] on label "Healing Hearts Video Library" at bounding box center [103, 291] width 66 height 14
drag, startPoint x: 110, startPoint y: 304, endPoint x: 126, endPoint y: 306, distance: 16.4
click at [110, 304] on div "Suggested Reading List For Adults" at bounding box center [101, 308] width 63 height 17
click at [103, 325] on label "Suggested Reading List For Children" at bounding box center [113, 327] width 87 height 14
click at [154, 272] on icon at bounding box center [155, 273] width 6 height 6
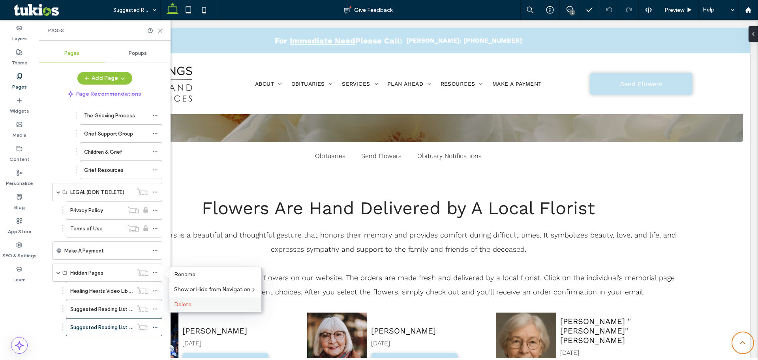
click at [189, 301] on span "Delete" at bounding box center [182, 304] width 17 height 7
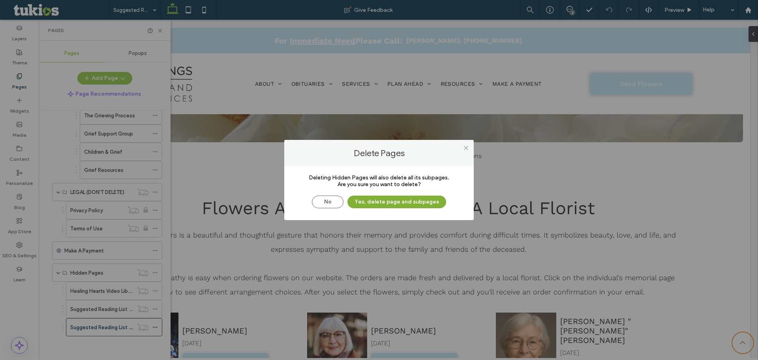
click at [387, 199] on button "Yes, delete page and subpages" at bounding box center [397, 201] width 99 height 13
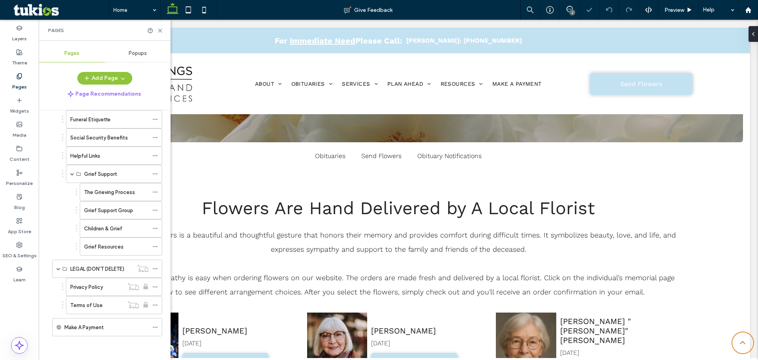
scroll to position [560, 0]
drag, startPoint x: 107, startPoint y: 155, endPoint x: 107, endPoint y: 174, distance: 18.6
click at [107, 155] on div "Helpful Links" at bounding box center [109, 156] width 78 height 8
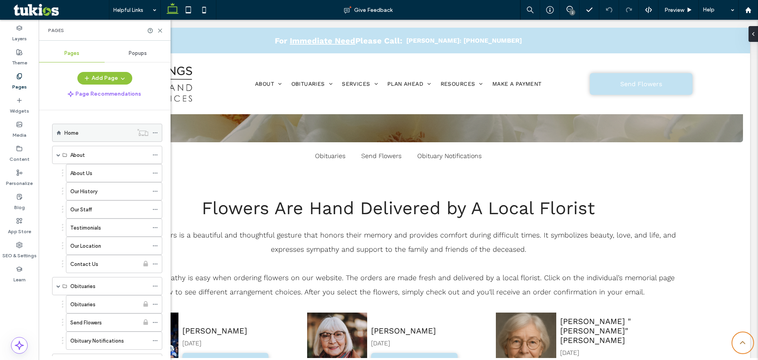
click at [71, 136] on label "Home" at bounding box center [71, 133] width 14 height 14
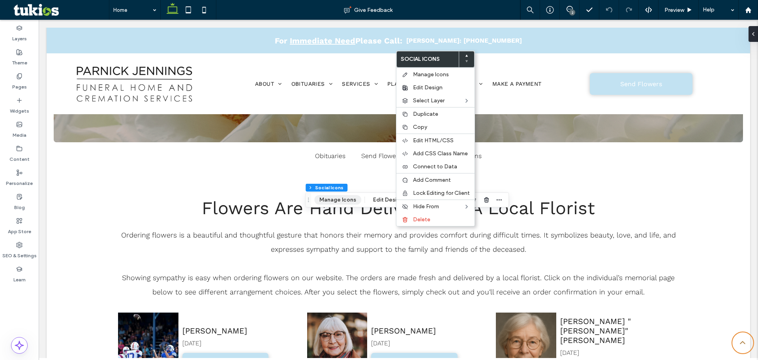
click at [334, 198] on button "Manage Icons" at bounding box center [337, 199] width 47 height 9
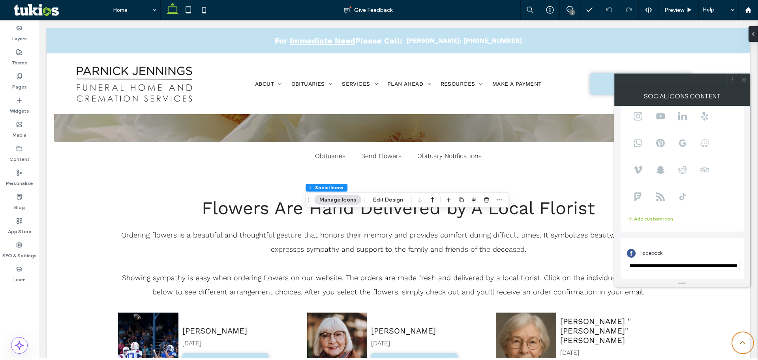
scroll to position [0, 55]
drag, startPoint x: 629, startPoint y: 265, endPoint x: 766, endPoint y: 269, distance: 137.1
click at [758, 269] on html ".wqwq-1{fill:#231f20;} .cls-1q, .cls-2q { fill-rule: evenodd; } .cls-2q { fill:…" at bounding box center [379, 180] width 758 height 360
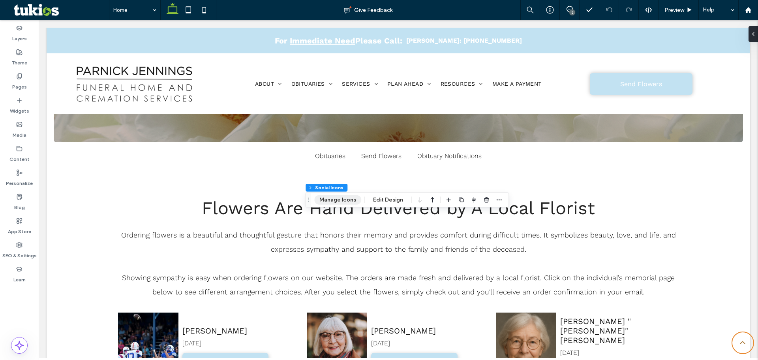
click at [335, 200] on button "Manage Icons" at bounding box center [337, 199] width 47 height 9
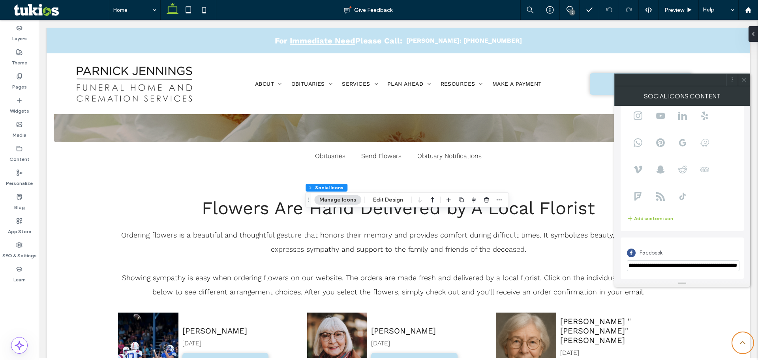
drag, startPoint x: 630, startPoint y: 268, endPoint x: 744, endPoint y: 268, distance: 114.1
click at [744, 268] on div "**********" at bounding box center [682, 192] width 136 height 173
paste input "url"
type input "**********"
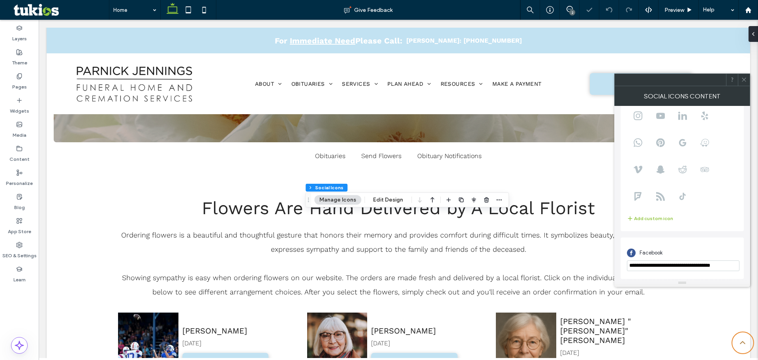
scroll to position [0, 0]
click at [724, 247] on div "Facebook" at bounding box center [682, 252] width 111 height 15
click at [746, 85] on span at bounding box center [744, 80] width 6 height 12
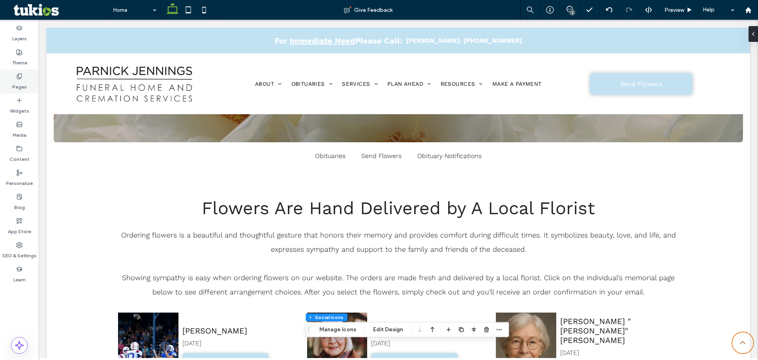
click at [18, 76] on use at bounding box center [19, 75] width 4 height 5
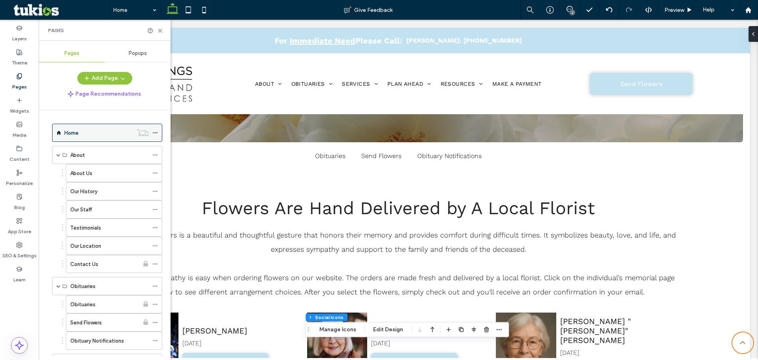
click at [74, 130] on label "Home" at bounding box center [71, 133] width 14 height 14
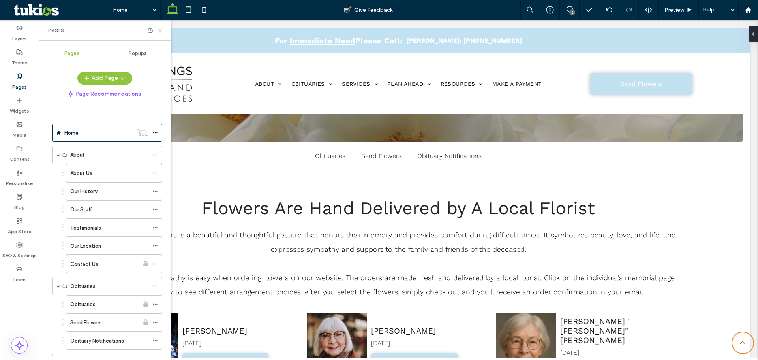
click at [162, 30] on icon at bounding box center [160, 31] width 6 height 6
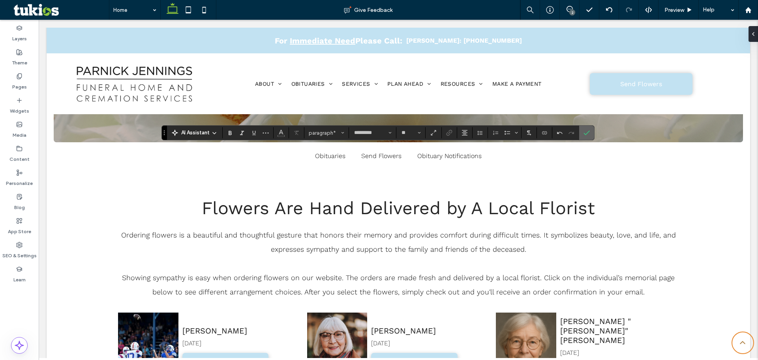
click at [584, 133] on use "Confirm" at bounding box center [587, 133] width 6 height 5
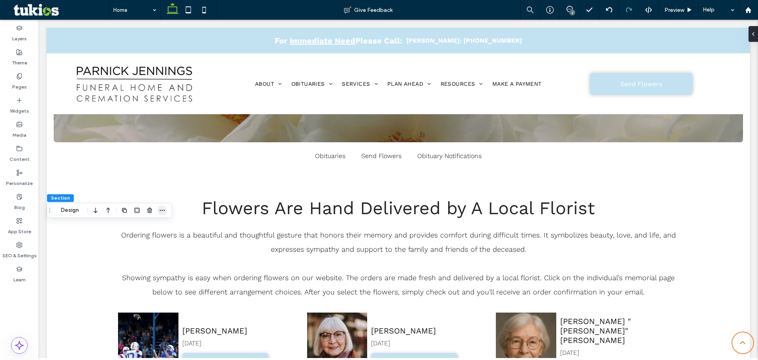
click at [162, 210] on icon "button" at bounding box center [162, 210] width 6 height 6
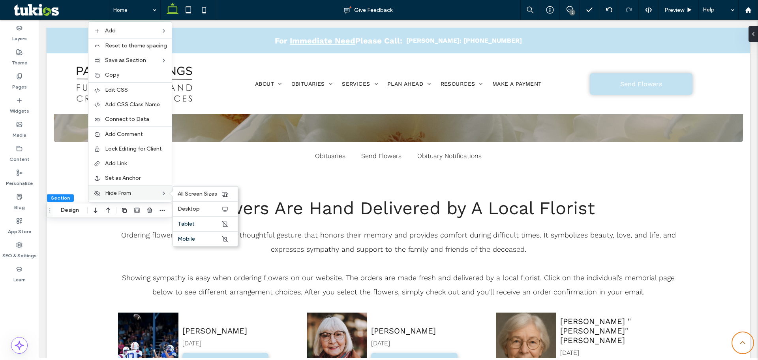
click at [129, 193] on span "Hide From" at bounding box center [118, 193] width 26 height 7
click at [183, 192] on span "All Screen Sizes" at bounding box center [197, 193] width 39 height 7
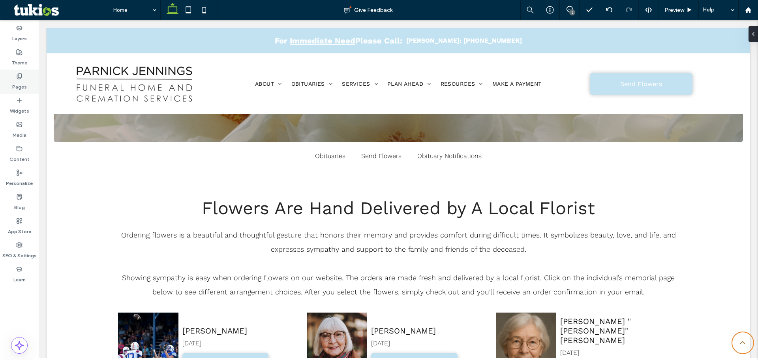
click at [17, 78] on icon at bounding box center [19, 76] width 6 height 6
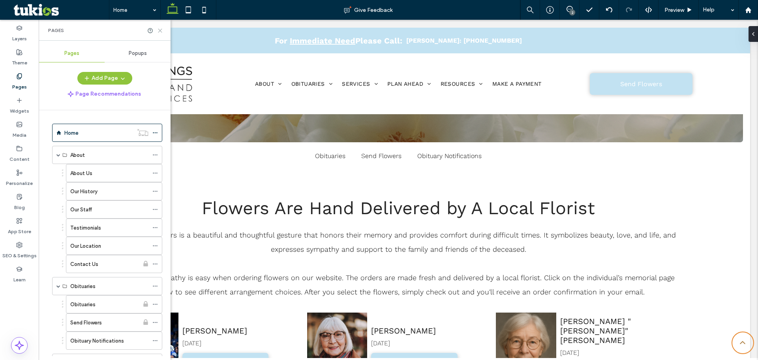
click at [162, 29] on icon at bounding box center [160, 31] width 6 height 6
